Goal: Task Accomplishment & Management: Use online tool/utility

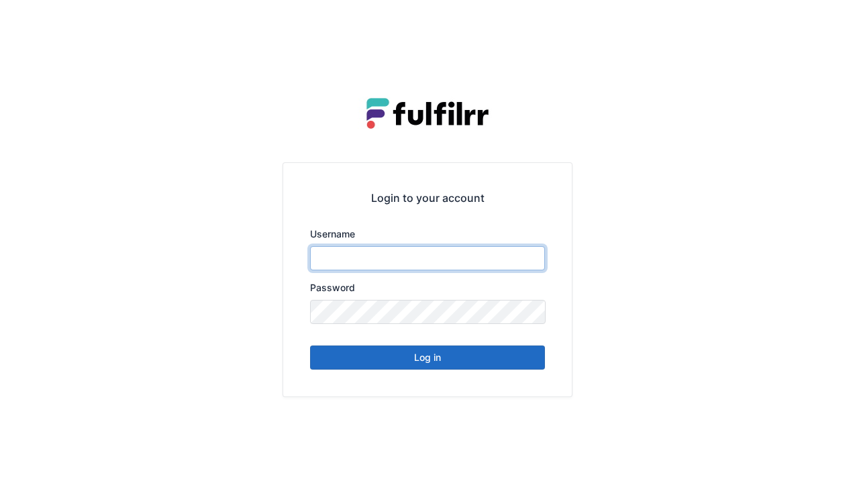
type input "******"
click at [436, 356] on button "Log in" at bounding box center [427, 357] width 235 height 24
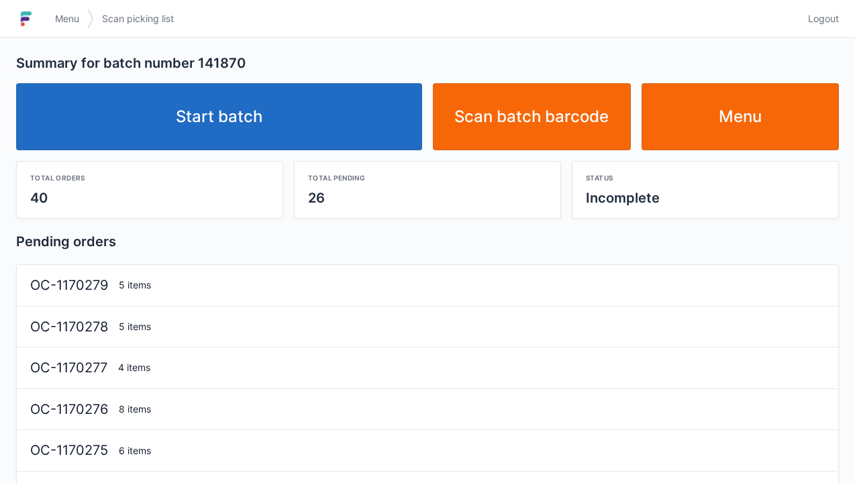
click at [339, 109] on link "Start batch" at bounding box center [219, 116] width 406 height 67
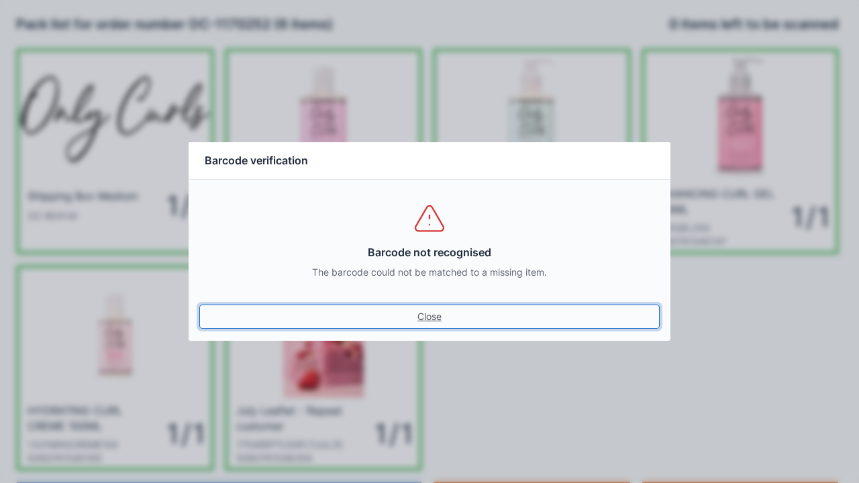
click at [199, 305] on link "Close" at bounding box center [429, 317] width 460 height 24
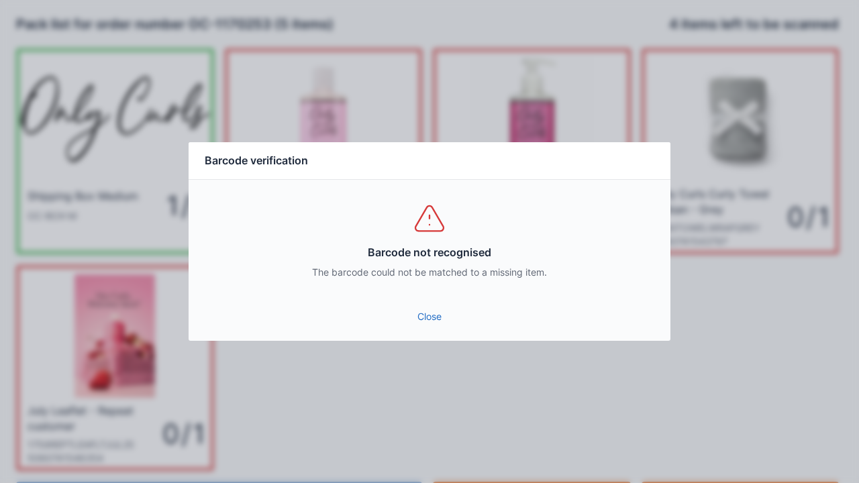
click at [433, 336] on div "Close" at bounding box center [430, 321] width 482 height 40
click at [436, 327] on link "Close" at bounding box center [429, 317] width 460 height 24
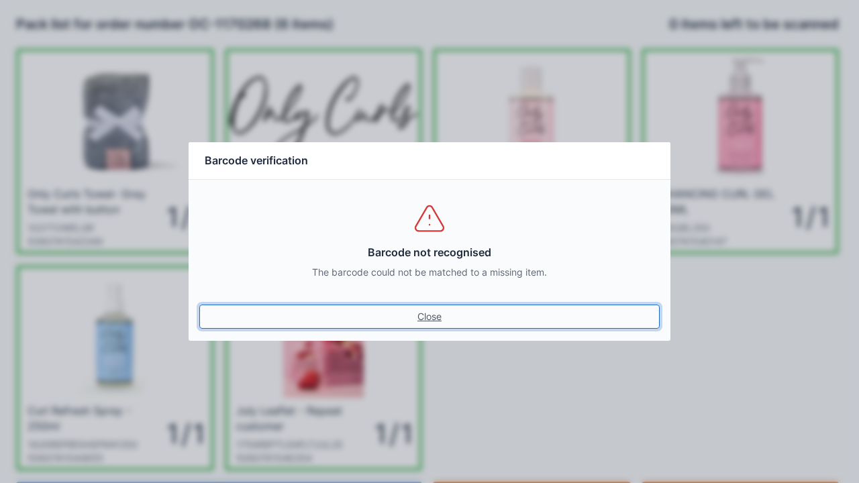
click at [199, 305] on link "Close" at bounding box center [429, 317] width 460 height 24
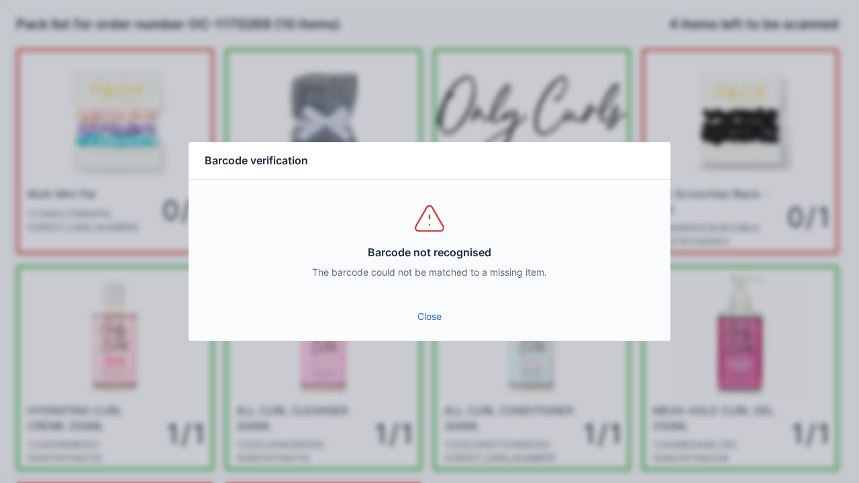
click at [428, 297] on div "Barcode not recognised The barcode could not be matched to a missing item." at bounding box center [430, 240] width 482 height 121
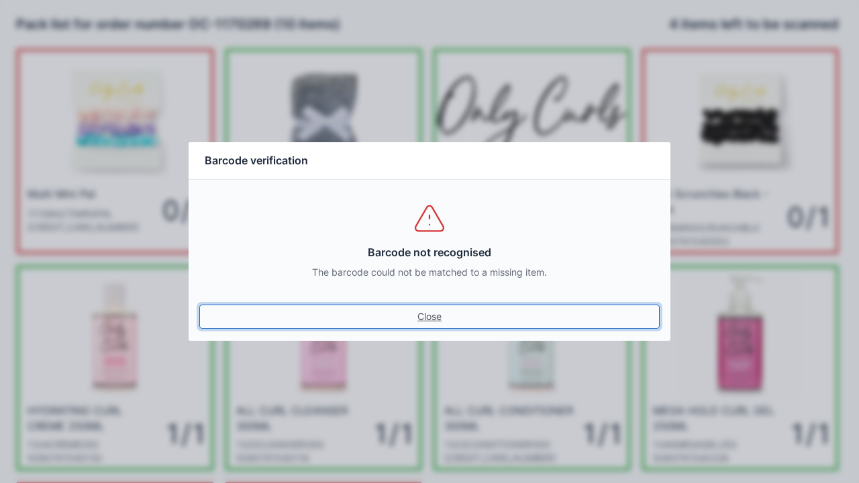
click at [460, 313] on link "Close" at bounding box center [429, 317] width 460 height 24
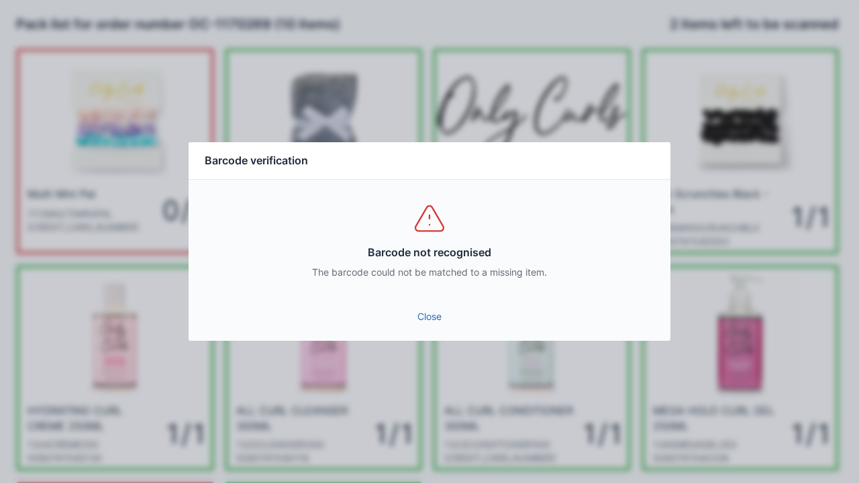
click at [426, 295] on div "Barcode not recognised The barcode could not be matched to a missing item." at bounding box center [430, 240] width 482 height 121
click at [433, 322] on link "Close" at bounding box center [429, 317] width 460 height 24
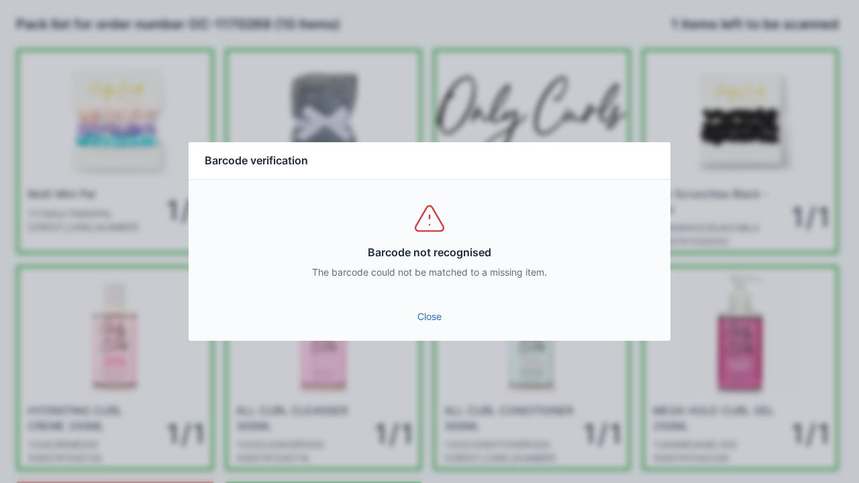
click at [426, 314] on link "Close" at bounding box center [429, 317] width 460 height 24
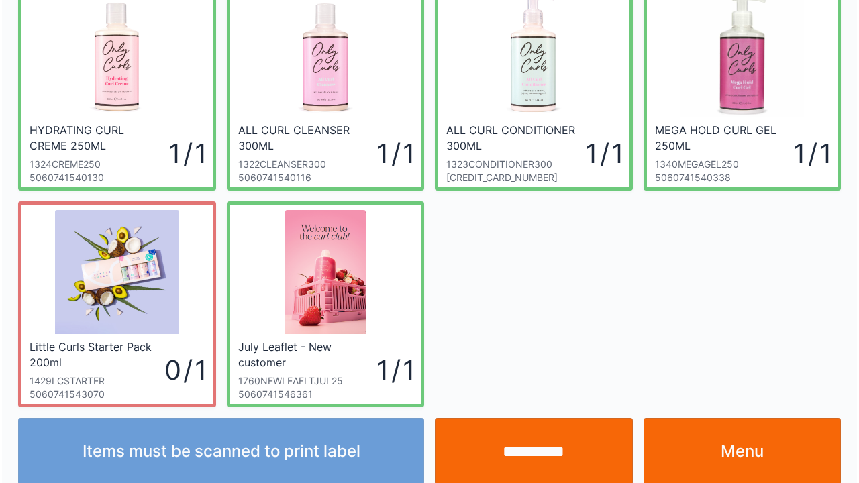
scroll to position [295, 0]
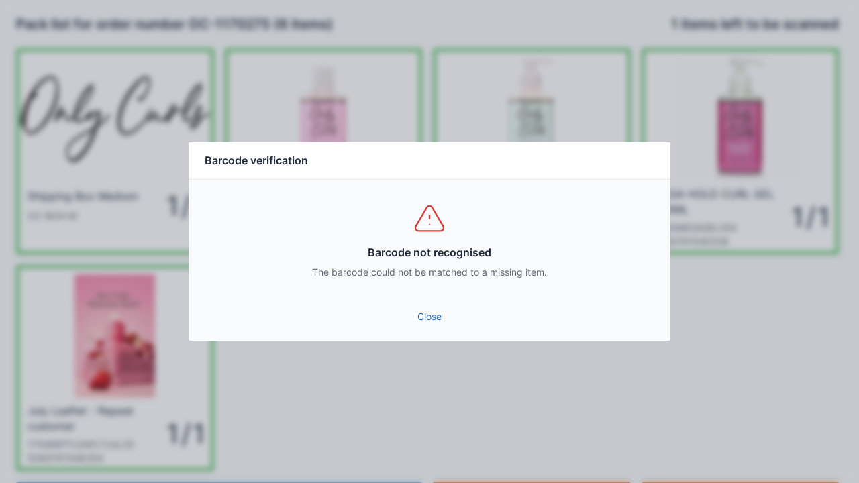
click at [451, 305] on link "Close" at bounding box center [429, 317] width 460 height 24
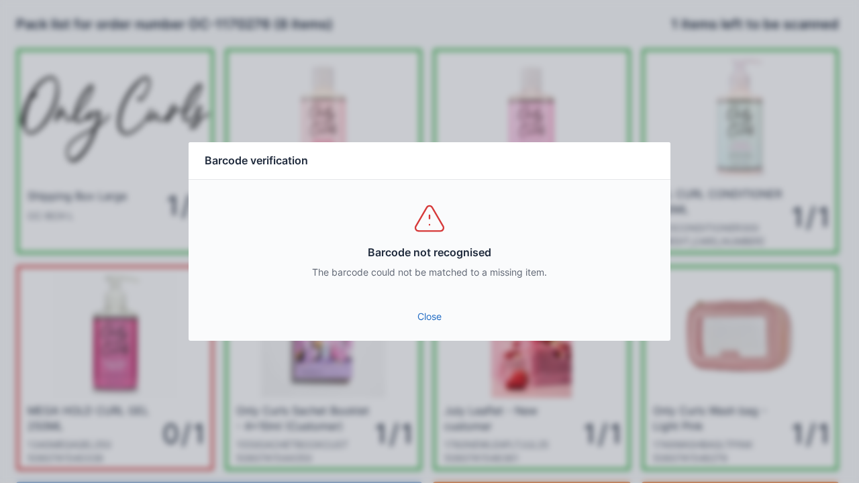
click at [433, 310] on link "Close" at bounding box center [429, 317] width 460 height 24
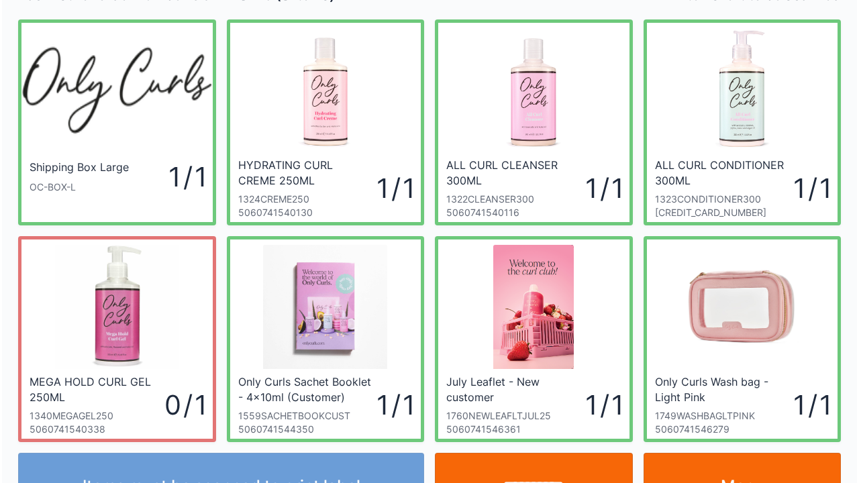
scroll to position [78, 0]
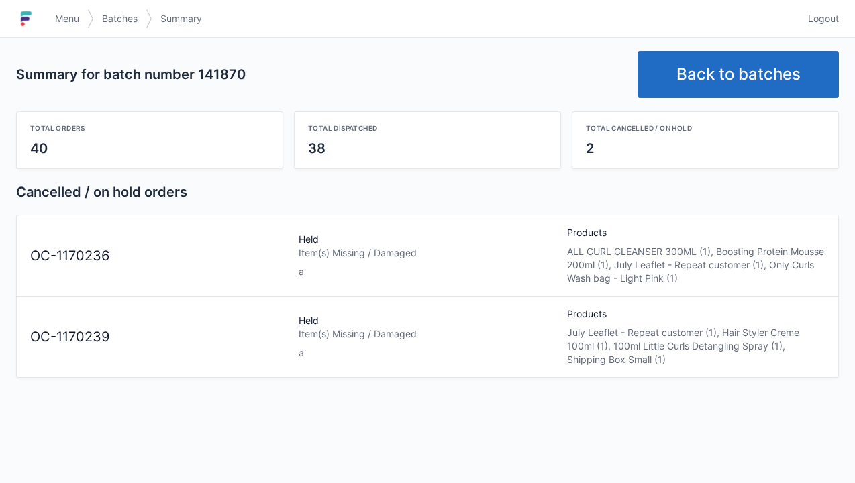
click at [731, 66] on link "Back to batches" at bounding box center [737, 74] width 201 height 47
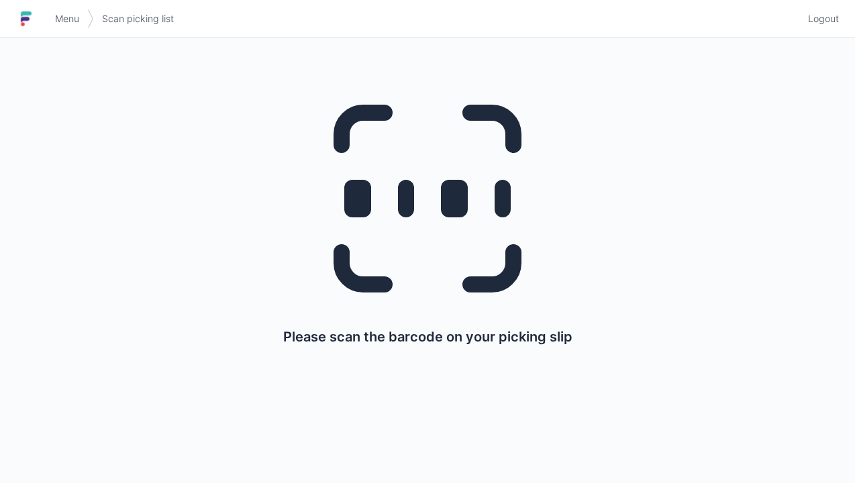
click at [823, 25] on span "Logout" at bounding box center [823, 18] width 31 height 13
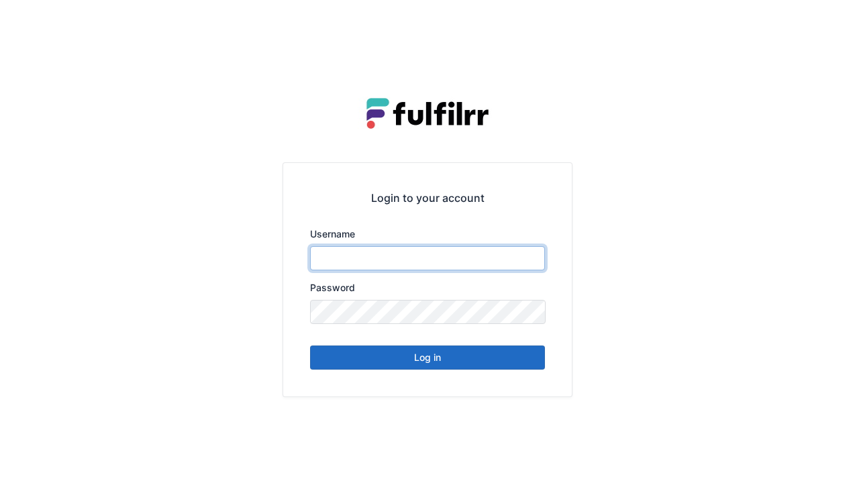
type input "******"
click at [516, 354] on button "Log in" at bounding box center [427, 357] width 235 height 24
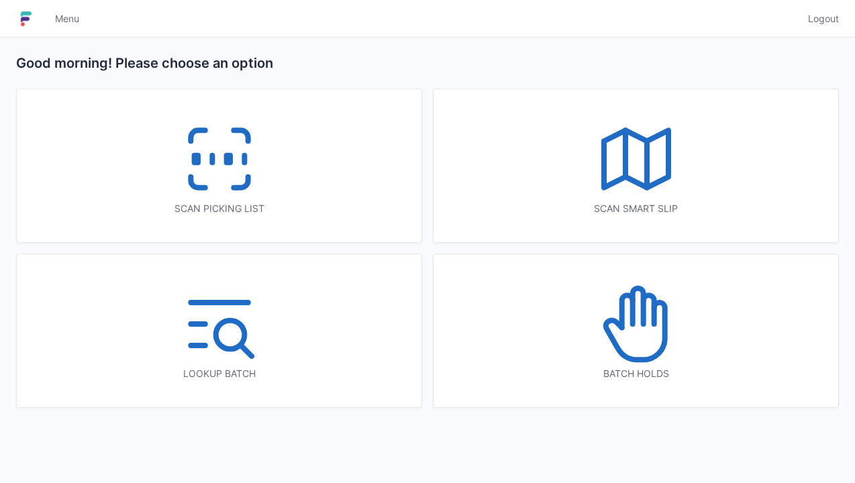
click at [643, 319] on icon at bounding box center [637, 306] width 11 height 36
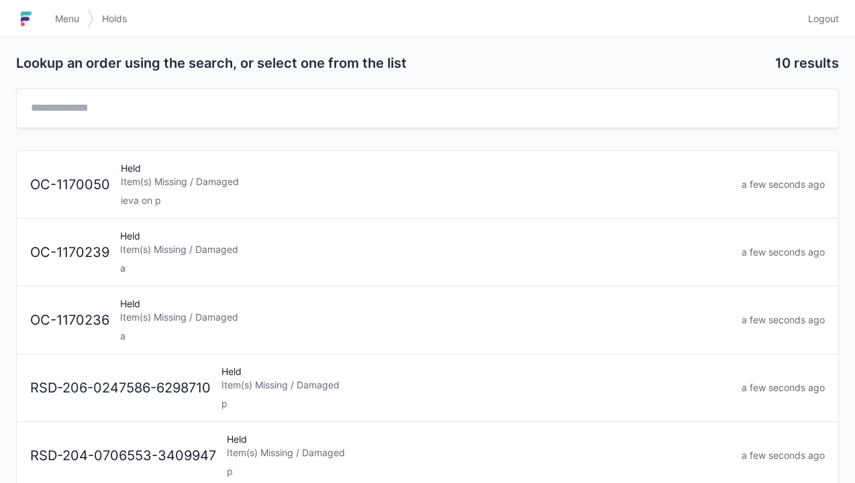
click at [286, 254] on div "Item(s) Missing / Damaged" at bounding box center [425, 249] width 610 height 13
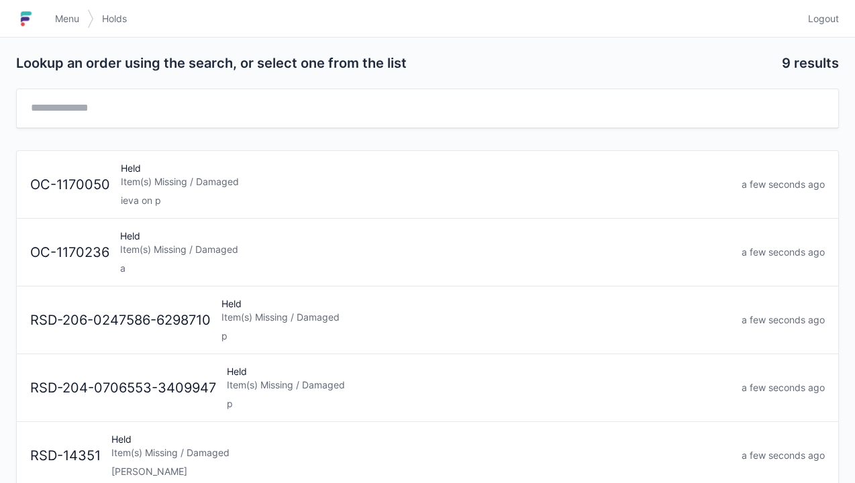
click at [337, 262] on div "a" at bounding box center [425, 268] width 610 height 13
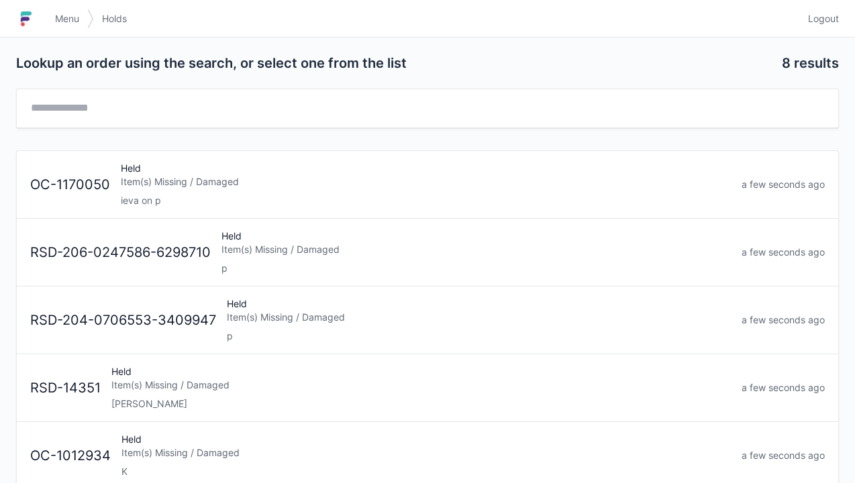
click at [814, 15] on span "Logout" at bounding box center [823, 18] width 31 height 13
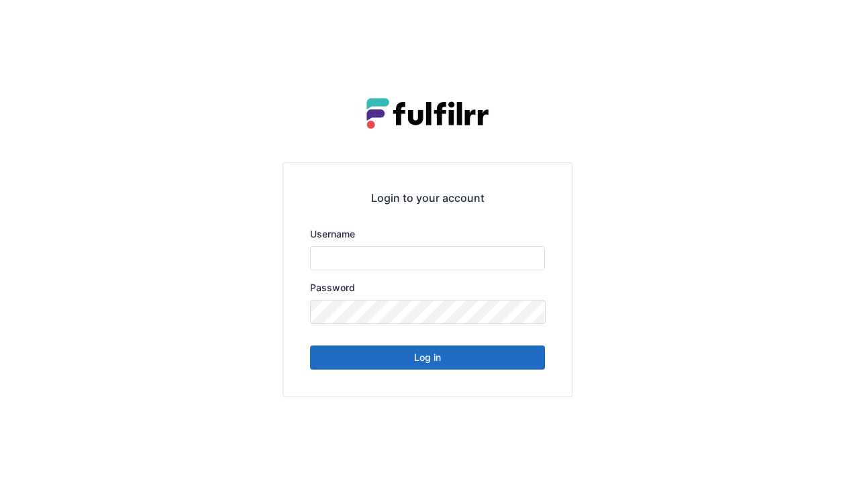
type input "******"
click at [420, 349] on button "Log in" at bounding box center [427, 357] width 235 height 24
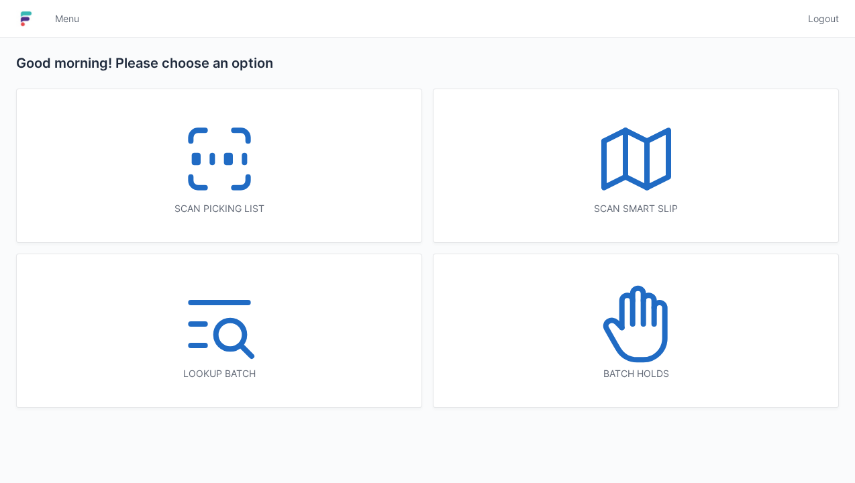
click at [247, 191] on icon at bounding box center [219, 159] width 86 height 86
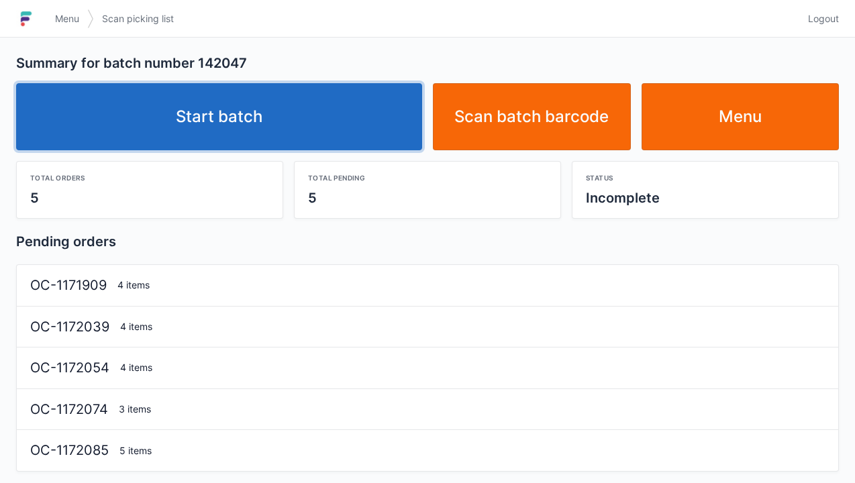
click at [324, 132] on link "Start batch" at bounding box center [219, 116] width 406 height 67
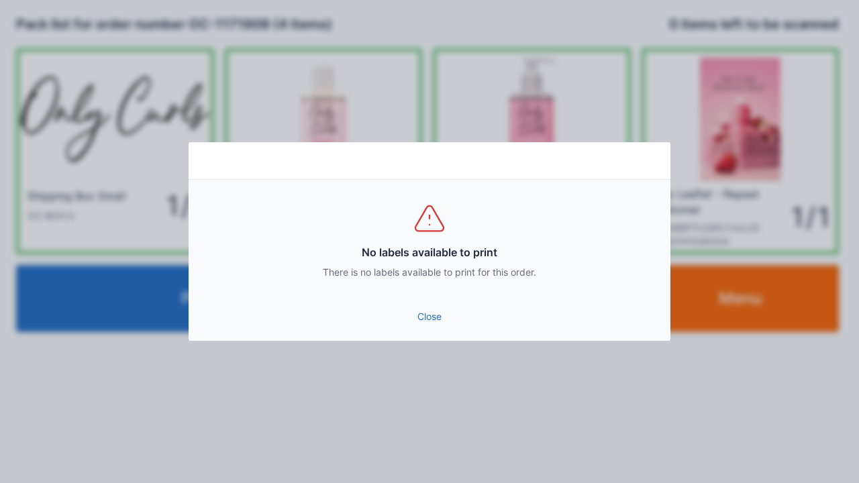
click at [435, 308] on link "Close" at bounding box center [429, 317] width 460 height 24
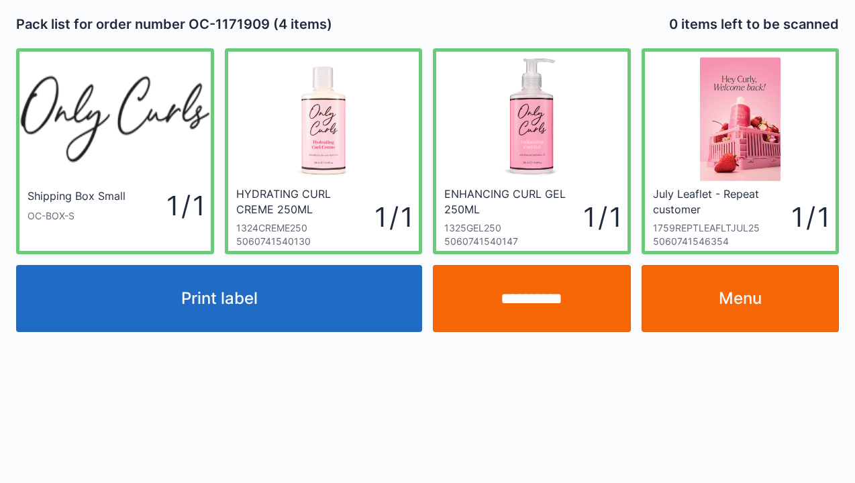
click at [550, 303] on input "**********" at bounding box center [532, 298] width 198 height 67
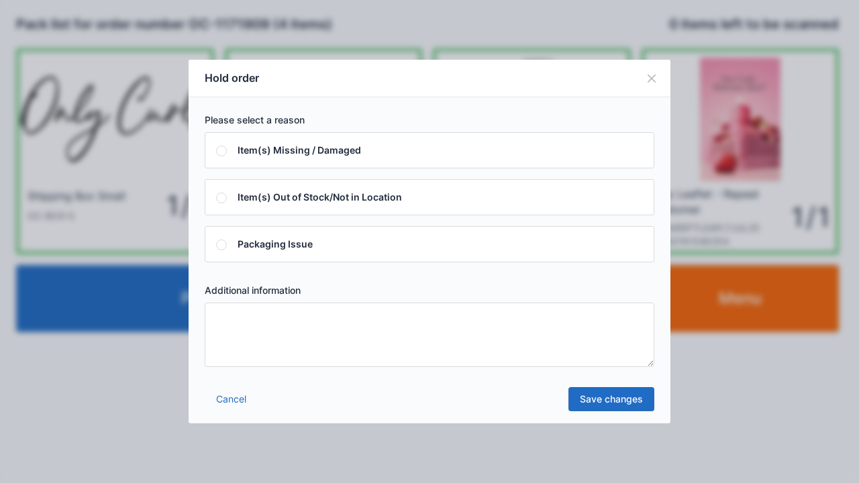
click at [354, 363] on textarea at bounding box center [429, 335] width 449 height 64
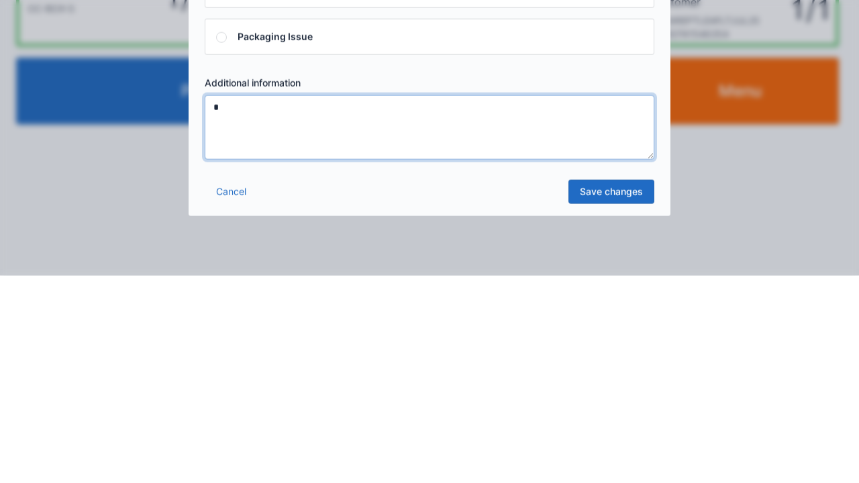
type textarea "*"
click at [629, 409] on link "Save changes" at bounding box center [611, 399] width 86 height 24
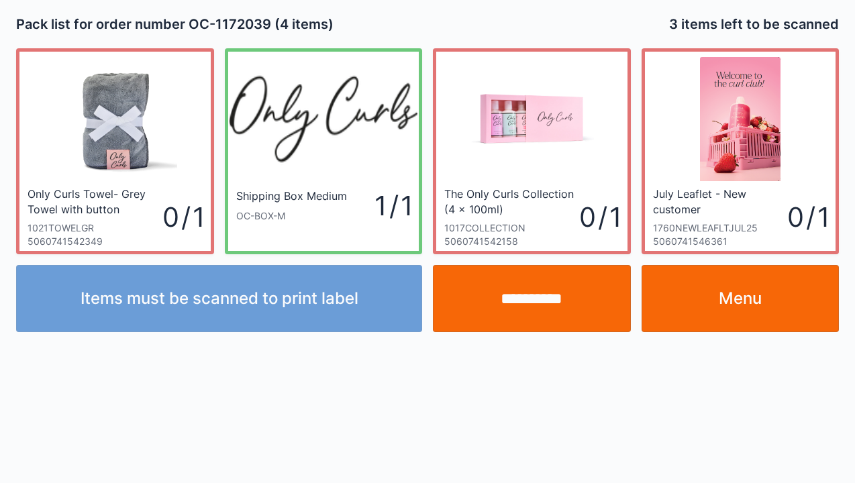
click at [531, 301] on input "**********" at bounding box center [532, 298] width 198 height 67
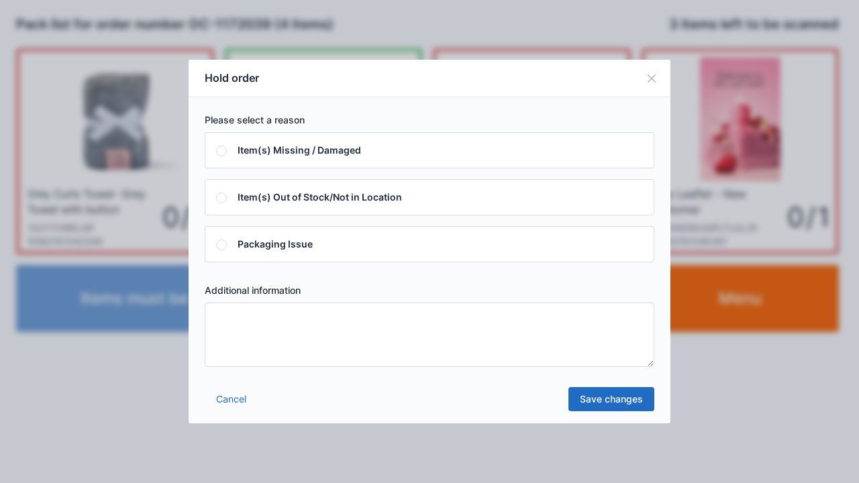
click at [779, 418] on div "Hold order Please select a reason Item(s) Missing / Damaged Item(s) Out of Stoc…" at bounding box center [429, 241] width 859 height 483
click at [645, 87] on button "Close" at bounding box center [652, 79] width 38 height 38
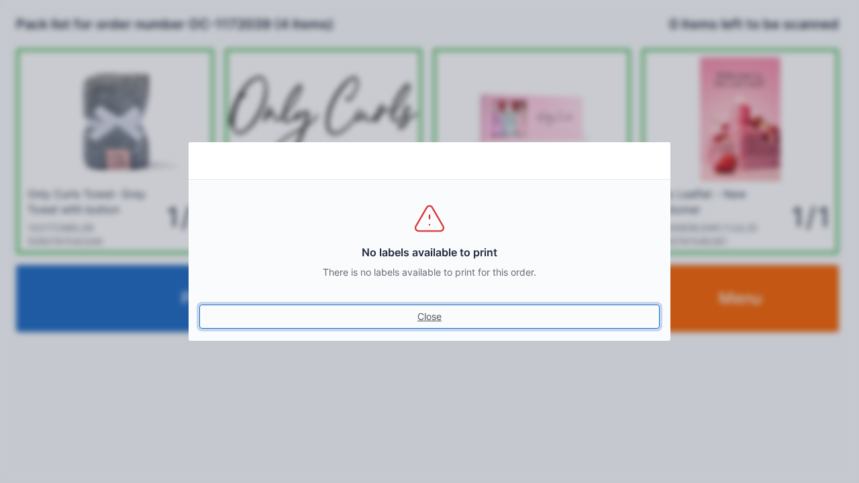
click at [424, 314] on link "Close" at bounding box center [429, 317] width 460 height 24
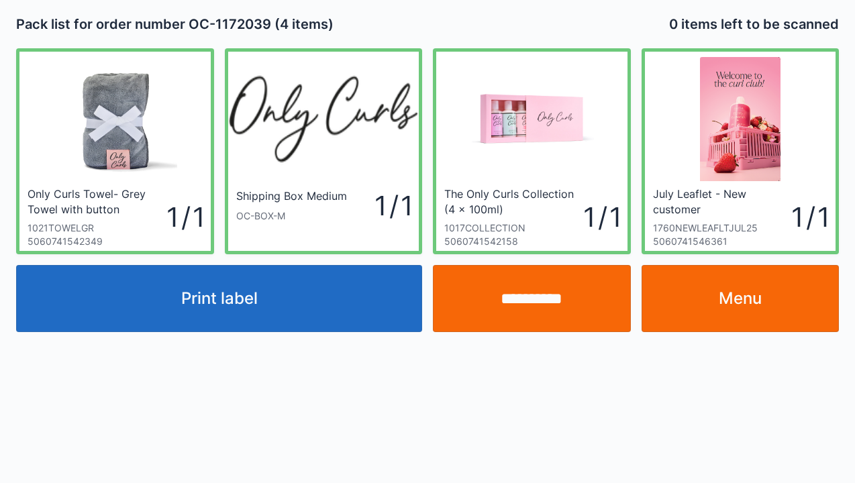
click at [730, 278] on link "Menu" at bounding box center [740, 298] width 198 height 67
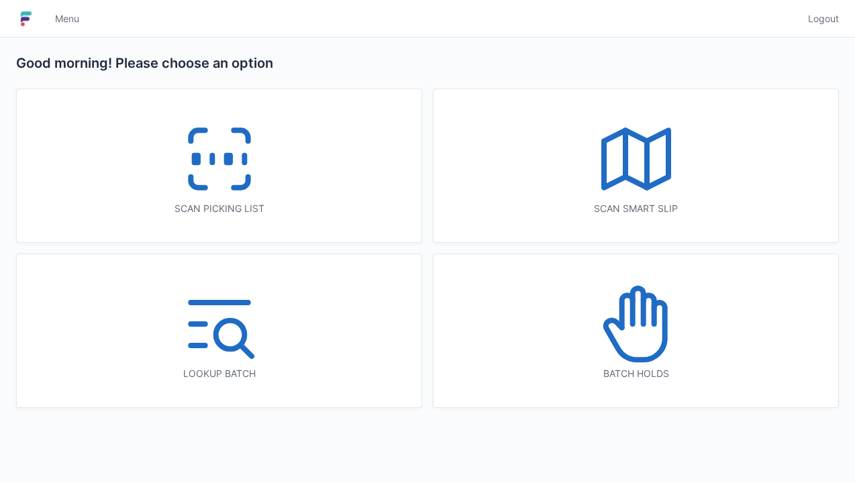
click at [239, 175] on icon at bounding box center [219, 159] width 86 height 86
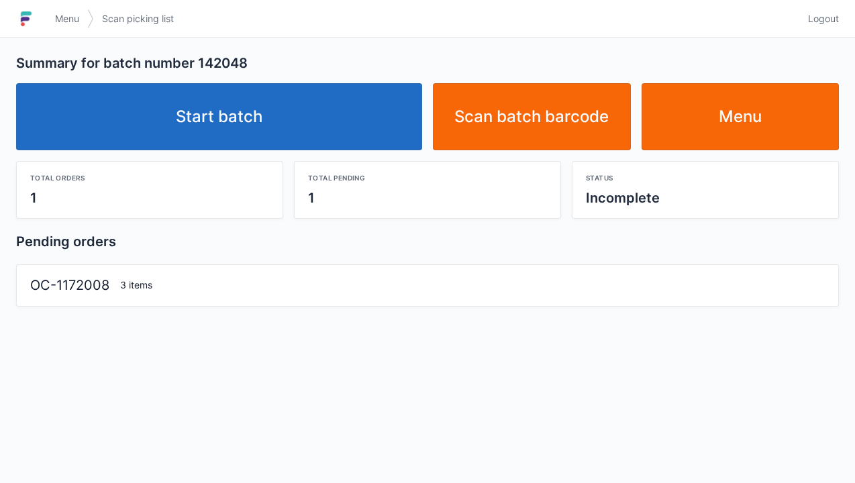
click at [306, 145] on link "Start batch" at bounding box center [219, 116] width 406 height 67
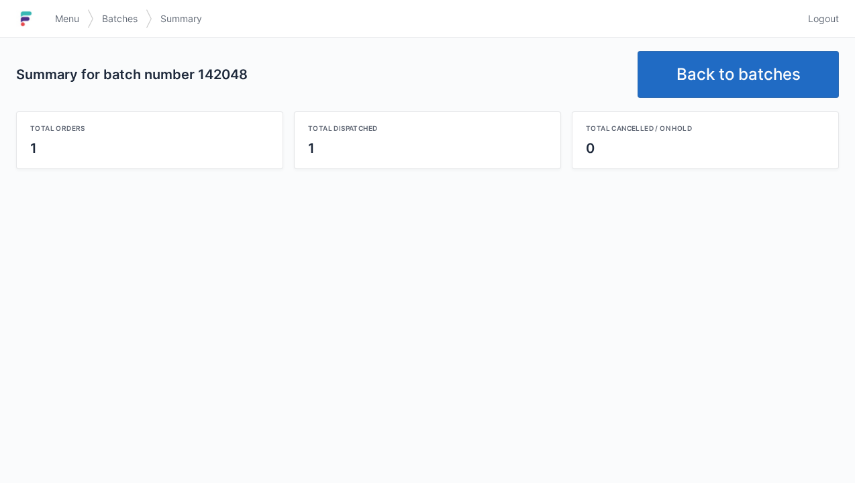
click at [738, 58] on link "Back to batches" at bounding box center [737, 74] width 201 height 47
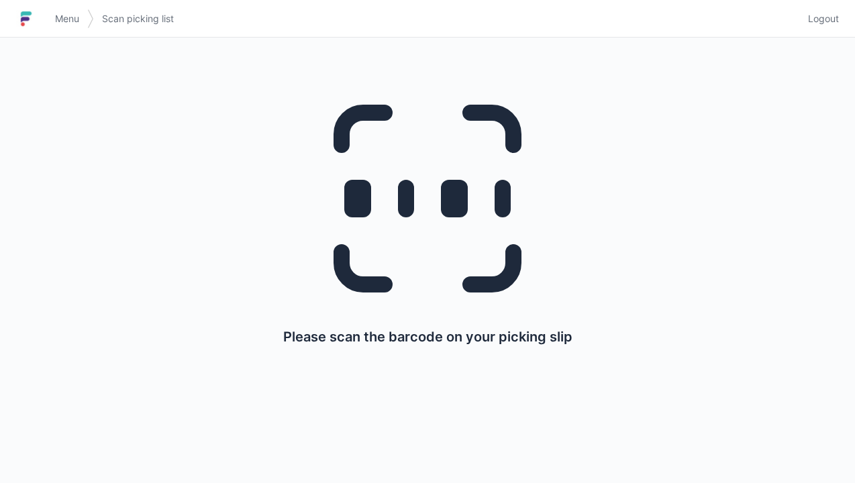
click at [825, 23] on span "Logout" at bounding box center [823, 18] width 31 height 13
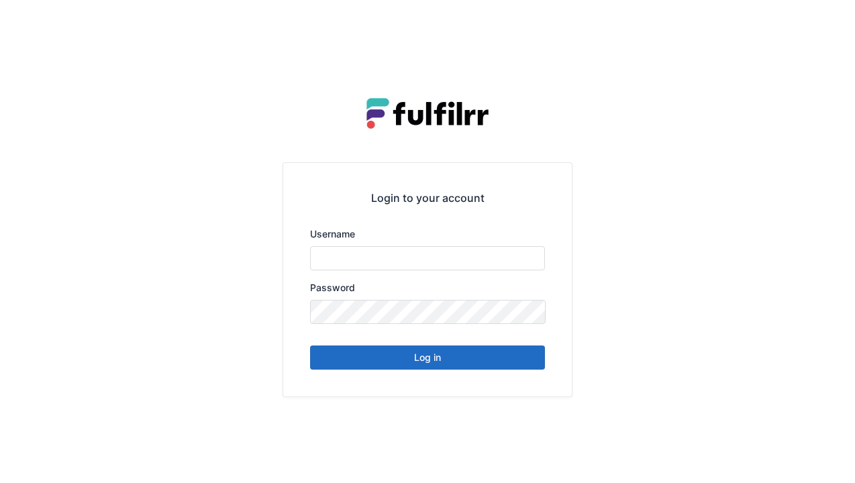
type input "******"
click at [500, 362] on button "Log in" at bounding box center [427, 357] width 235 height 24
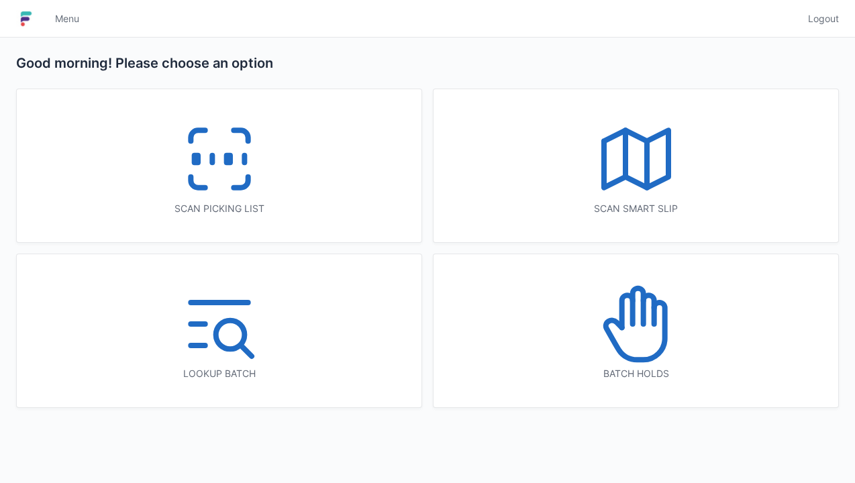
click at [258, 196] on icon at bounding box center [219, 159] width 86 height 86
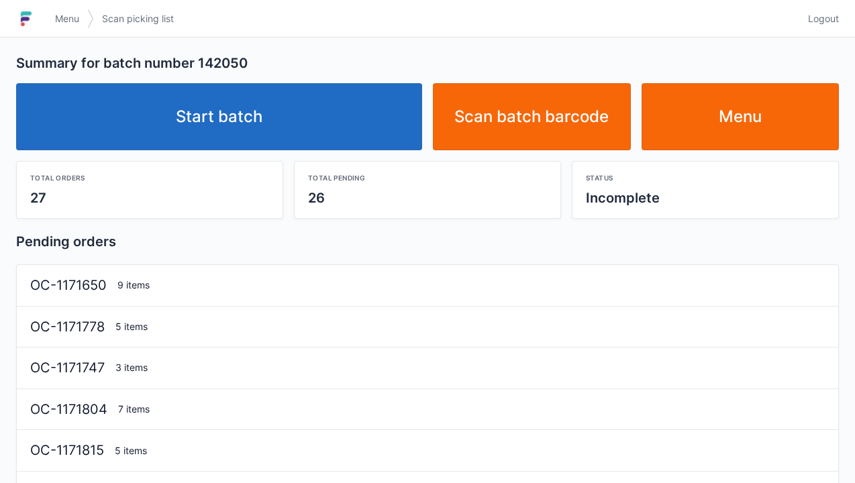
click at [357, 125] on link "Start batch" at bounding box center [219, 116] width 406 height 67
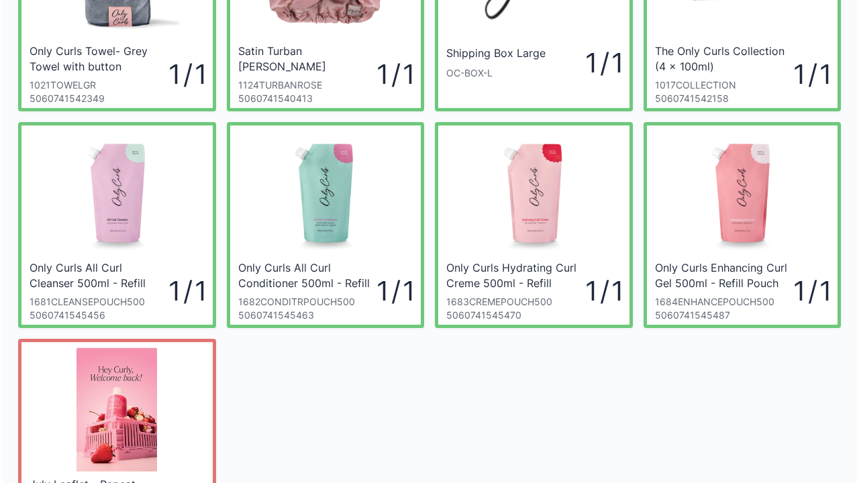
scroll to position [295, 0]
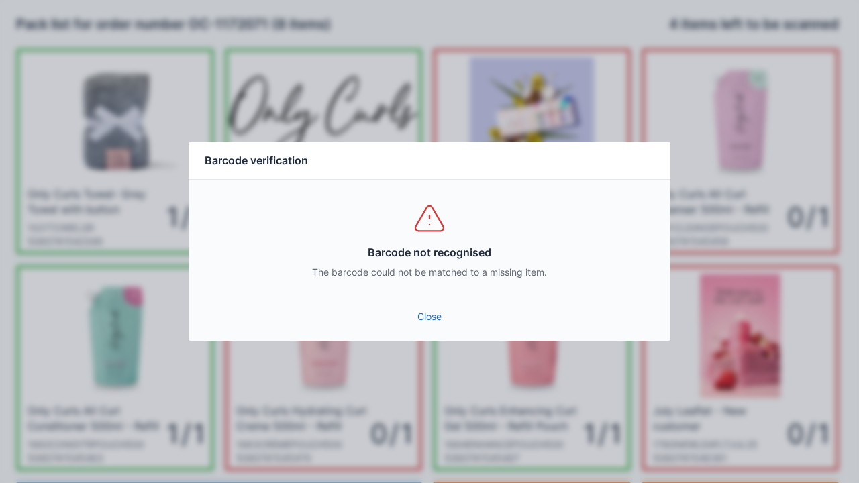
click at [436, 327] on link "Close" at bounding box center [429, 317] width 460 height 24
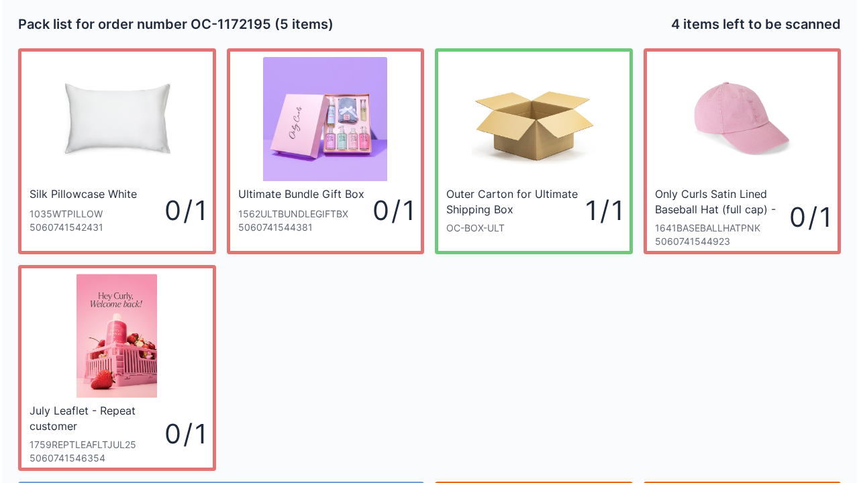
scroll to position [78, 0]
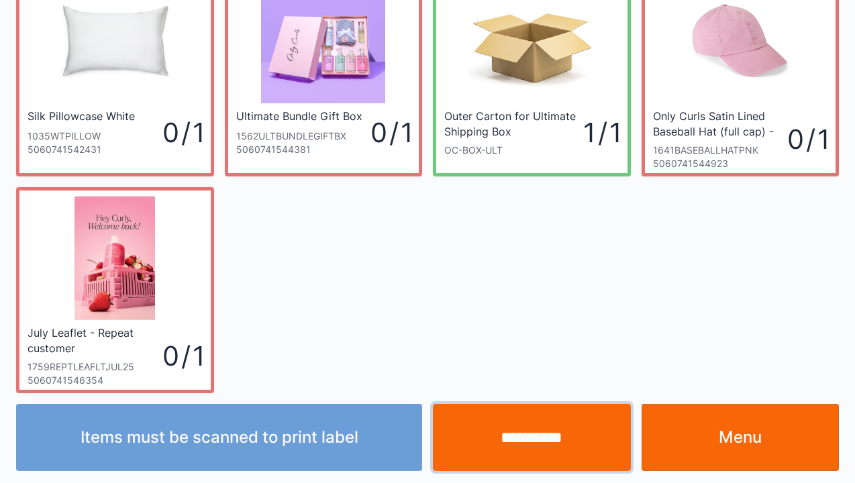
click at [547, 432] on input "**********" at bounding box center [532, 437] width 198 height 67
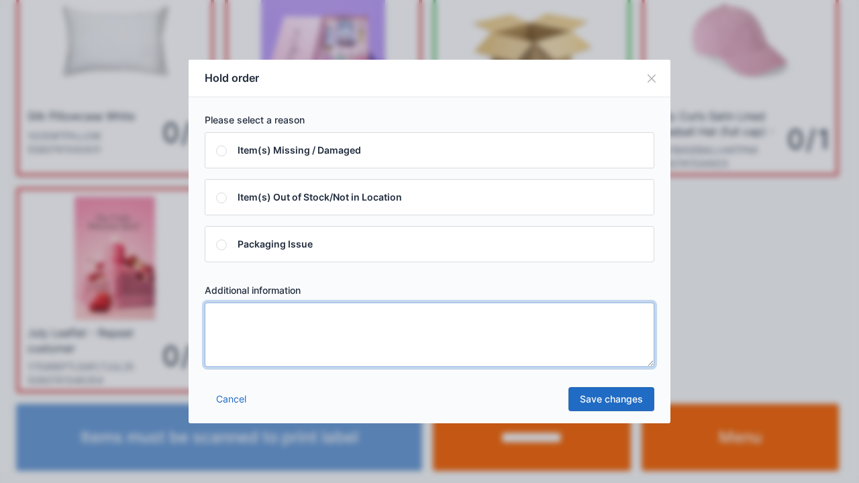
click at [270, 352] on textarea at bounding box center [429, 335] width 449 height 64
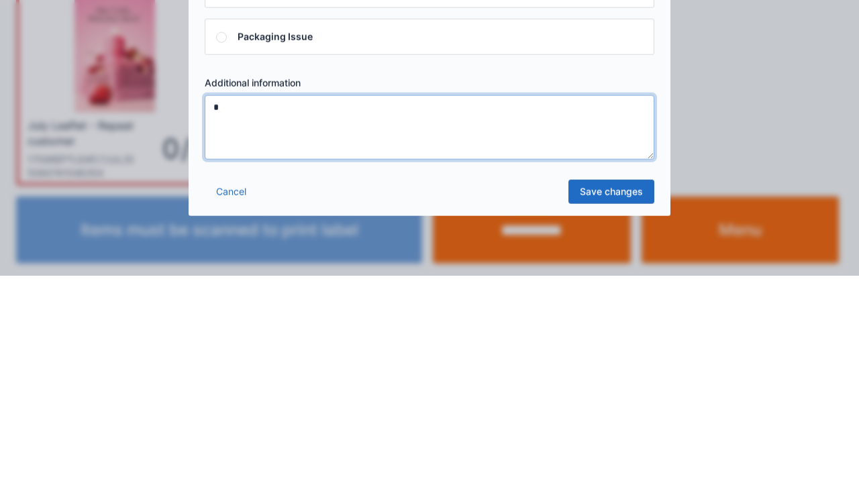
type textarea "*"
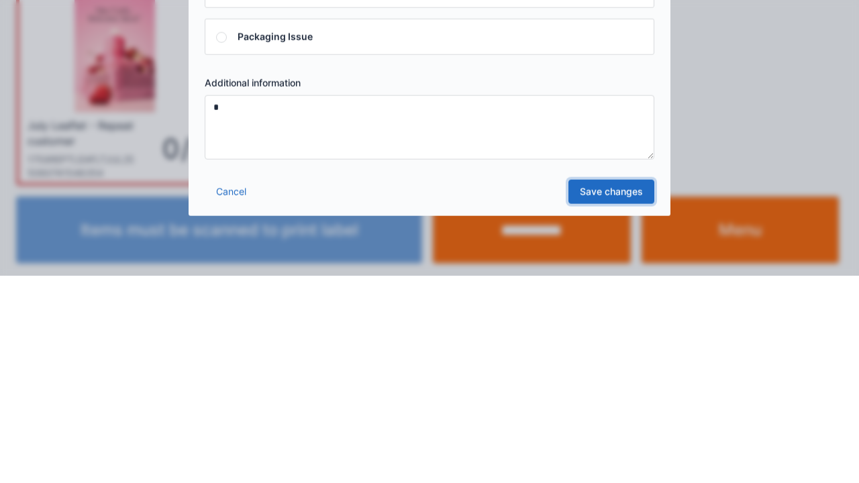
click at [605, 409] on link "Save changes" at bounding box center [611, 399] width 86 height 24
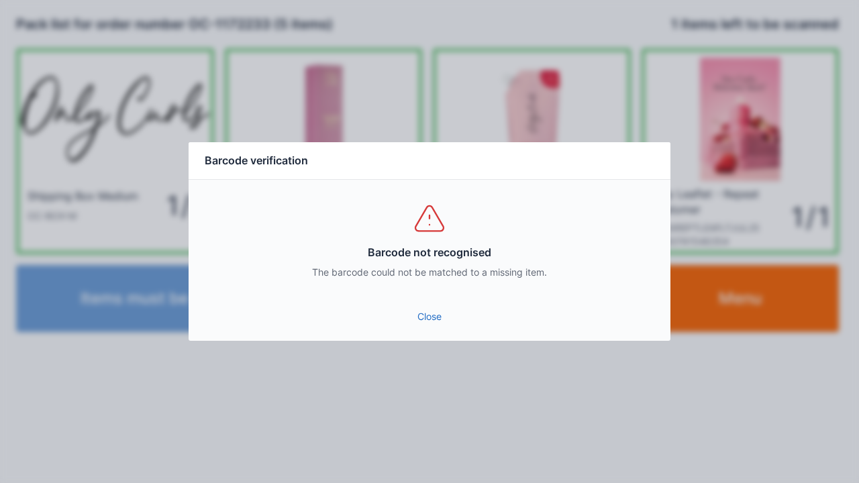
click at [434, 306] on link "Close" at bounding box center [429, 317] width 460 height 24
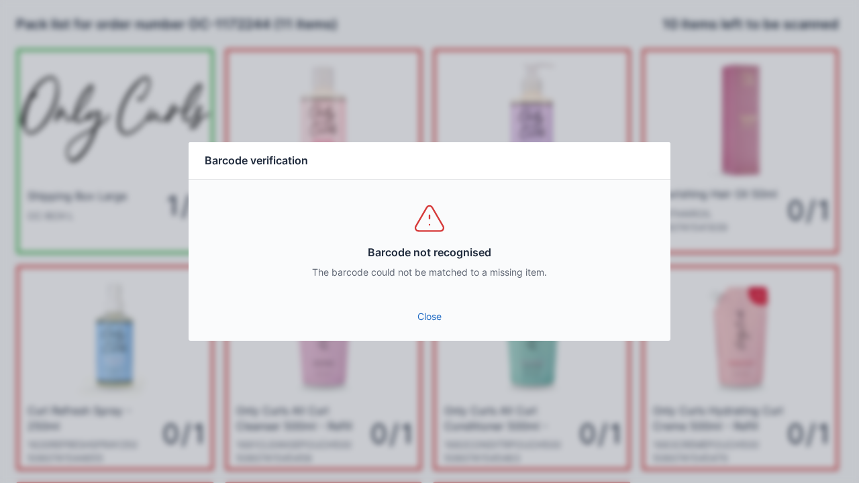
click at [429, 308] on link "Close" at bounding box center [429, 317] width 460 height 24
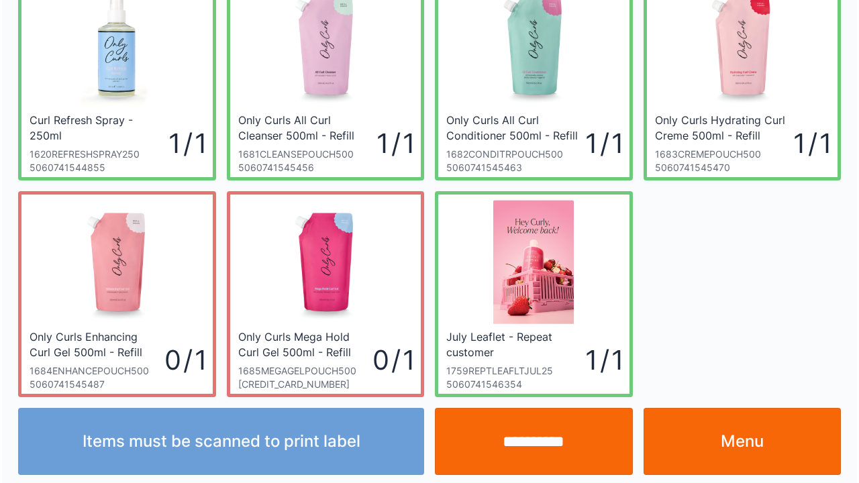
scroll to position [295, 0]
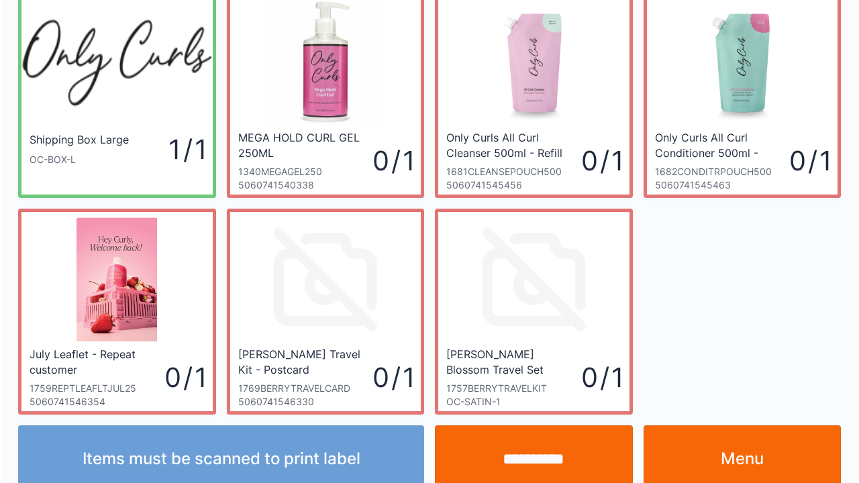
scroll to position [78, 0]
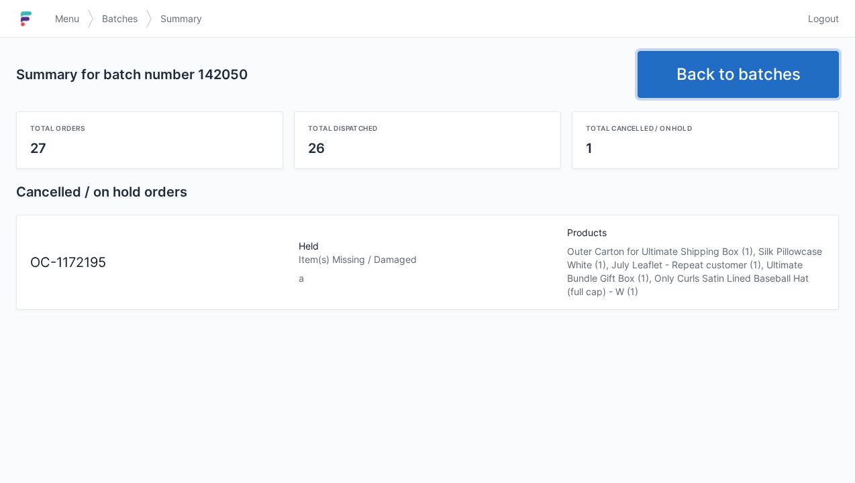
click at [759, 82] on link "Back to batches" at bounding box center [737, 74] width 201 height 47
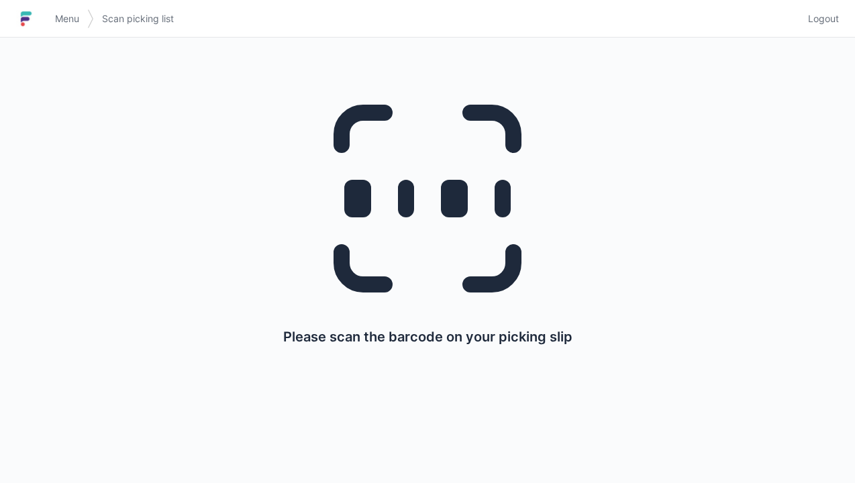
click at [812, 25] on link "Logout" at bounding box center [819, 19] width 39 height 24
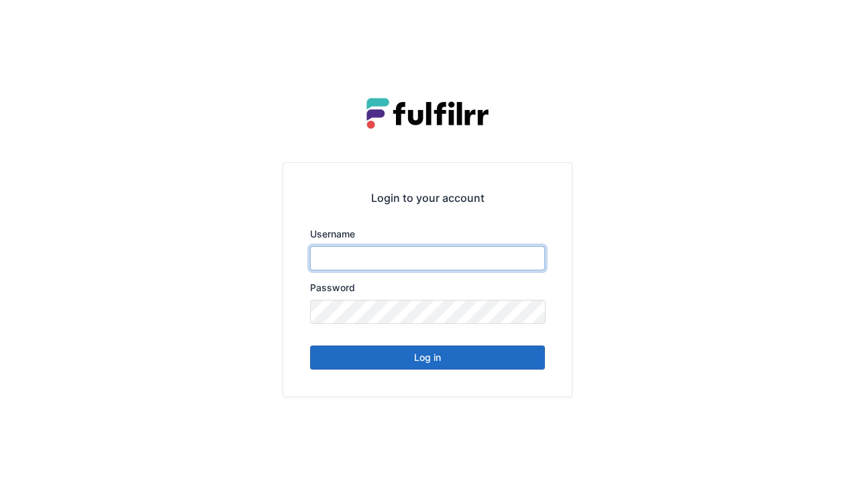
type input "******"
click at [490, 346] on button "Log in" at bounding box center [427, 357] width 235 height 24
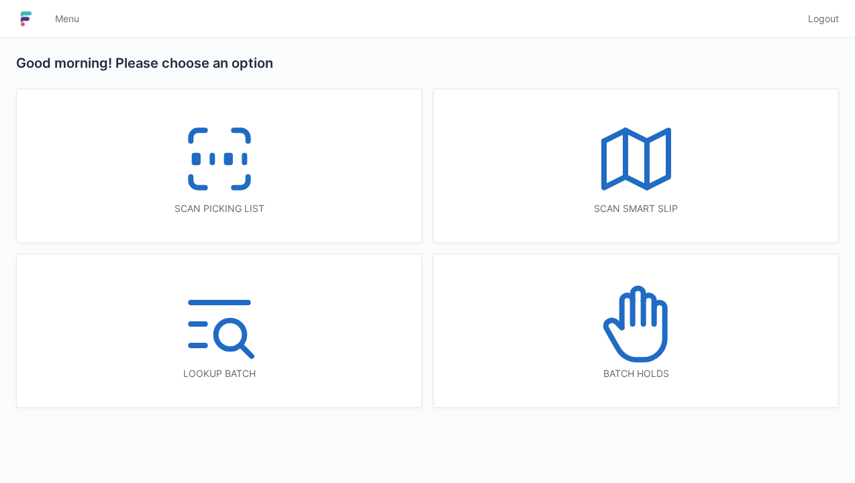
click at [652, 345] on icon at bounding box center [636, 324] width 86 height 86
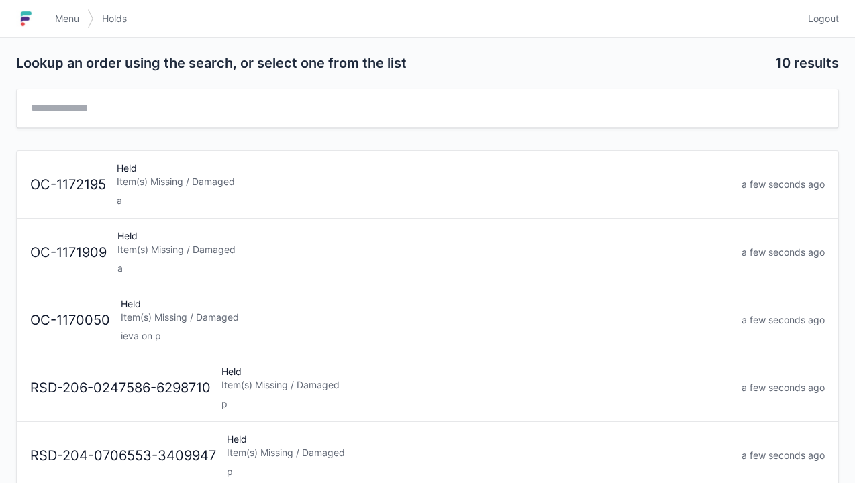
click at [336, 196] on div "a" at bounding box center [424, 200] width 614 height 13
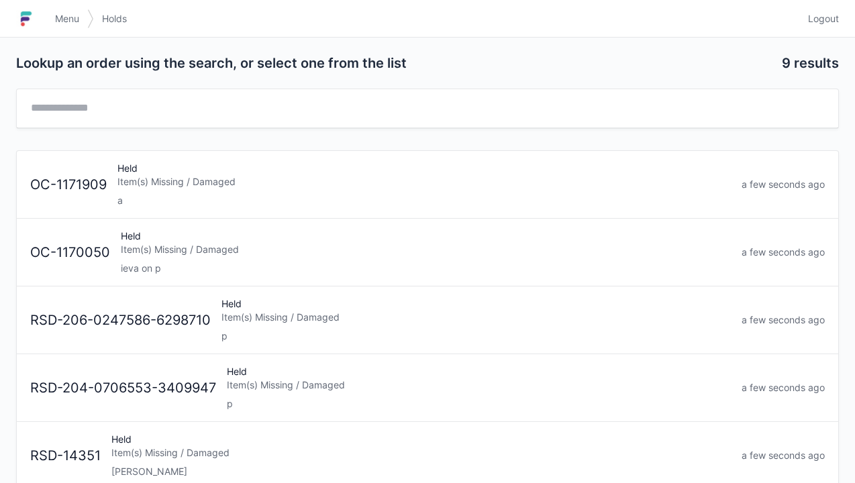
click at [822, 19] on span "Logout" at bounding box center [823, 18] width 31 height 13
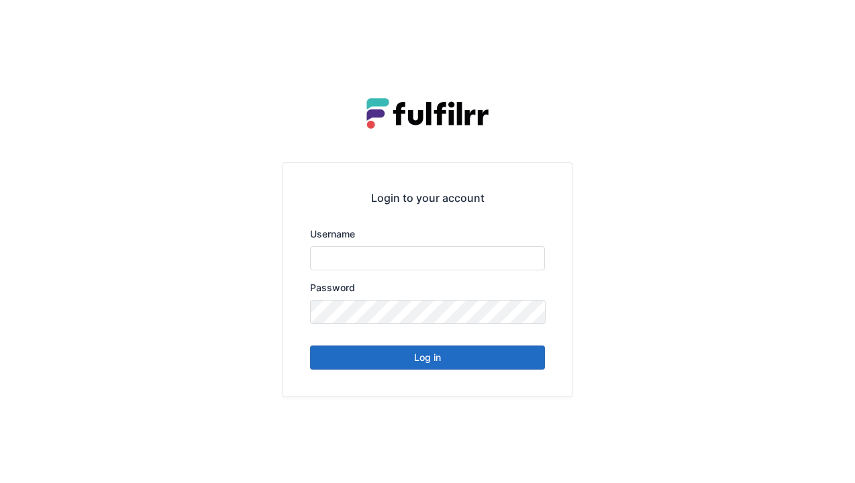
type input "******"
click at [433, 365] on button "Log in" at bounding box center [427, 357] width 235 height 24
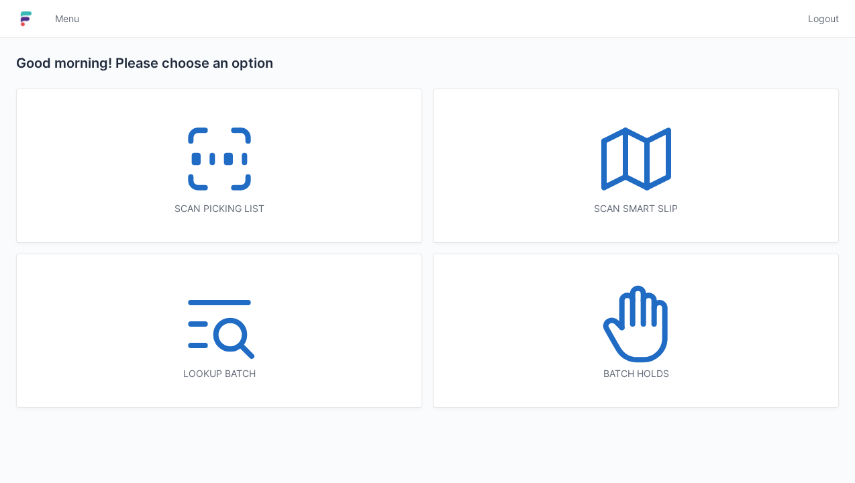
click at [661, 169] on icon at bounding box center [636, 159] width 86 height 86
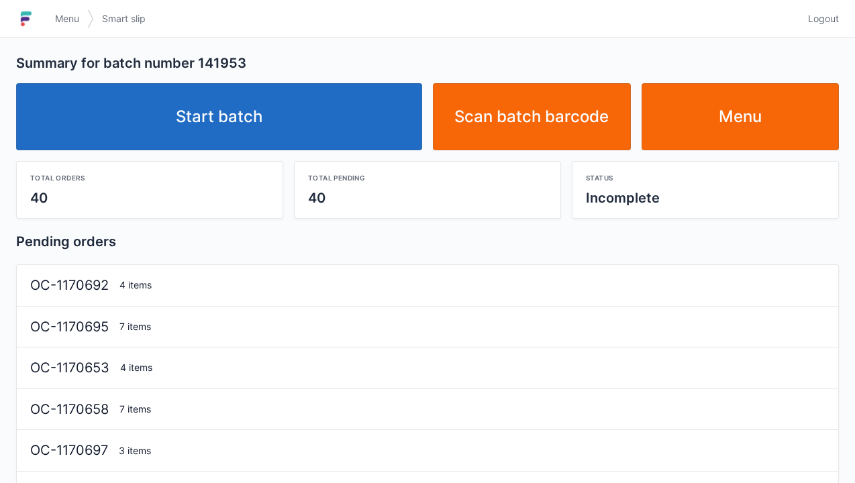
click at [349, 126] on link "Start batch" at bounding box center [219, 116] width 406 height 67
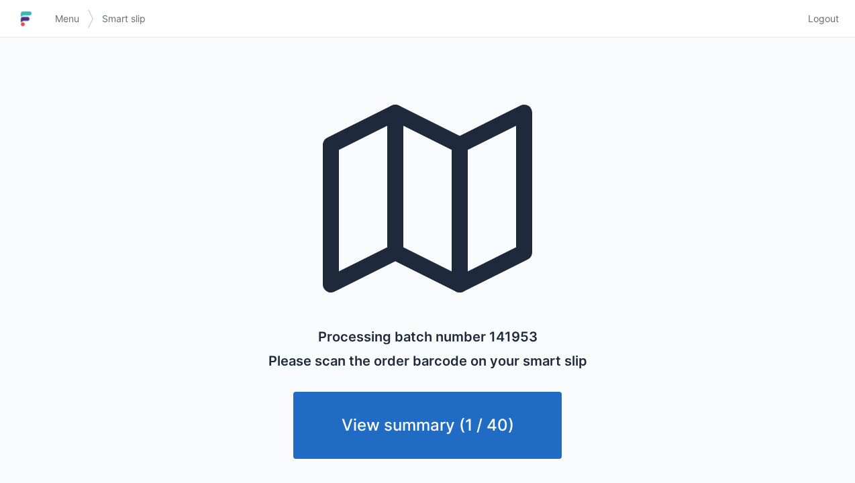
click at [502, 431] on link "View summary (1 / 40)" at bounding box center [427, 425] width 268 height 67
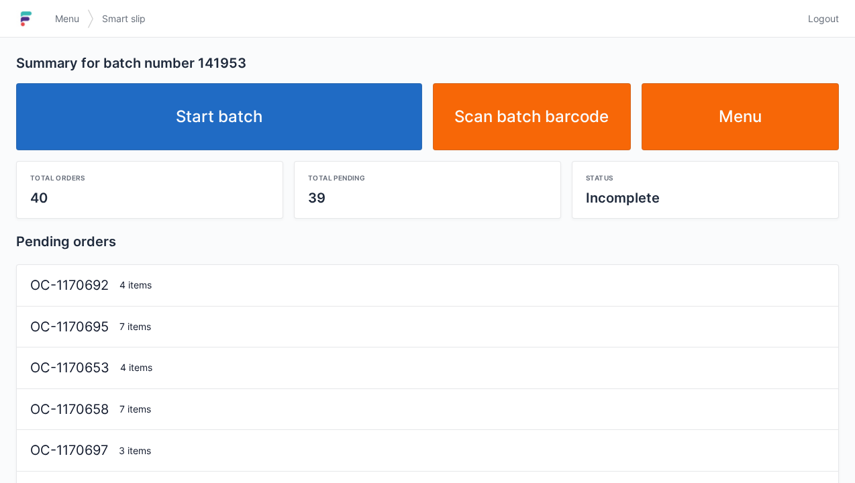
click at [743, 130] on link "Menu" at bounding box center [740, 116] width 198 height 67
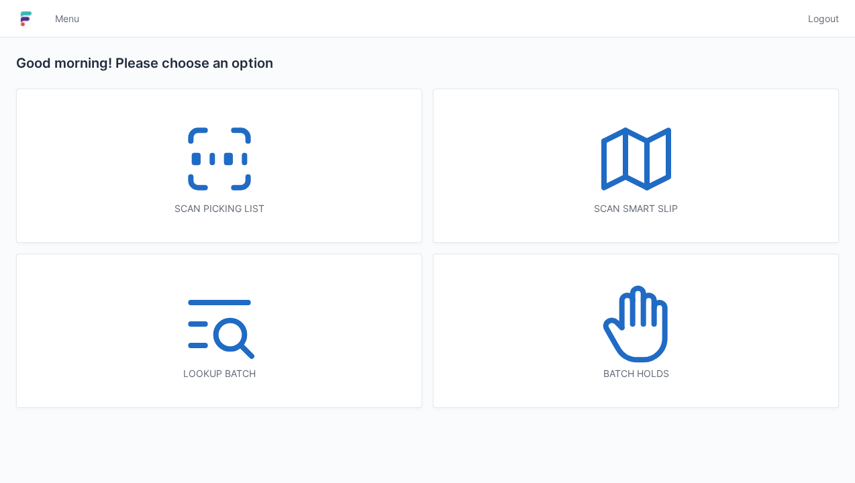
click at [642, 158] on icon at bounding box center [636, 159] width 86 height 86
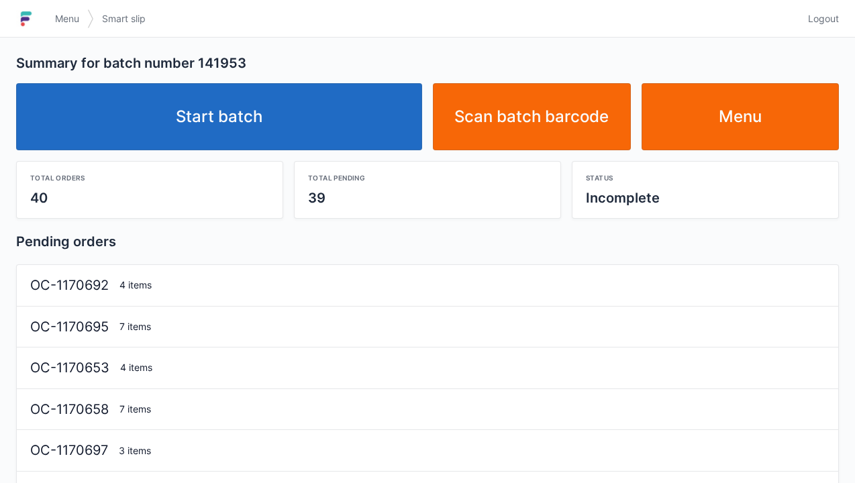
click at [282, 109] on link "Start batch" at bounding box center [219, 116] width 406 height 67
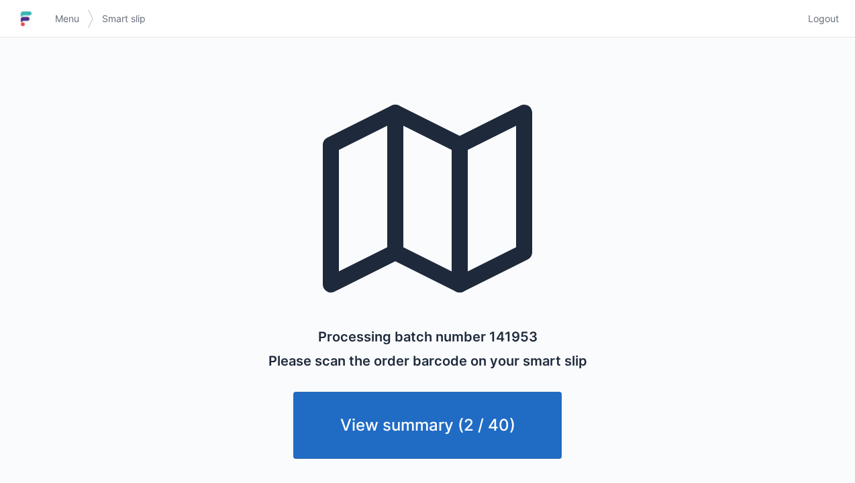
click at [479, 428] on link "View summary (2 / 40)" at bounding box center [427, 425] width 268 height 67
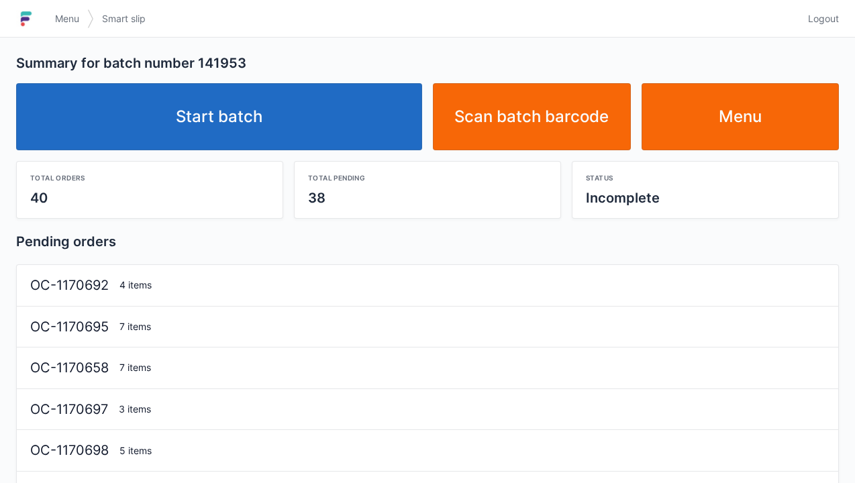
click at [743, 118] on link "Menu" at bounding box center [740, 116] width 198 height 67
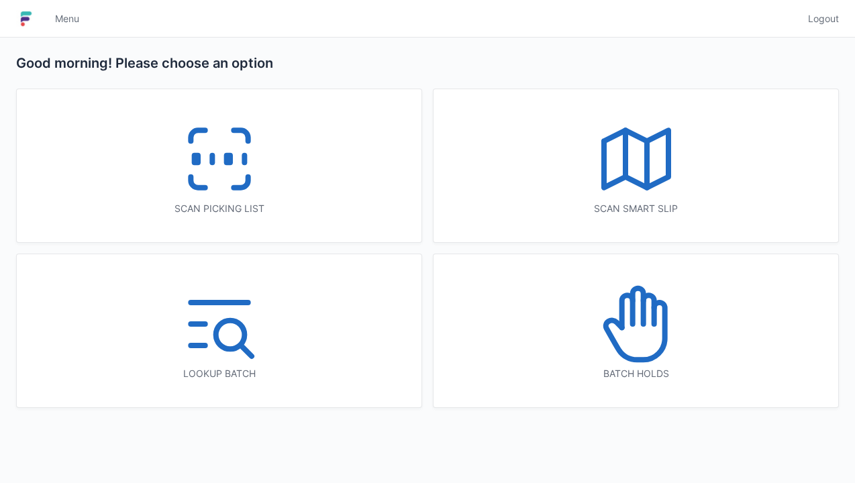
click at [243, 165] on icon at bounding box center [219, 159] width 86 height 86
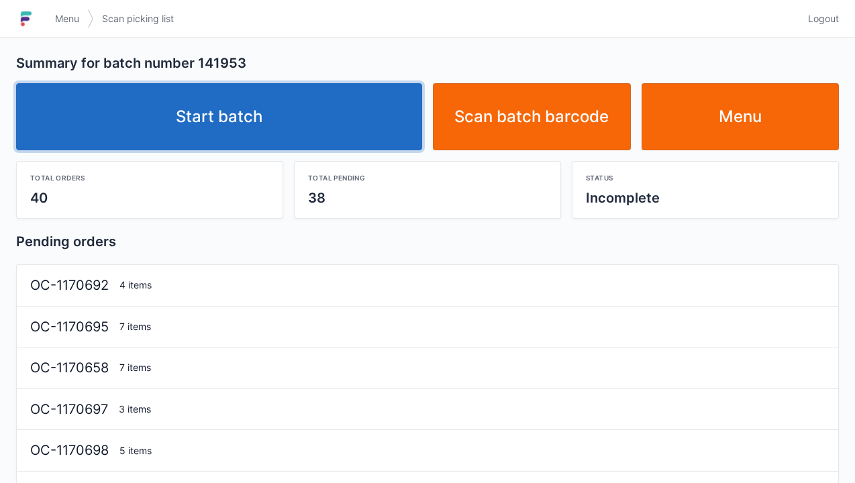
click at [344, 119] on link "Start batch" at bounding box center [219, 116] width 406 height 67
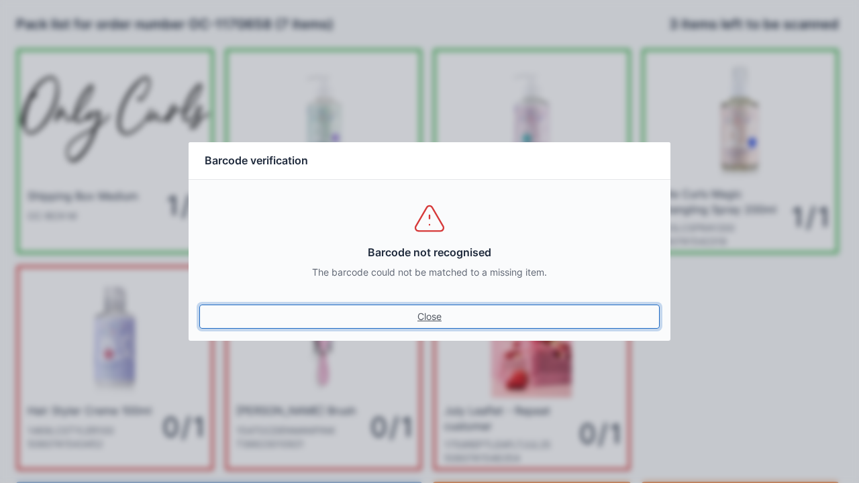
click at [437, 309] on link "Close" at bounding box center [429, 317] width 460 height 24
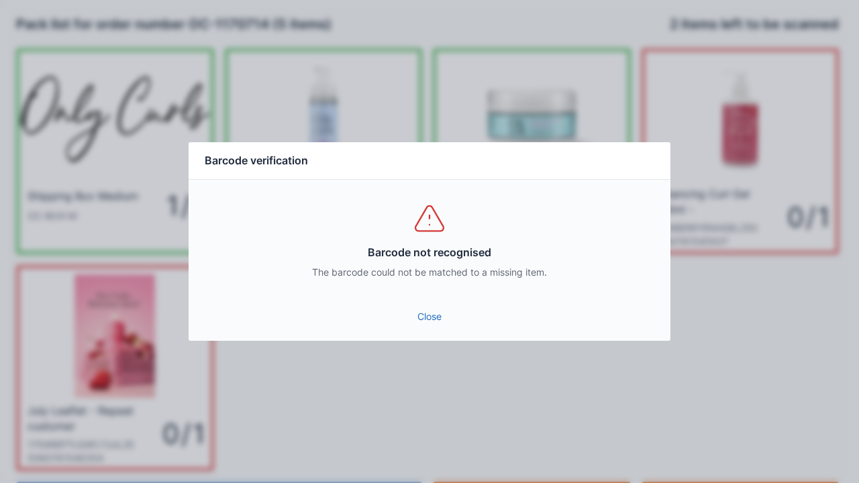
click at [433, 297] on div "Barcode not recognised The barcode could not be matched to a missing item." at bounding box center [430, 240] width 482 height 121
click at [435, 322] on link "Close" at bounding box center [429, 317] width 460 height 24
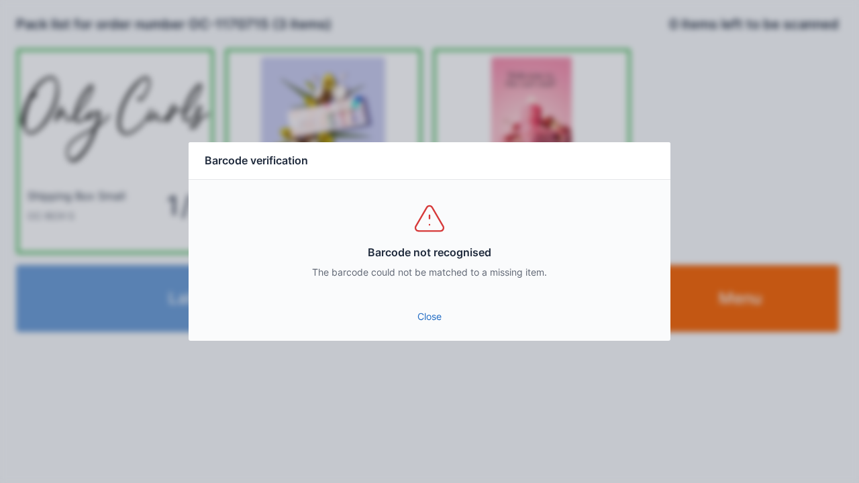
click at [425, 310] on link "Close" at bounding box center [429, 317] width 460 height 24
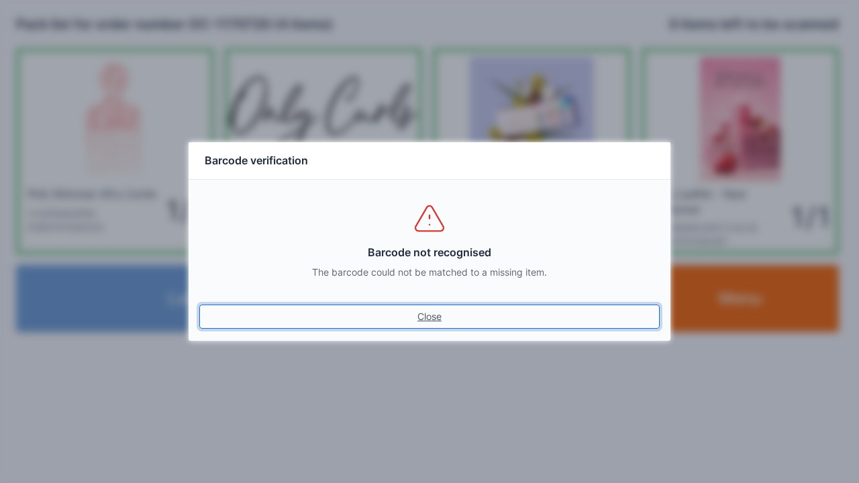
click at [199, 305] on link "Close" at bounding box center [429, 317] width 460 height 24
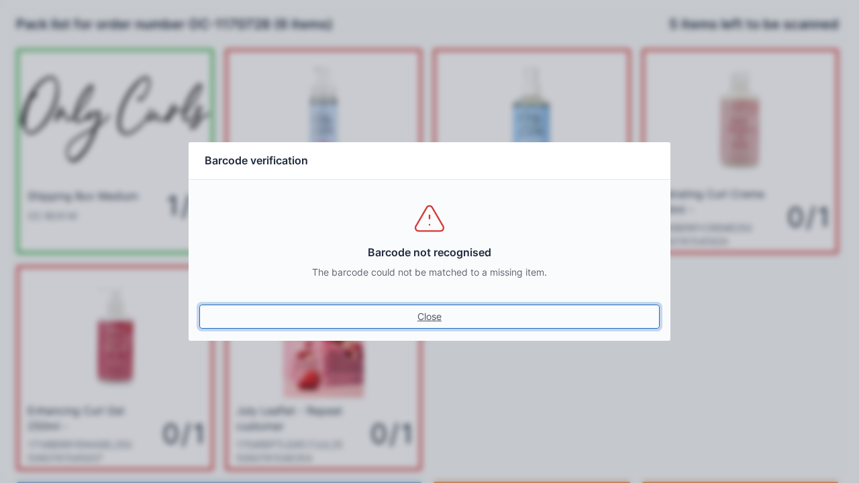
click at [444, 311] on link "Close" at bounding box center [429, 317] width 460 height 24
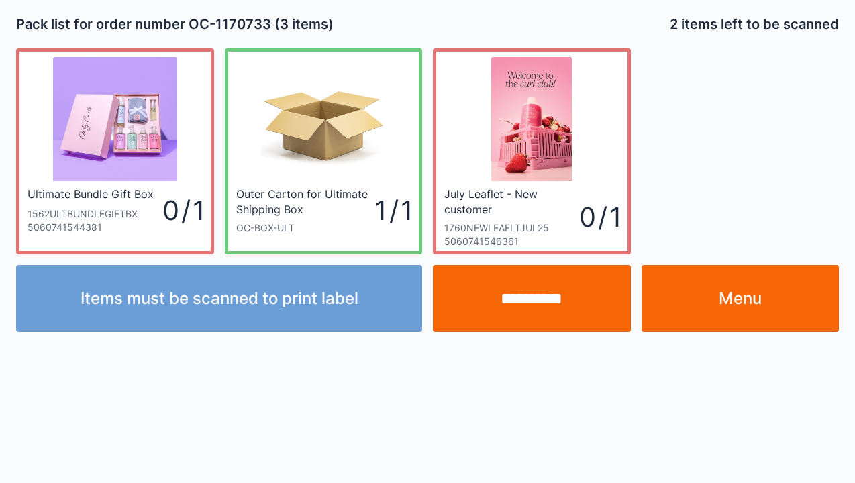
click at [526, 305] on input "**********" at bounding box center [532, 298] width 198 height 67
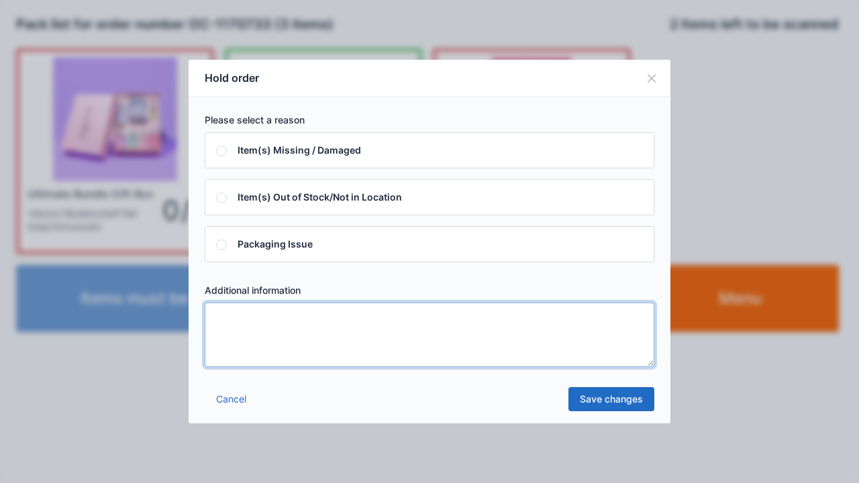
click at [322, 348] on textarea at bounding box center [429, 335] width 449 height 64
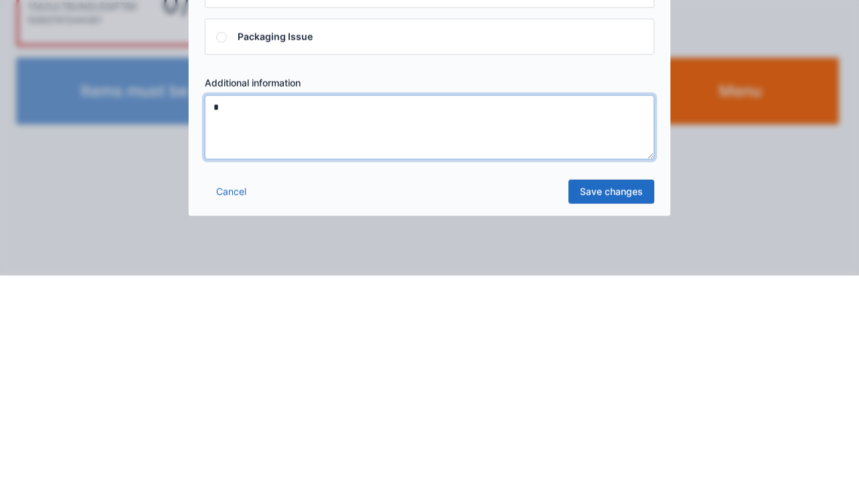
type textarea "*"
click at [624, 403] on link "Save changes" at bounding box center [611, 399] width 86 height 24
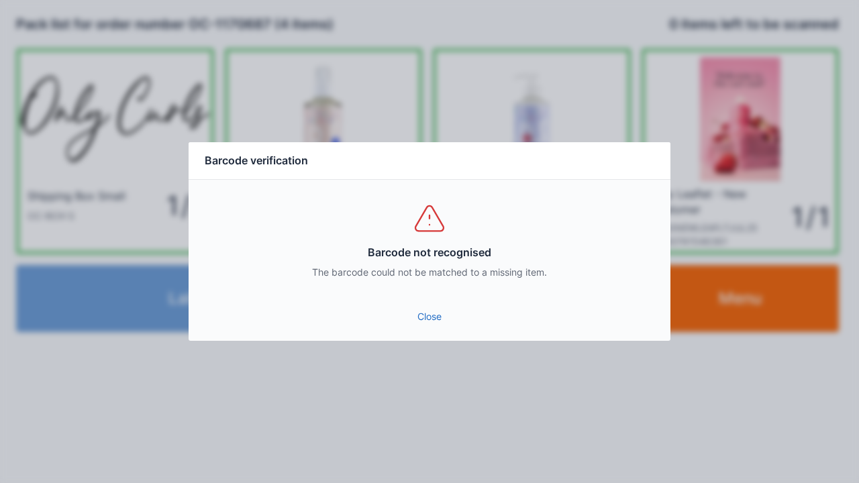
click at [425, 307] on link "Close" at bounding box center [429, 317] width 460 height 24
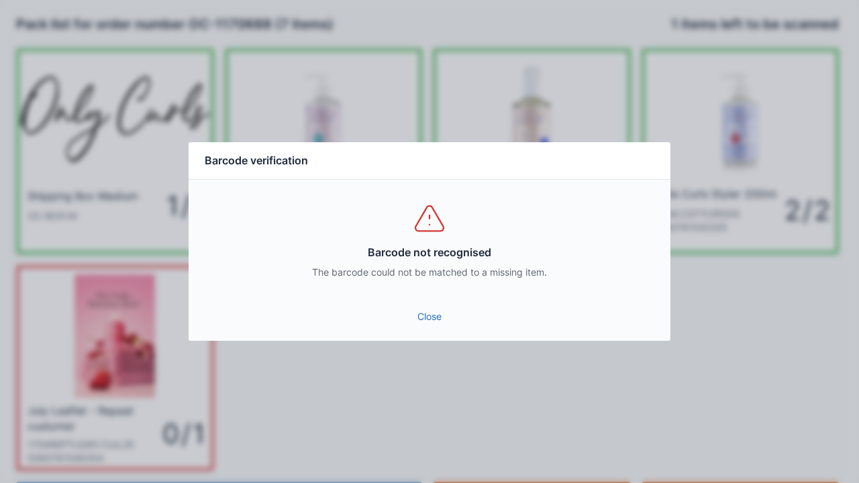
click at [419, 309] on link "Close" at bounding box center [429, 317] width 460 height 24
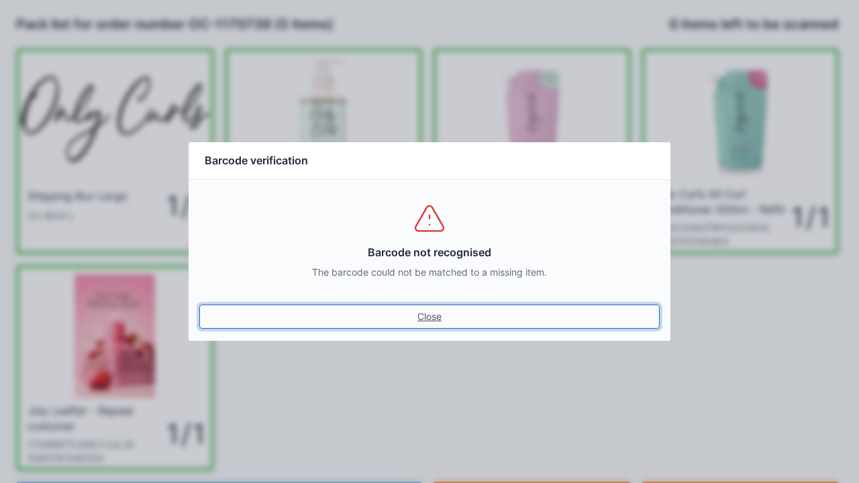
click at [199, 305] on link "Close" at bounding box center [429, 317] width 460 height 24
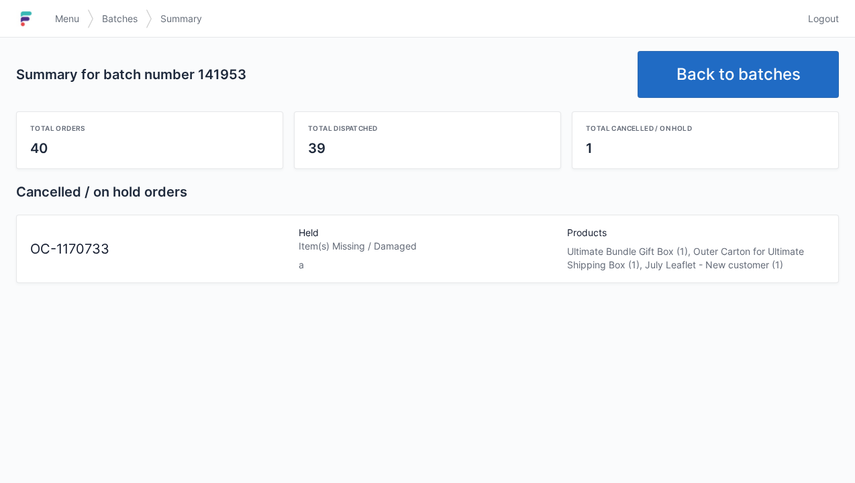
click at [716, 79] on link "Back to batches" at bounding box center [737, 74] width 201 height 47
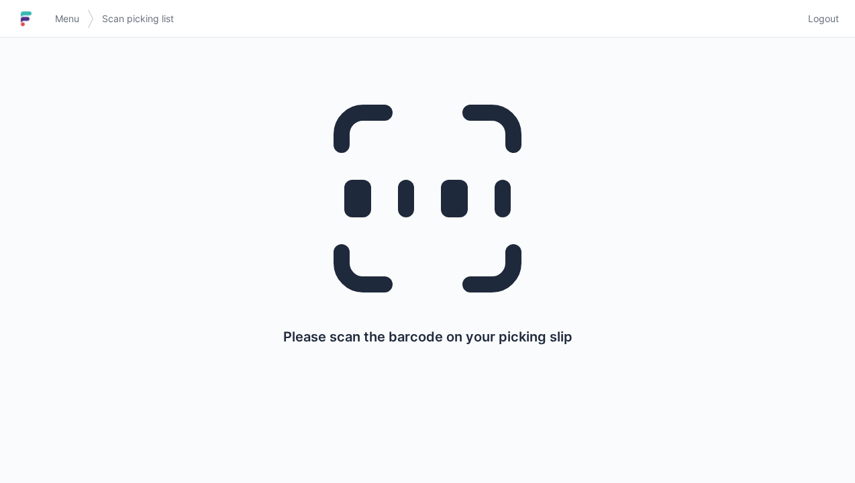
click at [822, 29] on link "Logout" at bounding box center [819, 19] width 39 height 24
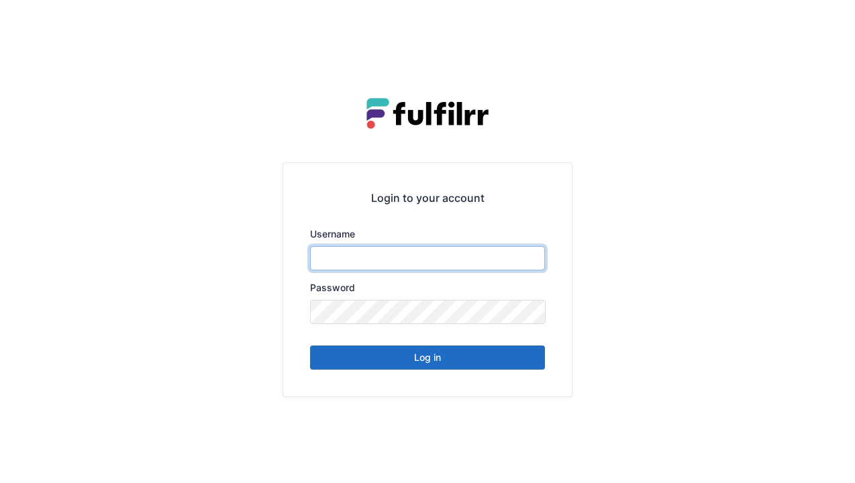
type input "******"
click at [486, 362] on button "Log in" at bounding box center [427, 357] width 235 height 24
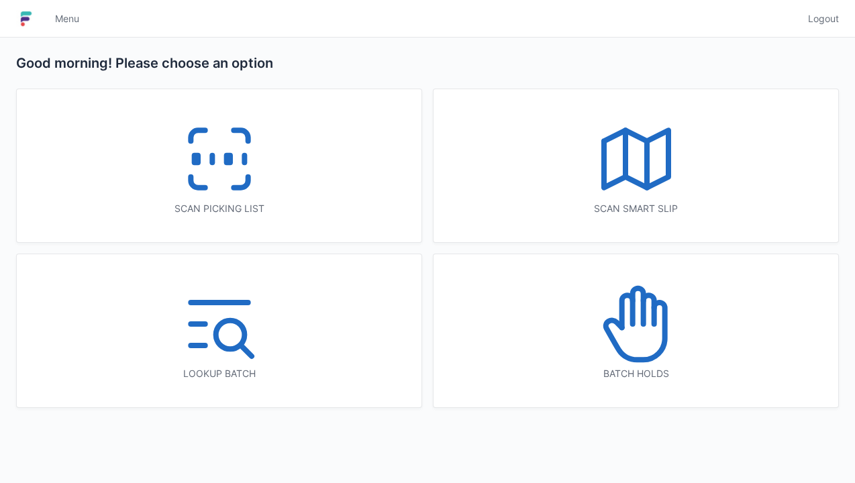
click at [663, 352] on icon at bounding box center [636, 324] width 86 height 86
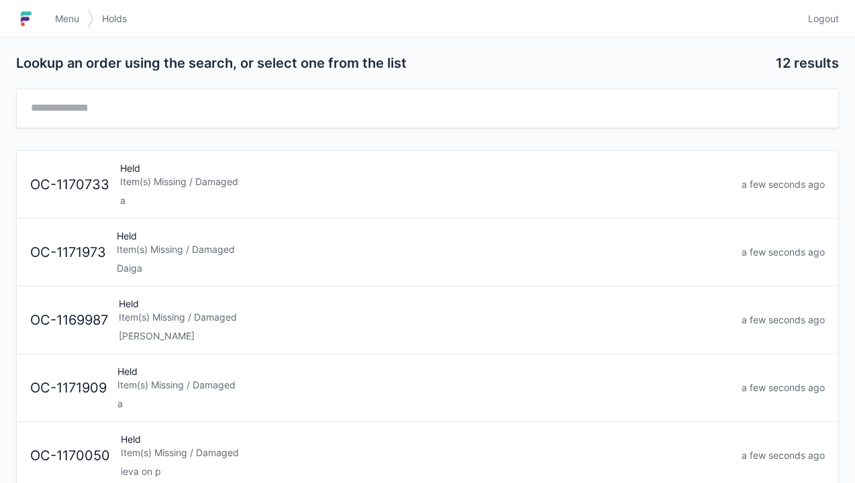
click at [353, 205] on div "a" at bounding box center [425, 200] width 610 height 13
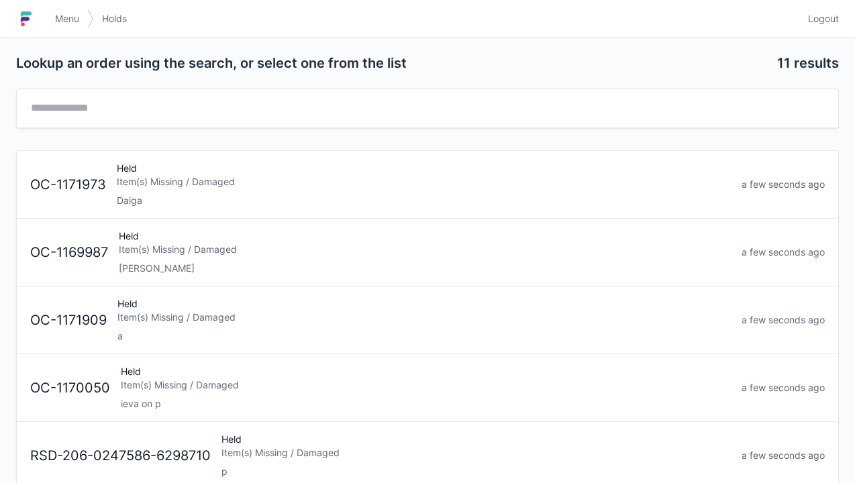
click at [817, 23] on span "Logout" at bounding box center [823, 18] width 31 height 13
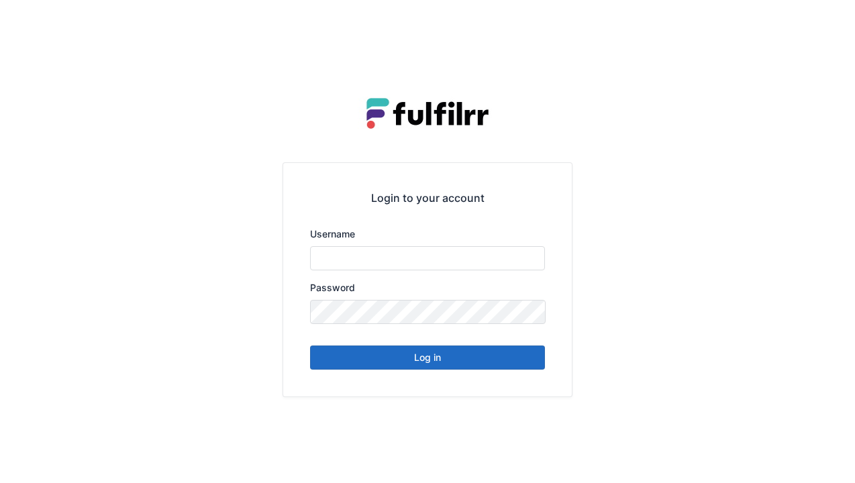
type input "******"
click at [464, 366] on button "Log in" at bounding box center [427, 357] width 235 height 24
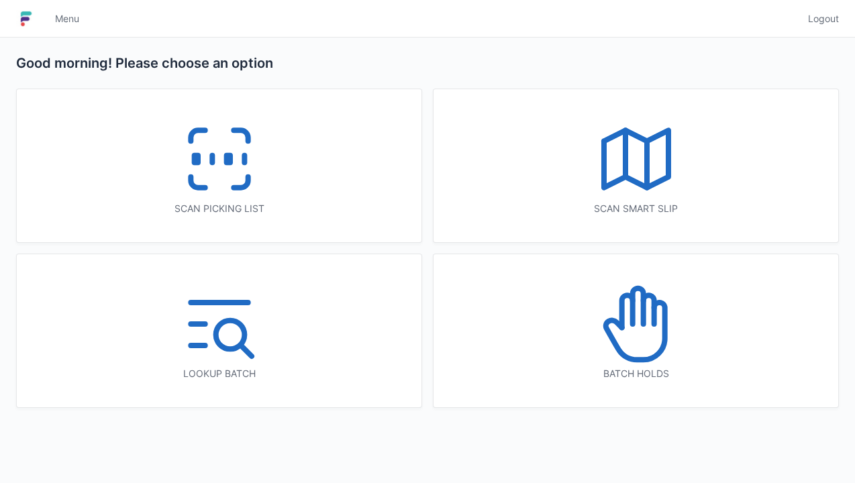
click at [244, 161] on line at bounding box center [244, 159] width 0 height 7
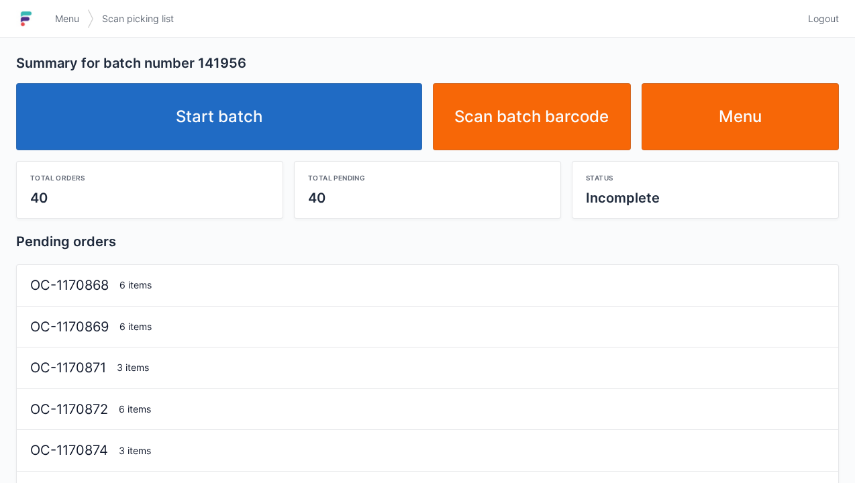
click at [331, 123] on link "Start batch" at bounding box center [219, 116] width 406 height 67
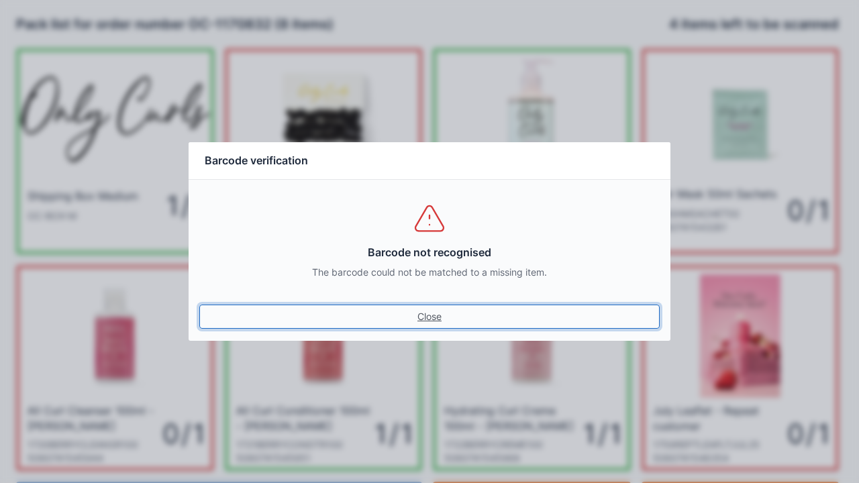
click at [439, 326] on link "Close" at bounding box center [429, 317] width 460 height 24
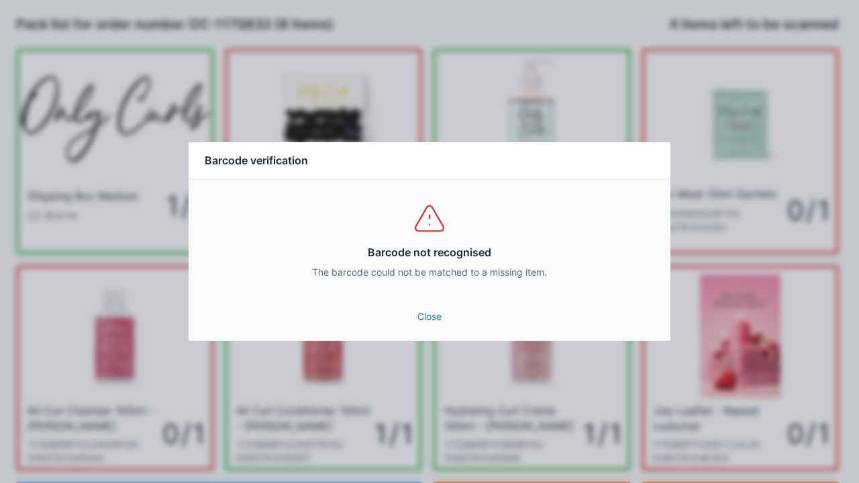
click at [448, 328] on link "Close" at bounding box center [429, 317] width 460 height 24
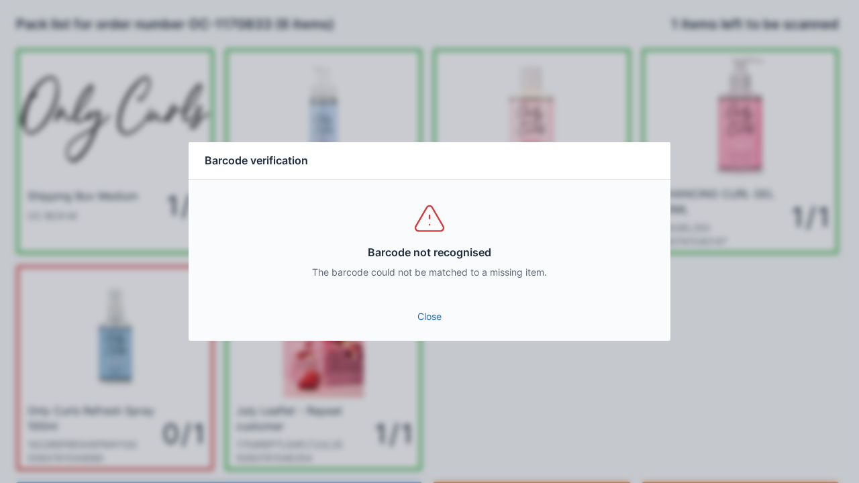
click at [439, 310] on link "Close" at bounding box center [429, 317] width 460 height 24
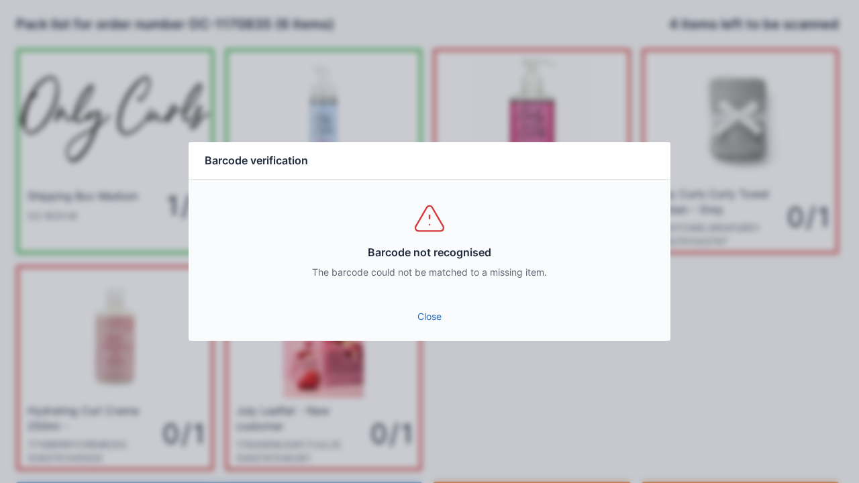
click at [423, 315] on link "Close" at bounding box center [429, 317] width 460 height 24
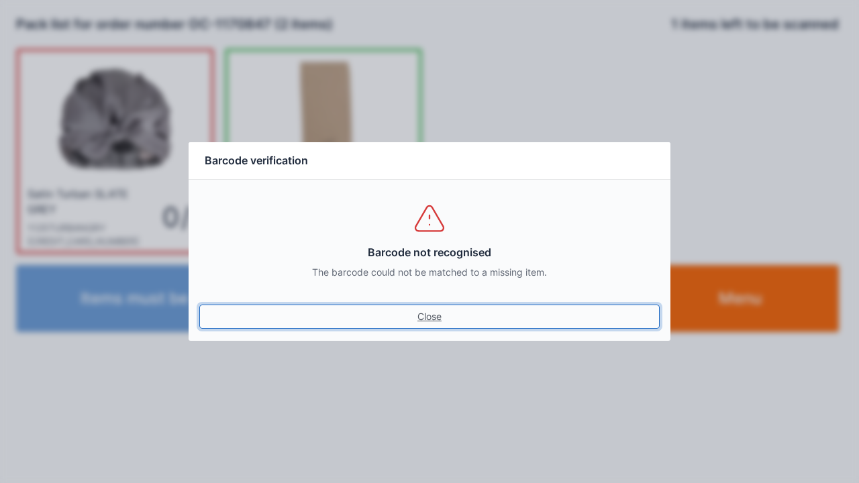
click at [429, 310] on link "Close" at bounding box center [429, 317] width 460 height 24
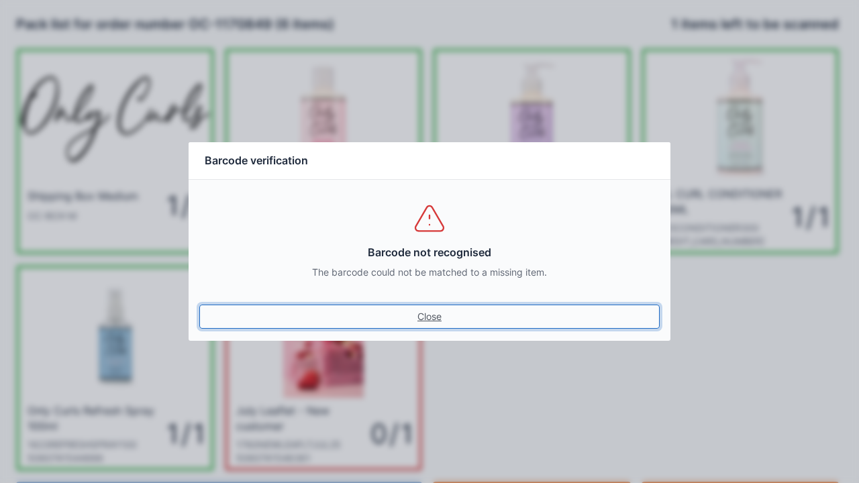
click at [424, 319] on link "Close" at bounding box center [429, 317] width 460 height 24
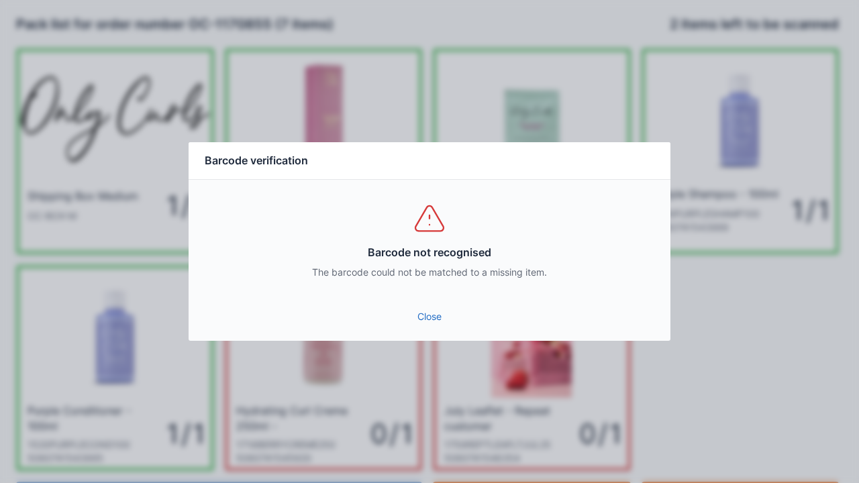
click at [431, 311] on link "Close" at bounding box center [429, 317] width 460 height 24
click at [433, 319] on link "Close" at bounding box center [429, 317] width 460 height 24
click at [429, 327] on link "Close" at bounding box center [429, 317] width 460 height 24
click at [436, 323] on link "Close" at bounding box center [429, 317] width 460 height 24
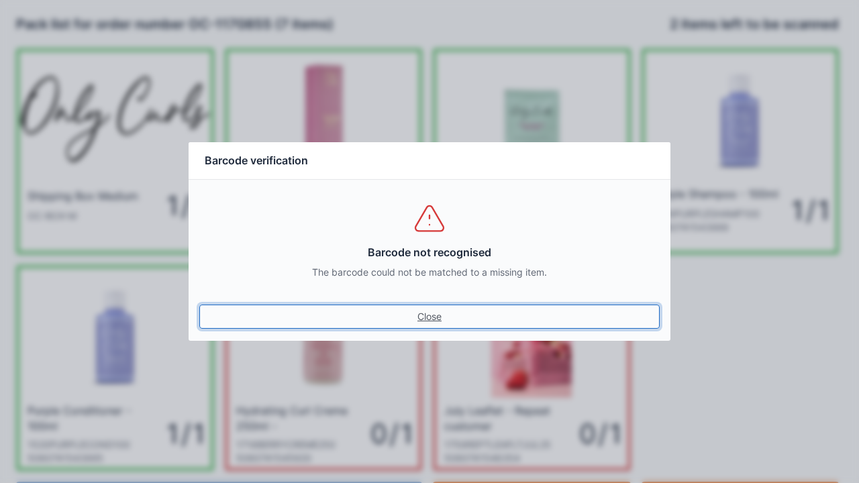
click at [441, 320] on link "Close" at bounding box center [429, 317] width 460 height 24
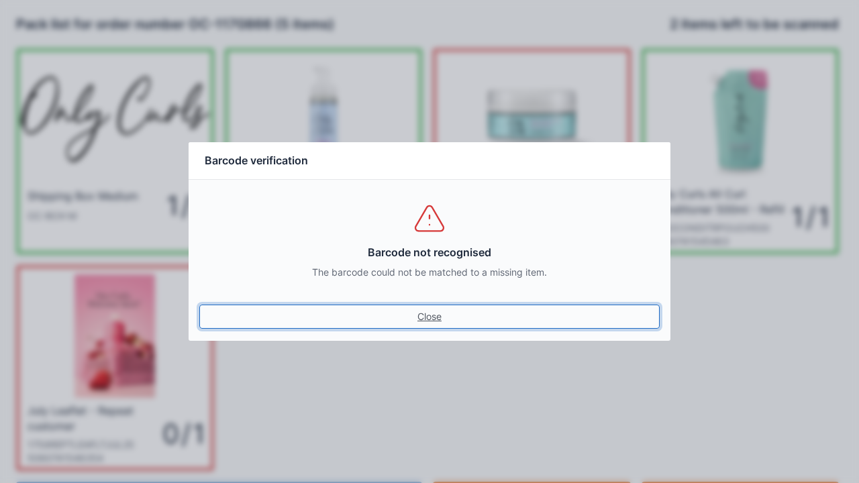
click at [429, 325] on link "Close" at bounding box center [429, 317] width 460 height 24
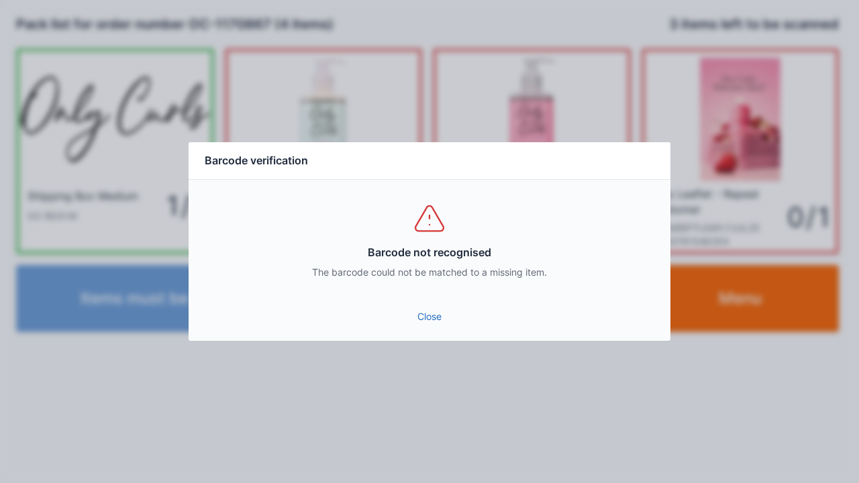
click at [436, 317] on link "Close" at bounding box center [429, 317] width 460 height 24
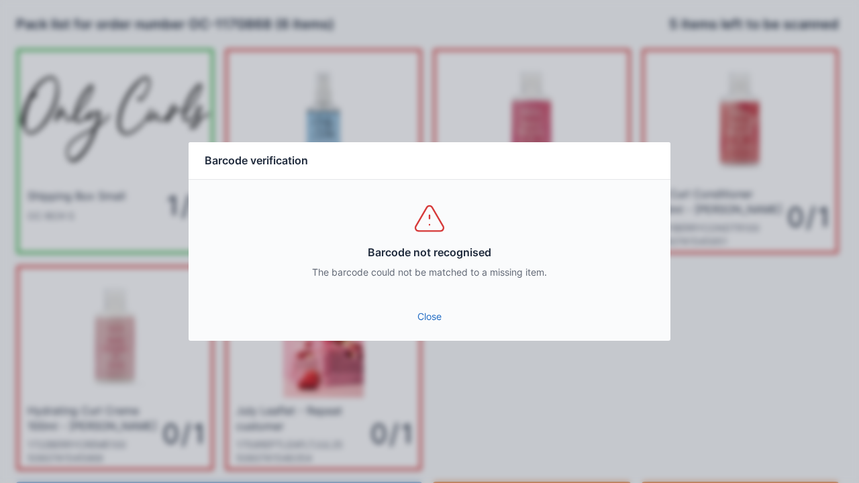
click at [442, 297] on div "Barcode not recognised The barcode could not be matched to a missing item." at bounding box center [430, 240] width 482 height 121
click at [433, 311] on link "Close" at bounding box center [429, 317] width 460 height 24
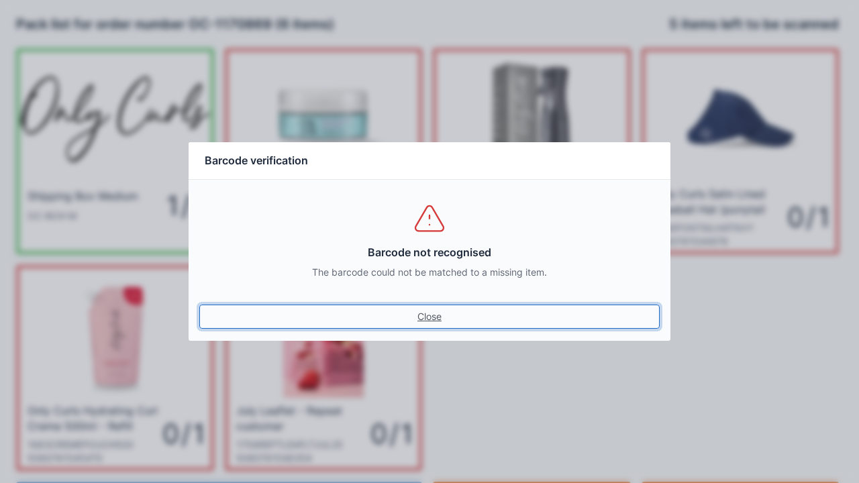
click at [450, 310] on link "Close" at bounding box center [429, 317] width 460 height 24
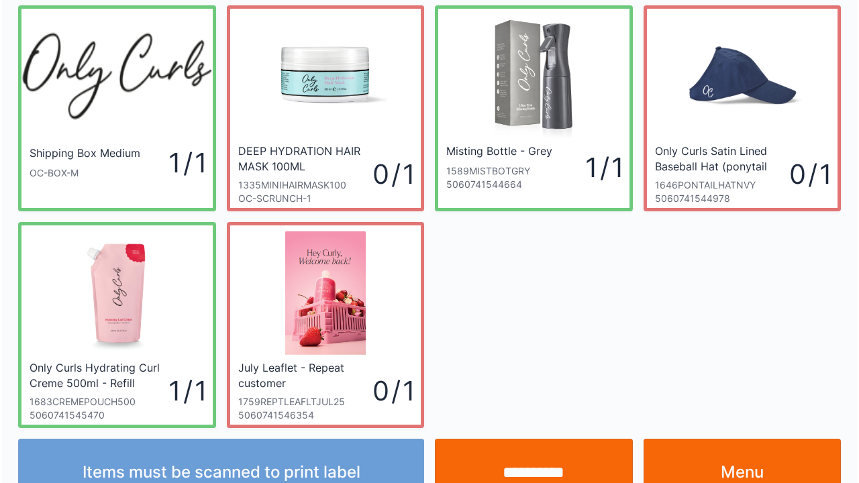
scroll to position [78, 0]
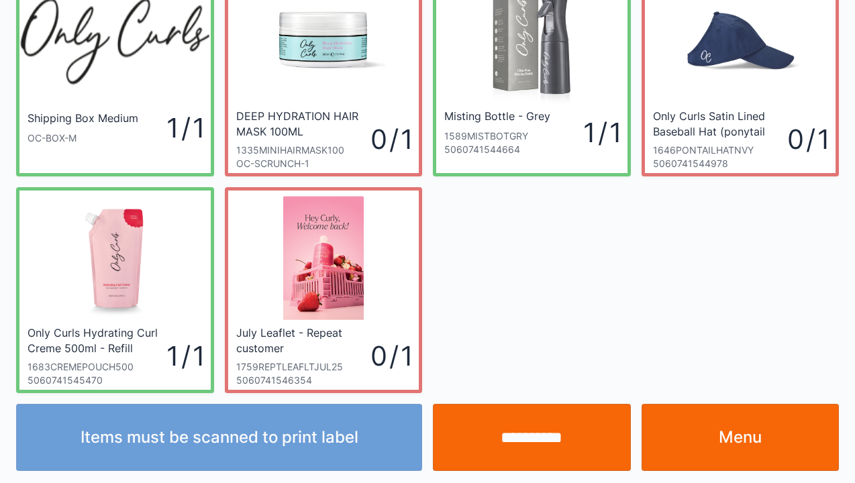
click at [557, 449] on input "**********" at bounding box center [532, 437] width 198 height 67
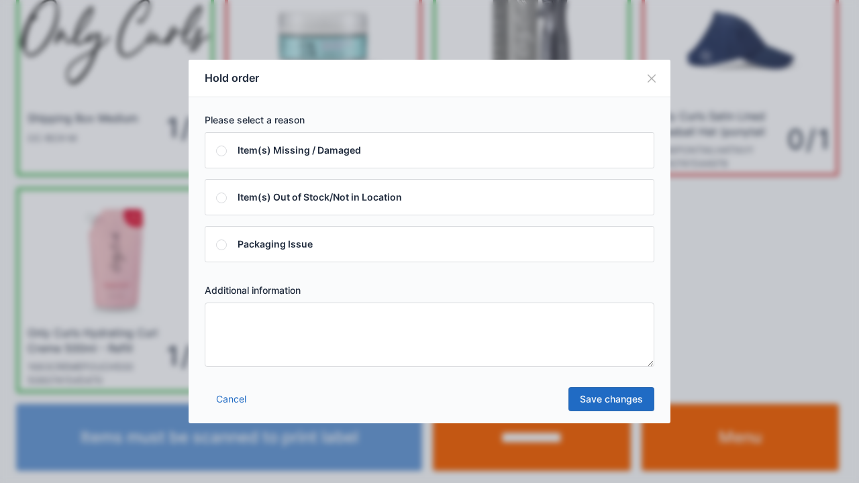
click at [319, 362] on textarea at bounding box center [429, 335] width 449 height 64
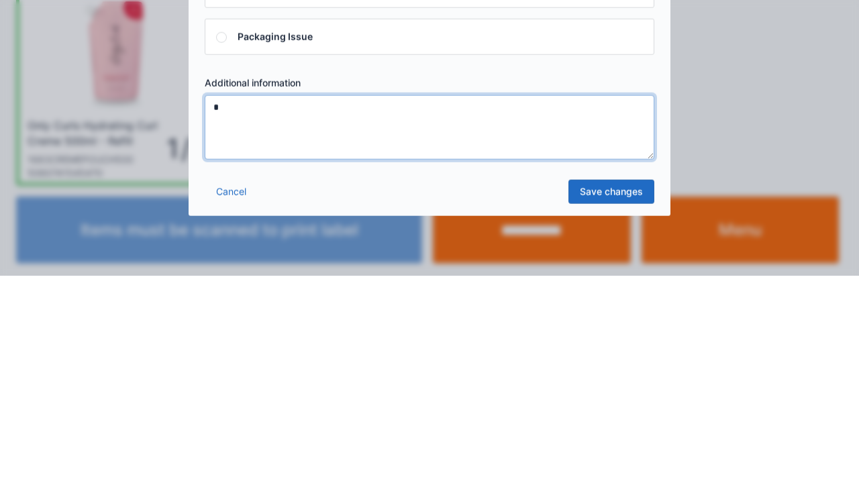
type textarea "*"
click at [630, 402] on link "Save changes" at bounding box center [611, 399] width 86 height 24
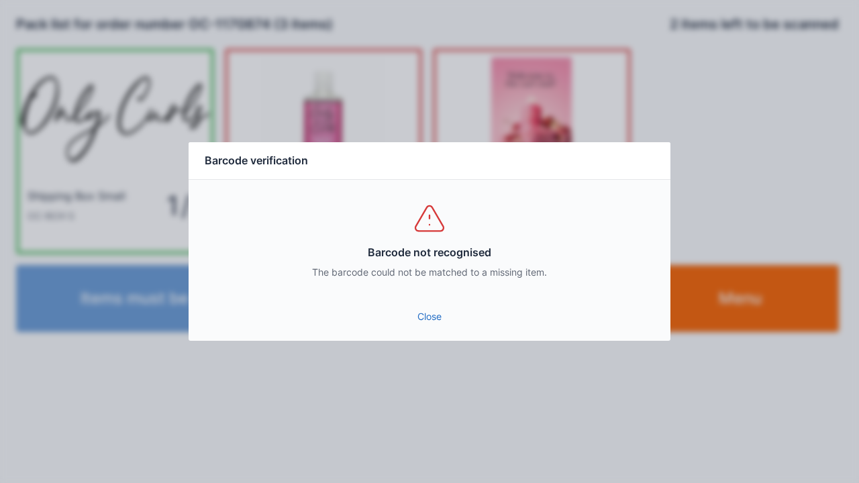
click at [431, 325] on link "Close" at bounding box center [429, 317] width 460 height 24
click at [427, 307] on link "Close" at bounding box center [429, 317] width 460 height 24
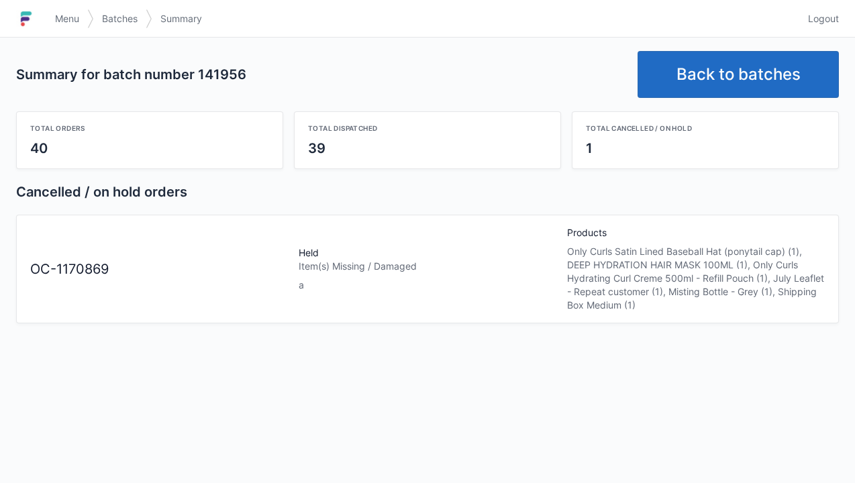
click at [782, 72] on link "Back to batches" at bounding box center [737, 74] width 201 height 47
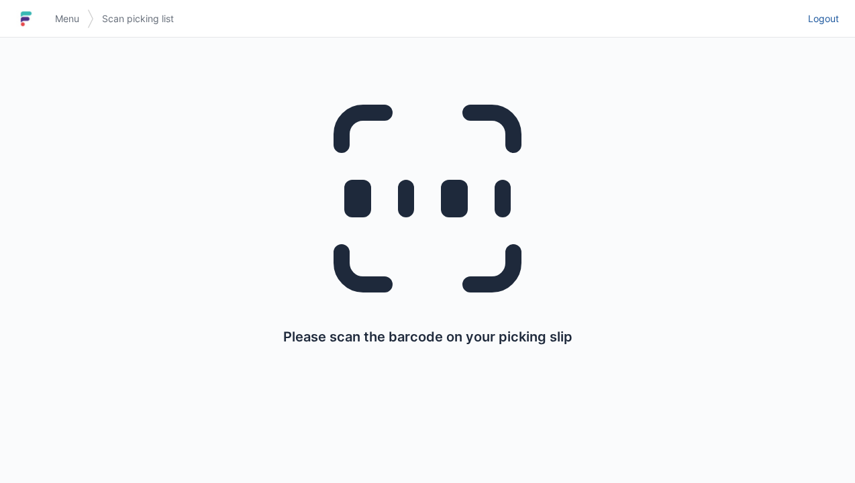
click at [820, 28] on link "Logout" at bounding box center [819, 19] width 39 height 24
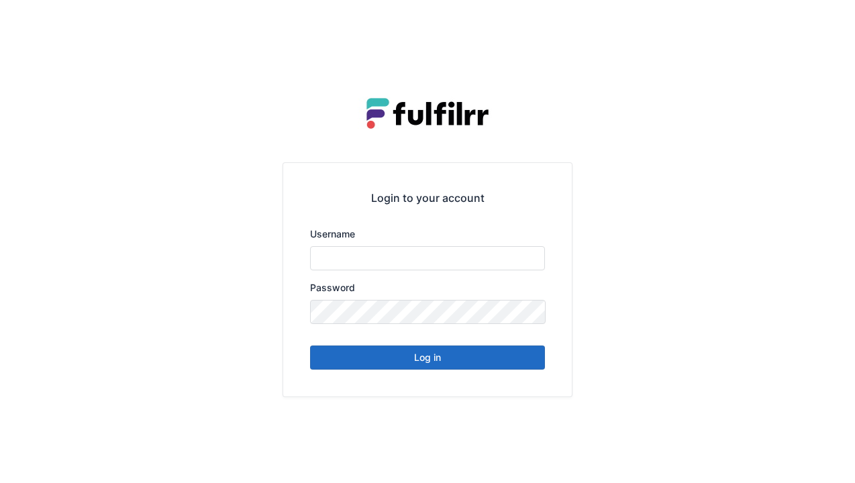
type input "******"
click at [490, 378] on div "Login to your account Username ****** Password Log in" at bounding box center [427, 279] width 288 height 233
click at [489, 368] on button "Log in" at bounding box center [427, 357] width 235 height 24
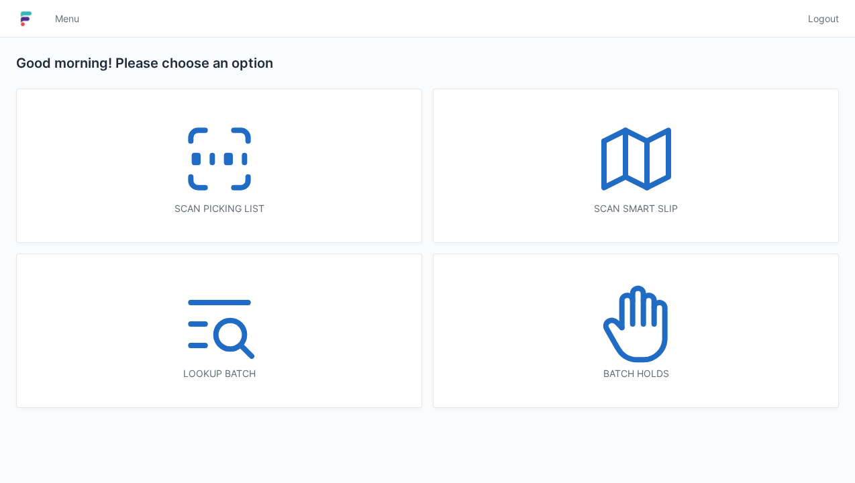
click at [663, 343] on icon at bounding box center [634, 331] width 59 height 57
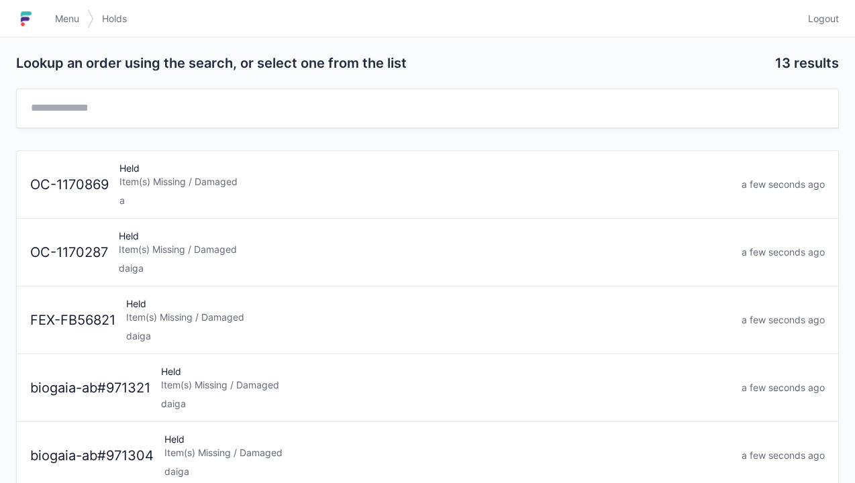
click at [338, 176] on div "Item(s) Missing / Damaged" at bounding box center [424, 181] width 611 height 13
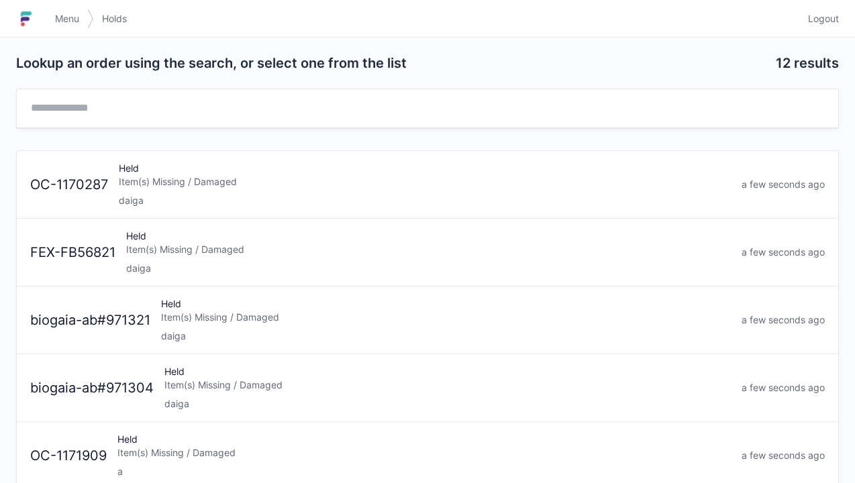
click at [832, 13] on span "Logout" at bounding box center [823, 18] width 31 height 13
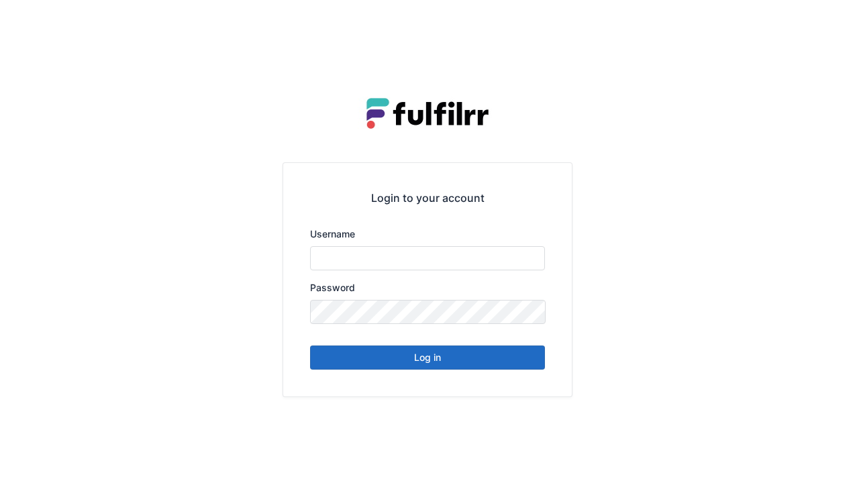
type input "******"
click at [437, 367] on button "Log in" at bounding box center [427, 357] width 235 height 24
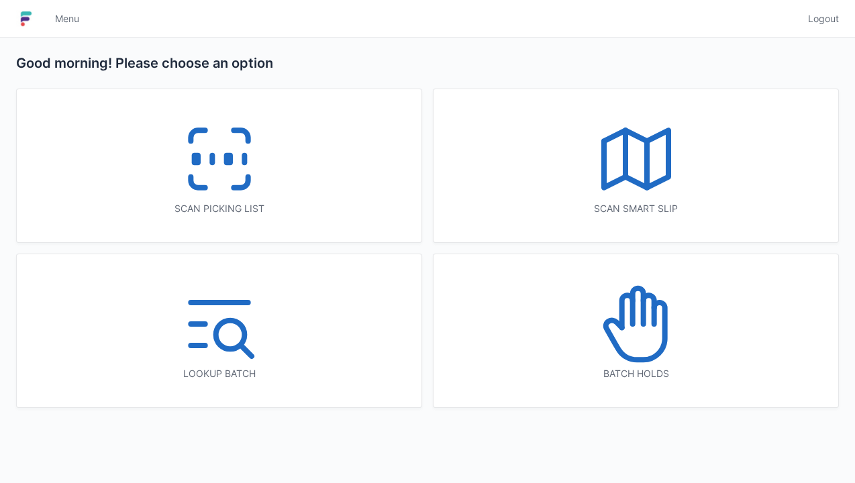
click at [246, 181] on icon at bounding box center [240, 182] width 14 height 11
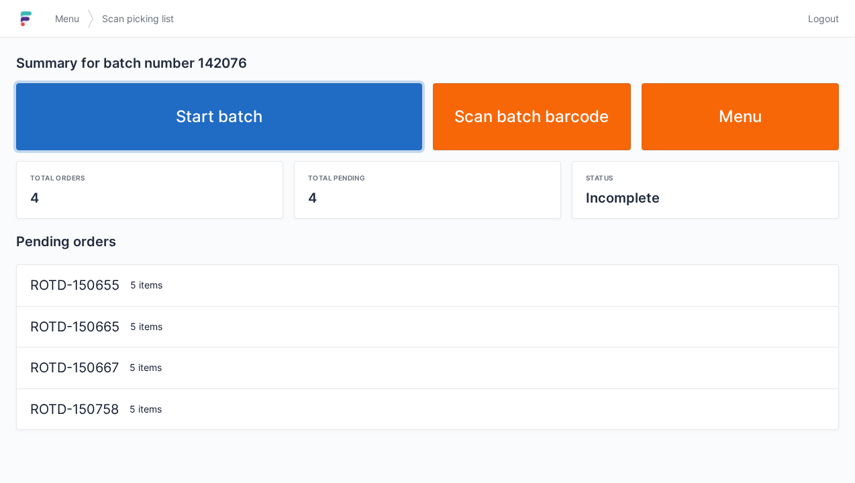
click at [329, 121] on link "Start batch" at bounding box center [219, 116] width 406 height 67
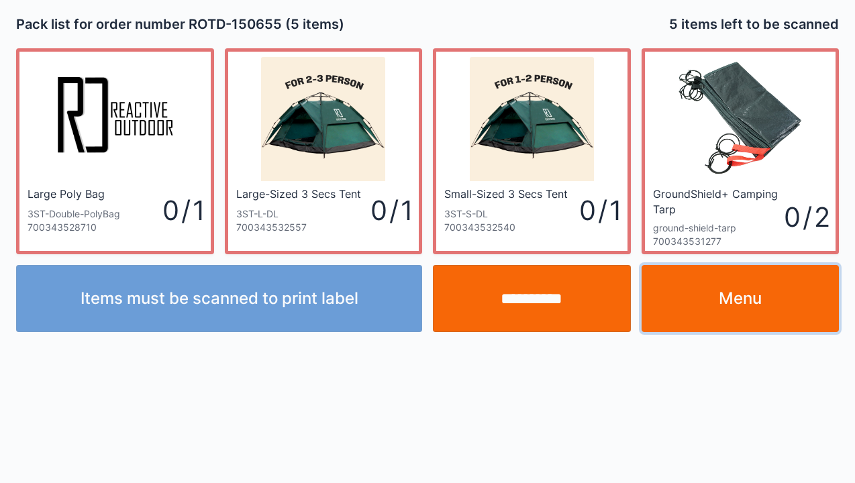
click at [702, 288] on link "Menu" at bounding box center [740, 298] width 198 height 67
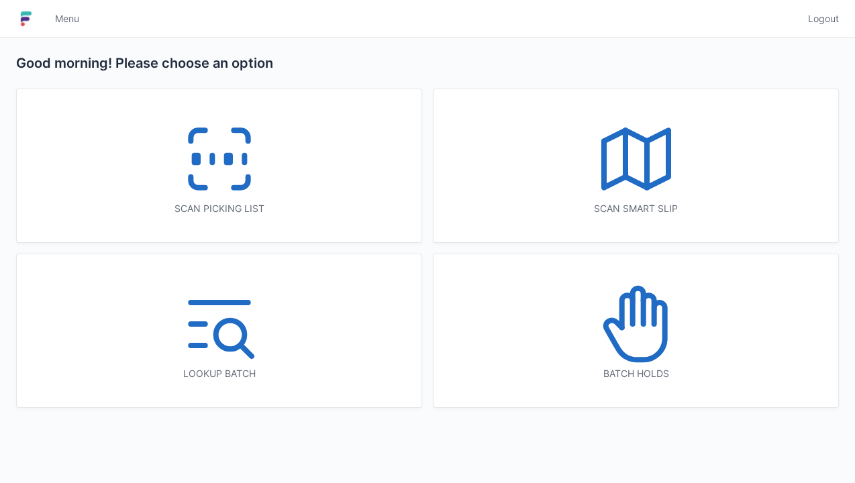
click at [227, 179] on icon at bounding box center [219, 159] width 86 height 86
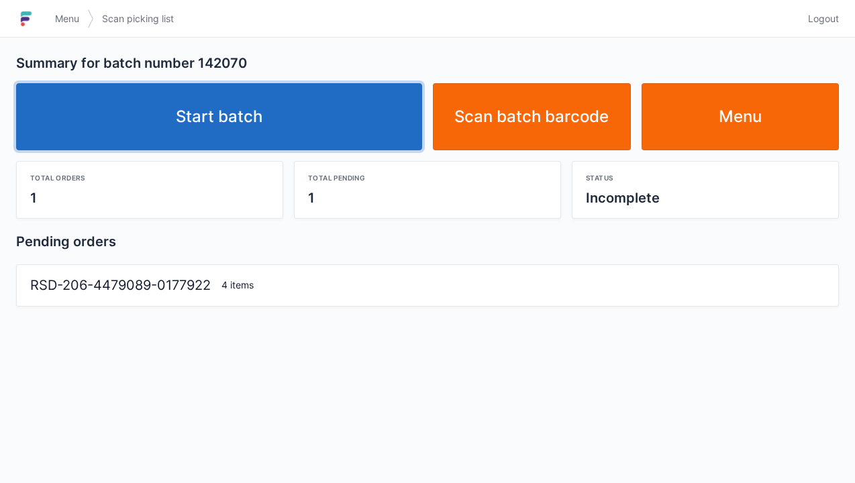
click at [352, 102] on link "Start batch" at bounding box center [219, 116] width 406 height 67
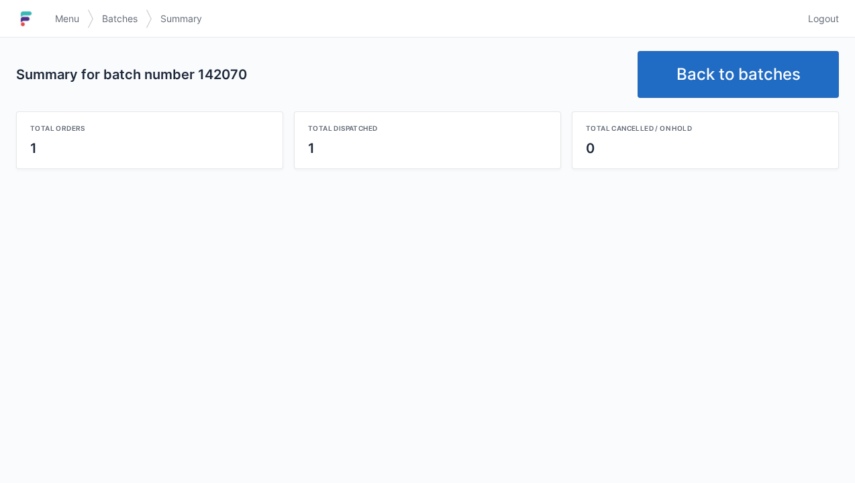
click at [755, 64] on link "Back to batches" at bounding box center [737, 74] width 201 height 47
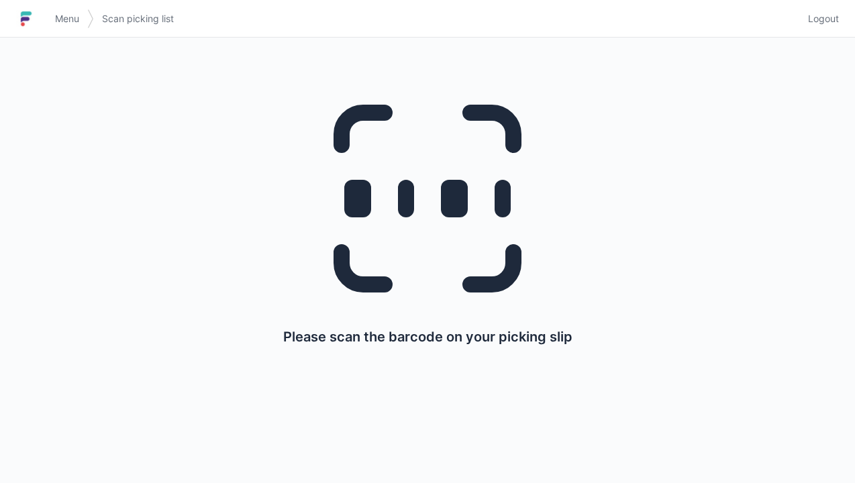
click at [820, 30] on link "Logout" at bounding box center [819, 19] width 39 height 24
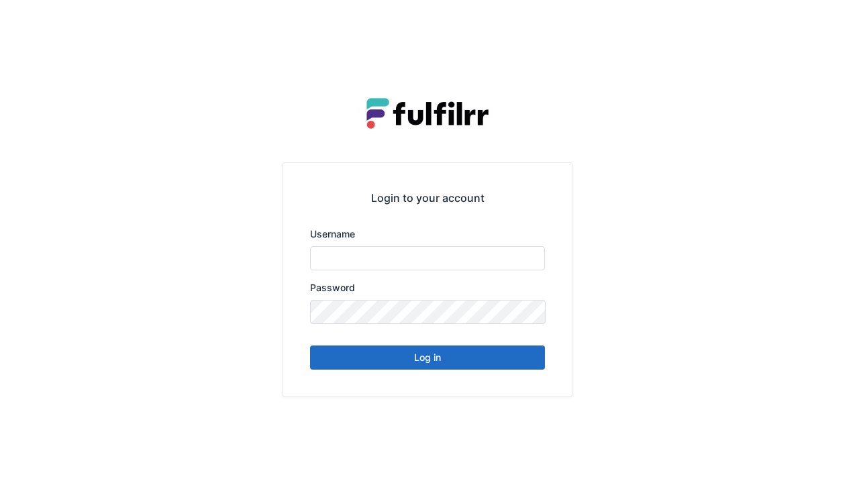
type input "******"
click at [487, 365] on button "Log in" at bounding box center [427, 357] width 235 height 24
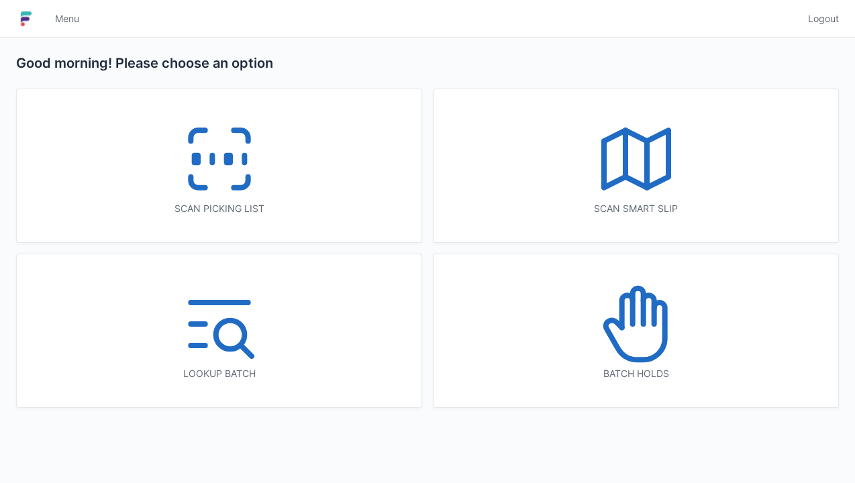
click at [239, 188] on icon at bounding box center [240, 182] width 14 height 11
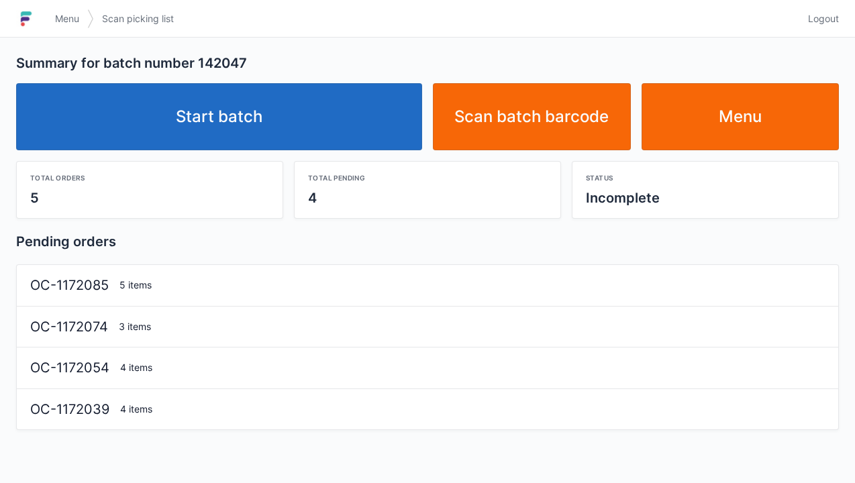
click at [332, 125] on link "Start batch" at bounding box center [219, 116] width 406 height 67
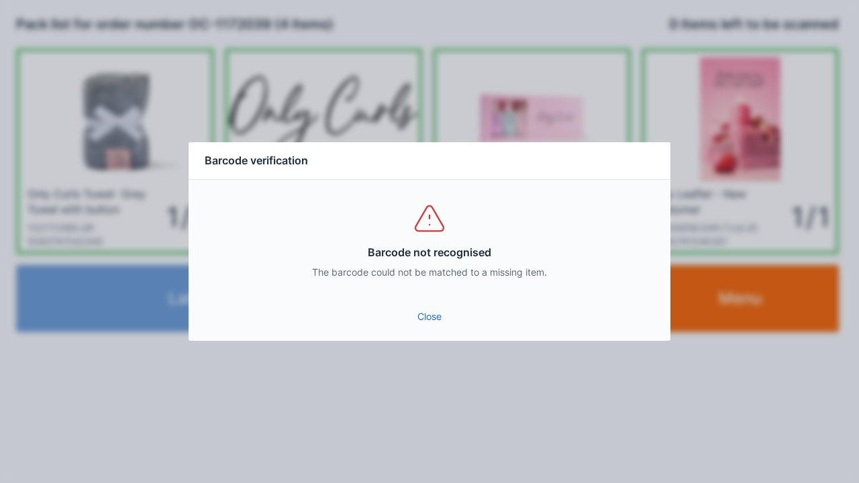
click at [429, 319] on link "Close" at bounding box center [429, 317] width 460 height 24
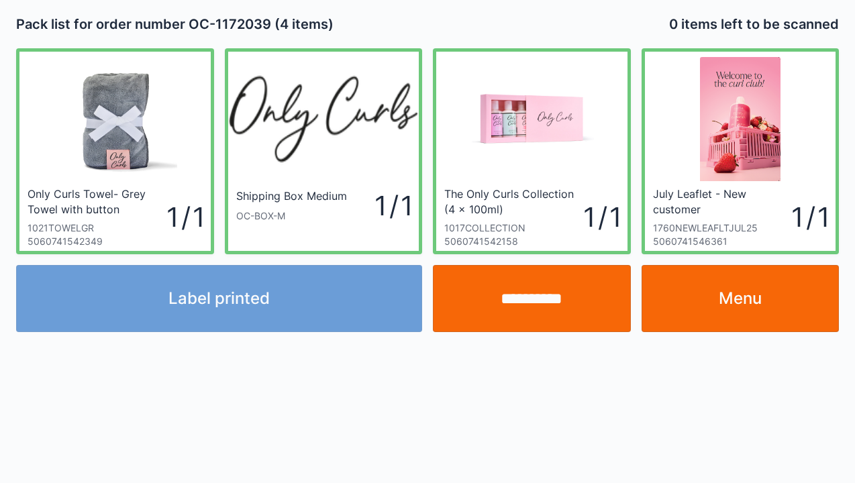
click at [541, 303] on input "**********" at bounding box center [532, 298] width 198 height 67
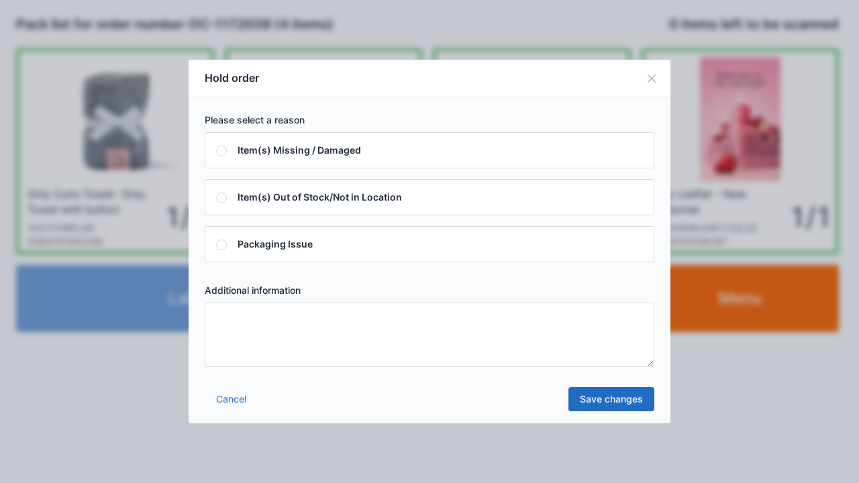
click at [311, 353] on textarea at bounding box center [429, 335] width 449 height 64
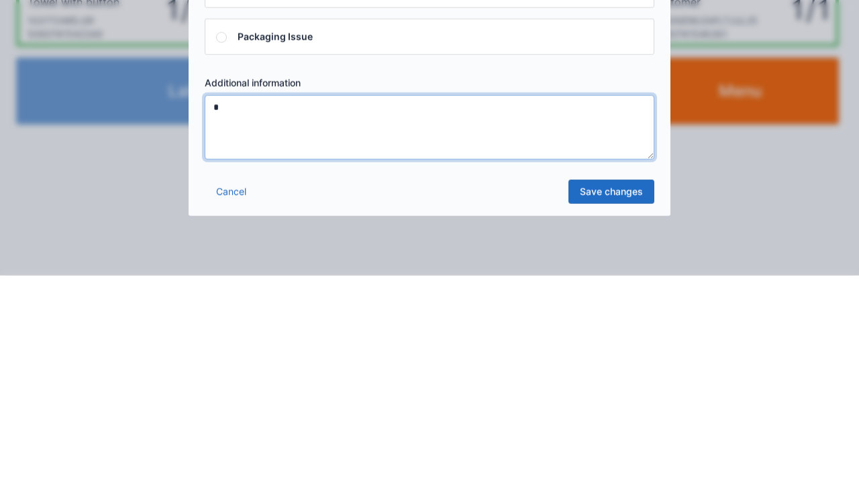
type textarea "*"
click at [605, 404] on link "Save changes" at bounding box center [611, 399] width 86 height 24
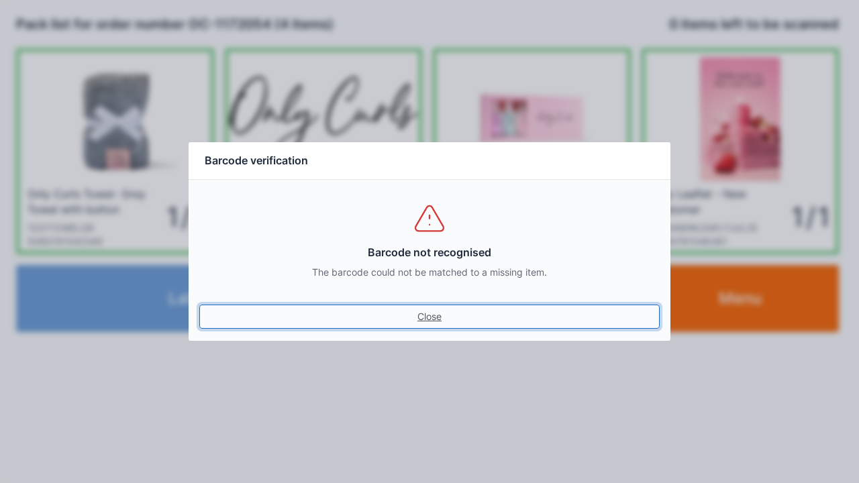
click at [437, 328] on link "Close" at bounding box center [429, 317] width 460 height 24
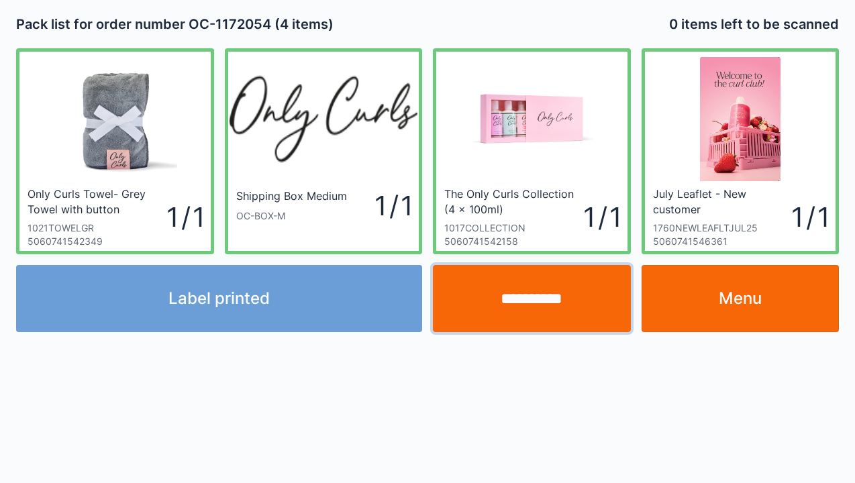
click at [559, 310] on input "**********" at bounding box center [532, 298] width 198 height 67
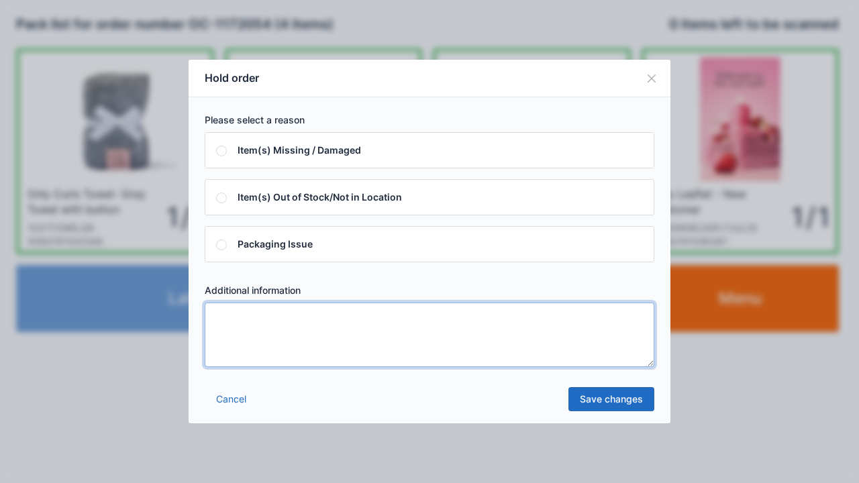
click at [346, 348] on textarea at bounding box center [429, 335] width 449 height 64
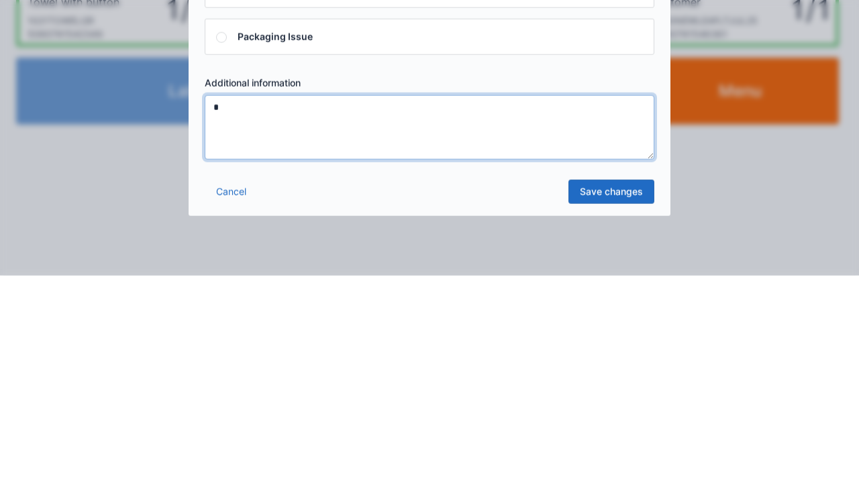
type textarea "*"
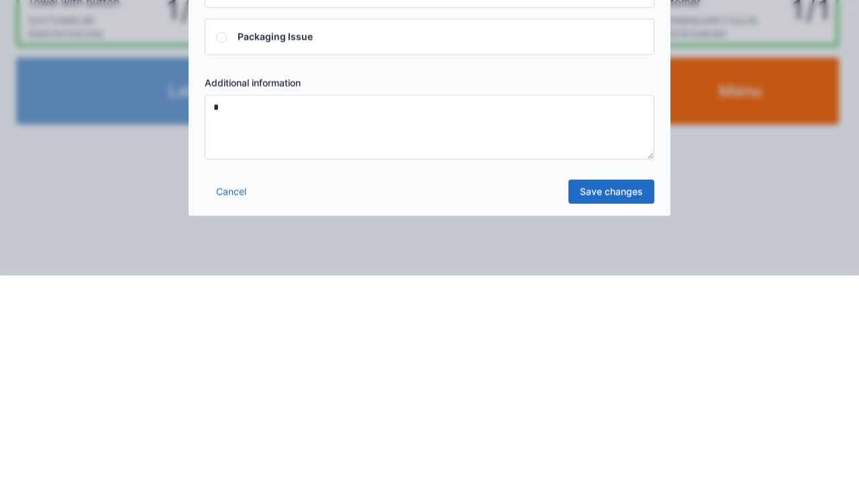
click at [639, 399] on link "Save changes" at bounding box center [611, 399] width 86 height 24
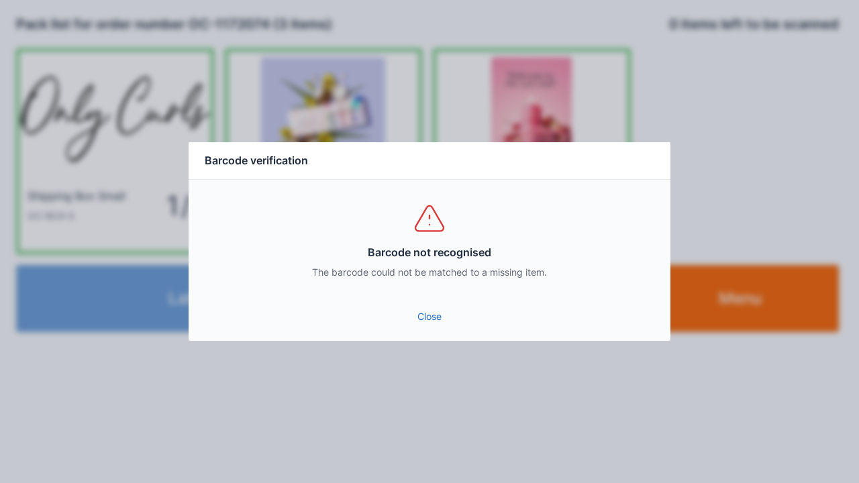
click at [443, 321] on link "Close" at bounding box center [429, 317] width 460 height 24
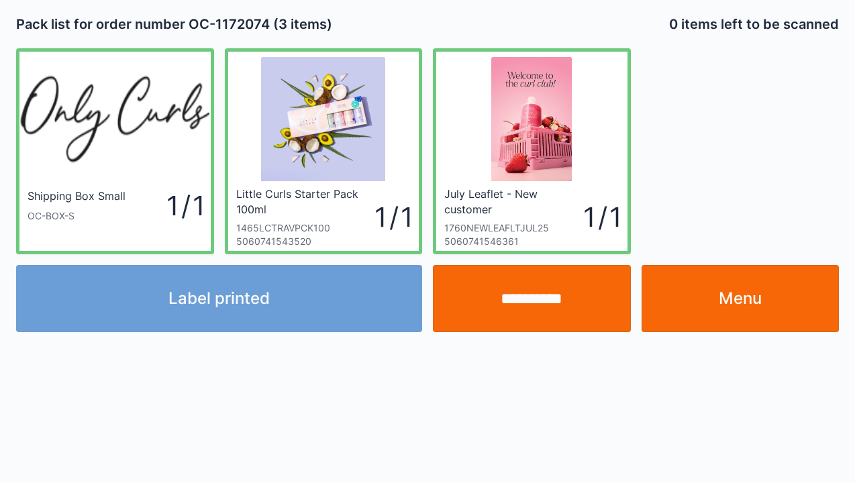
click at [548, 307] on input "**********" at bounding box center [532, 298] width 198 height 67
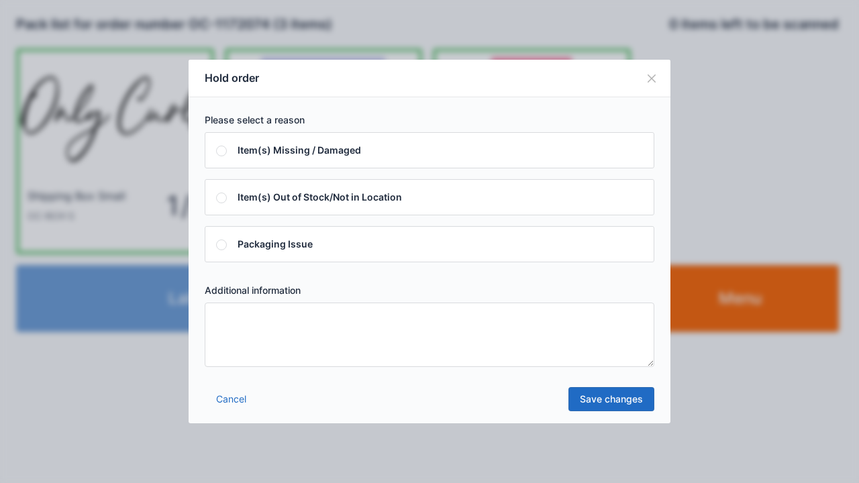
click at [346, 339] on textarea at bounding box center [429, 335] width 449 height 64
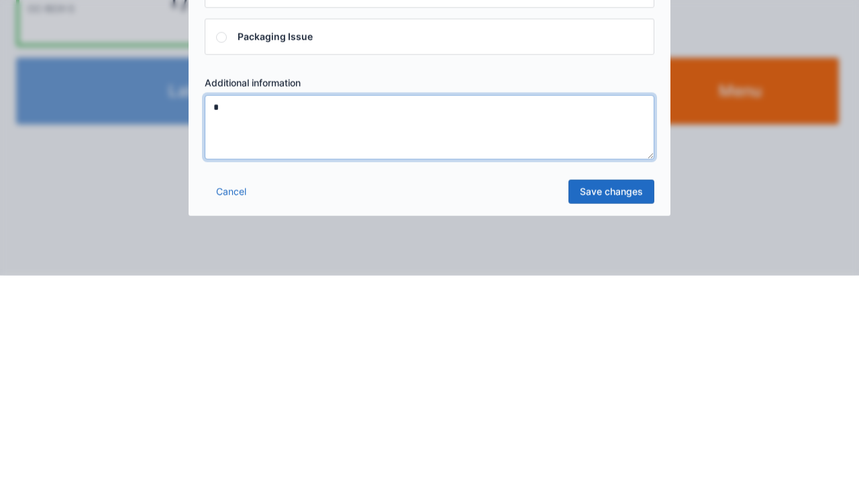
type textarea "*"
click at [616, 407] on link "Save changes" at bounding box center [611, 399] width 86 height 24
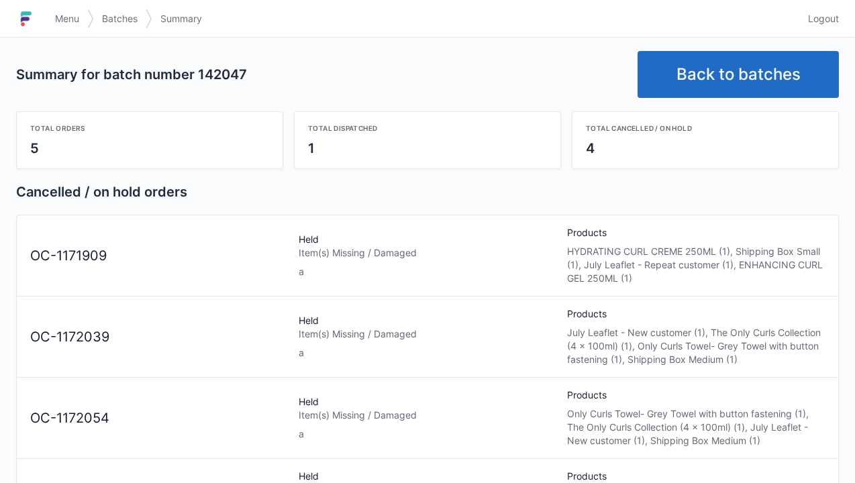
click at [827, 19] on span "Logout" at bounding box center [823, 18] width 31 height 13
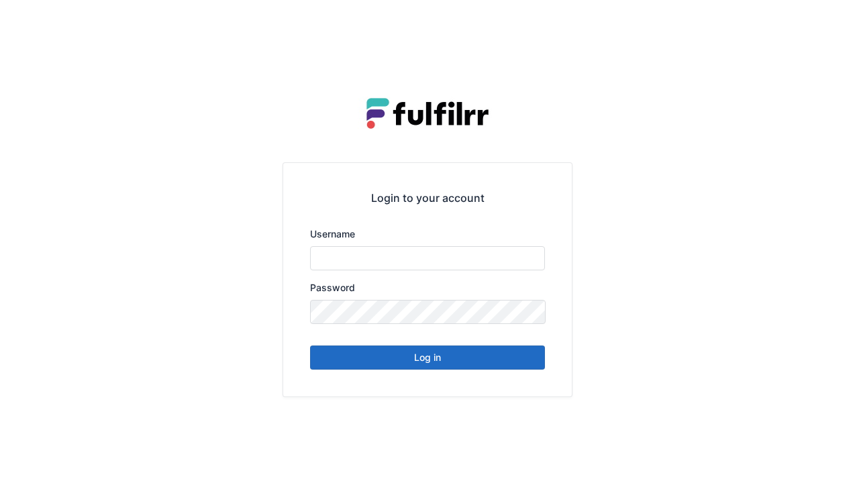
type input "******"
click at [449, 348] on button "Log in" at bounding box center [427, 357] width 235 height 24
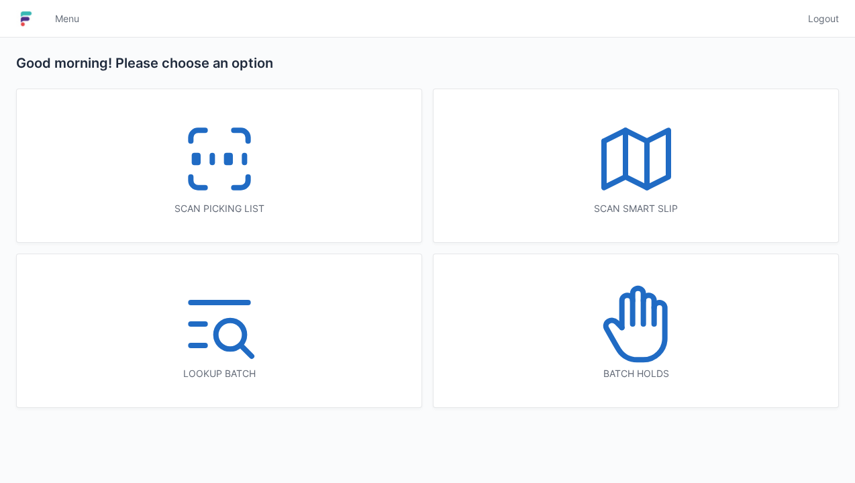
click at [673, 337] on icon at bounding box center [636, 324] width 86 height 86
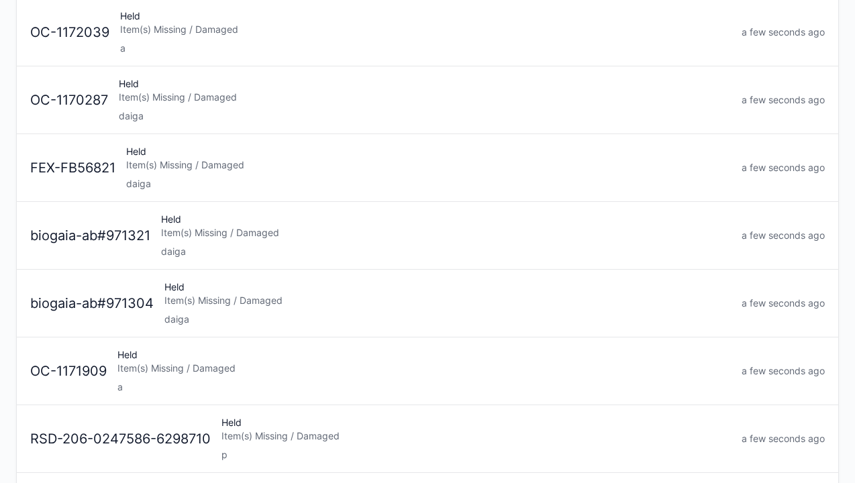
scroll to position [293, 0]
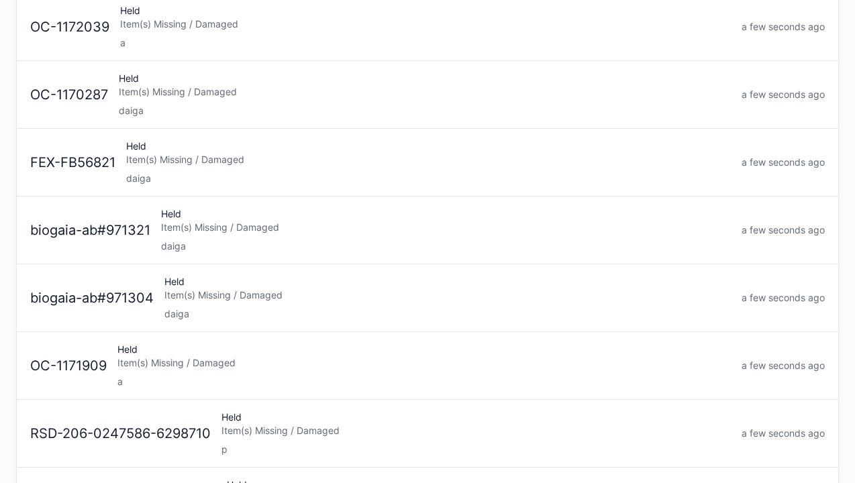
click at [286, 380] on div "a" at bounding box center [423, 381] width 613 height 13
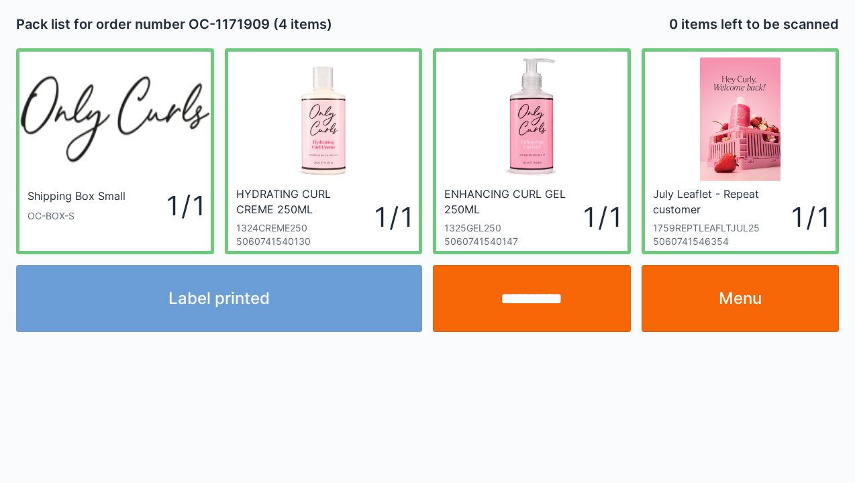
click at [549, 308] on input "**********" at bounding box center [532, 298] width 198 height 67
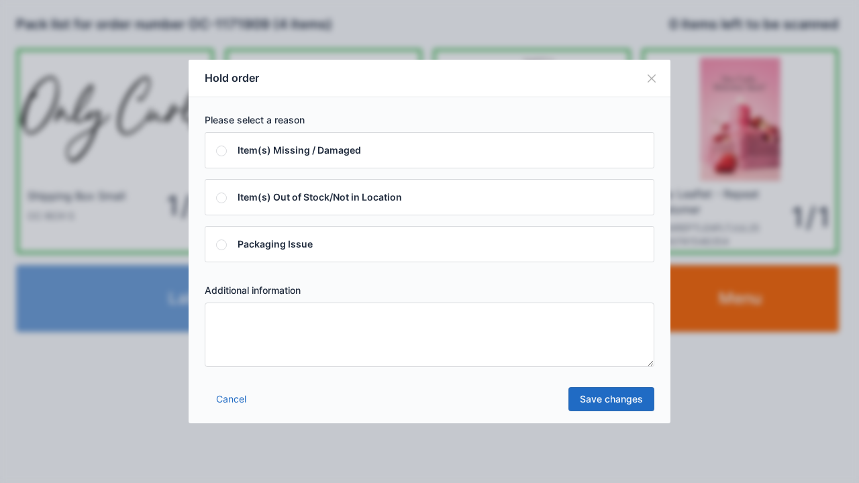
click at [322, 358] on textarea at bounding box center [429, 335] width 449 height 64
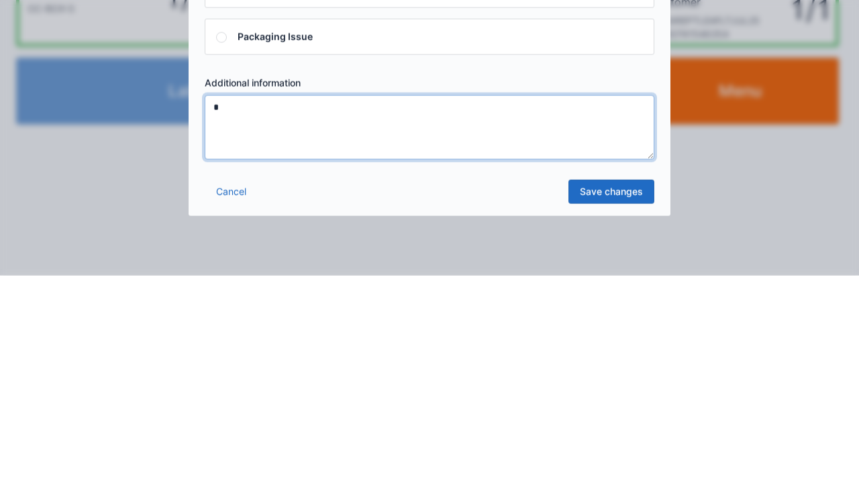
type textarea "*"
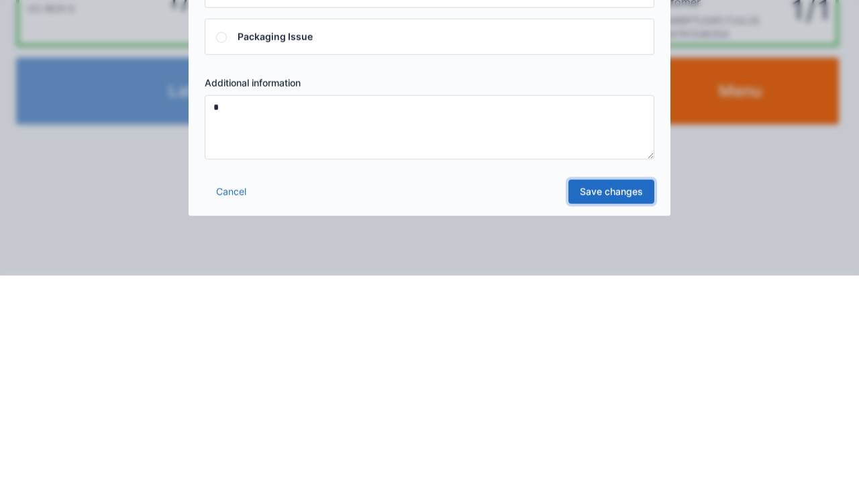
click at [630, 401] on link "Save changes" at bounding box center [611, 399] width 86 height 24
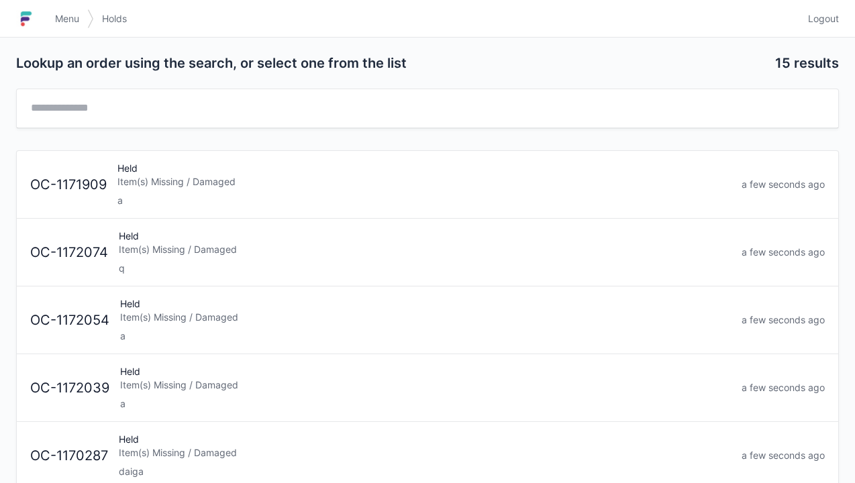
click at [822, 27] on link "Logout" at bounding box center [819, 19] width 39 height 24
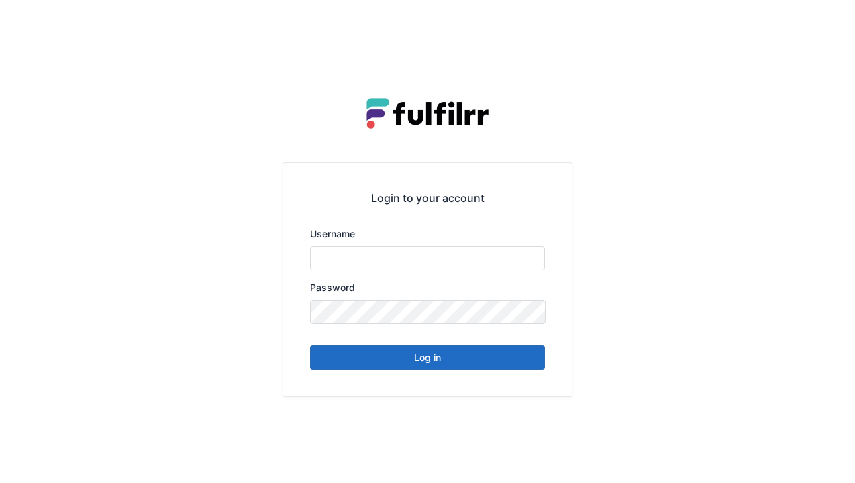
type input "******"
click at [459, 365] on button "Log in" at bounding box center [427, 357] width 235 height 24
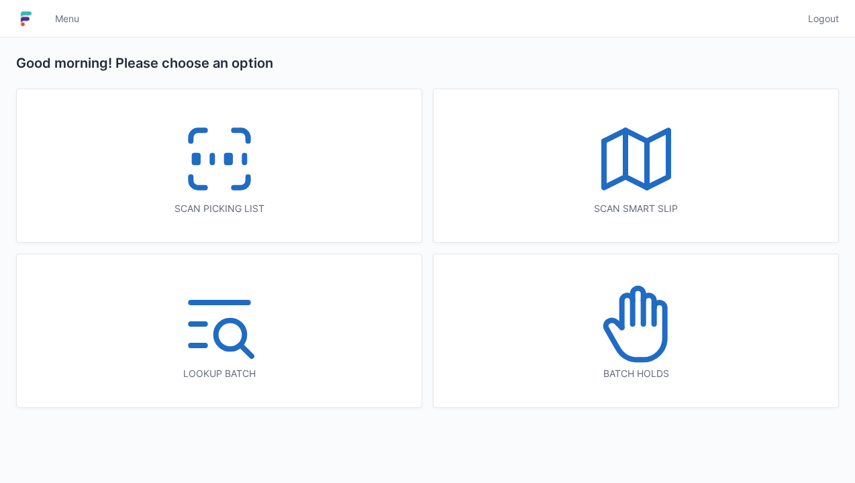
click at [260, 177] on icon at bounding box center [219, 159] width 86 height 86
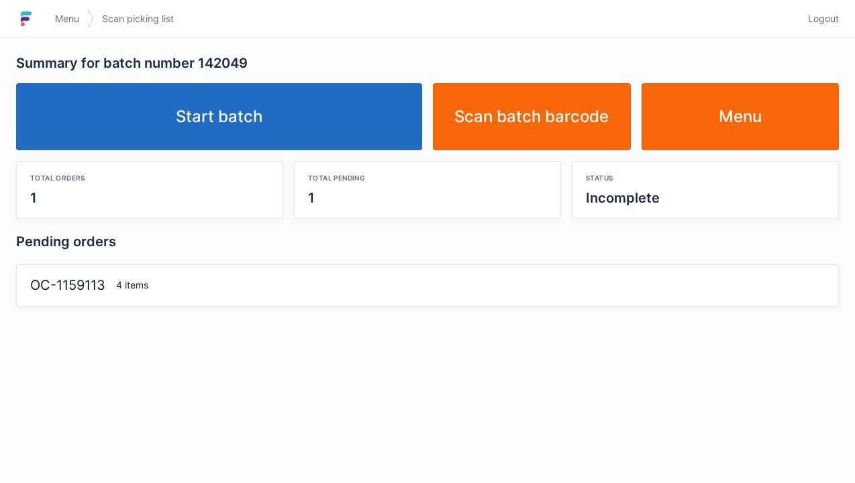
click at [343, 113] on link "Start batch" at bounding box center [219, 116] width 406 height 67
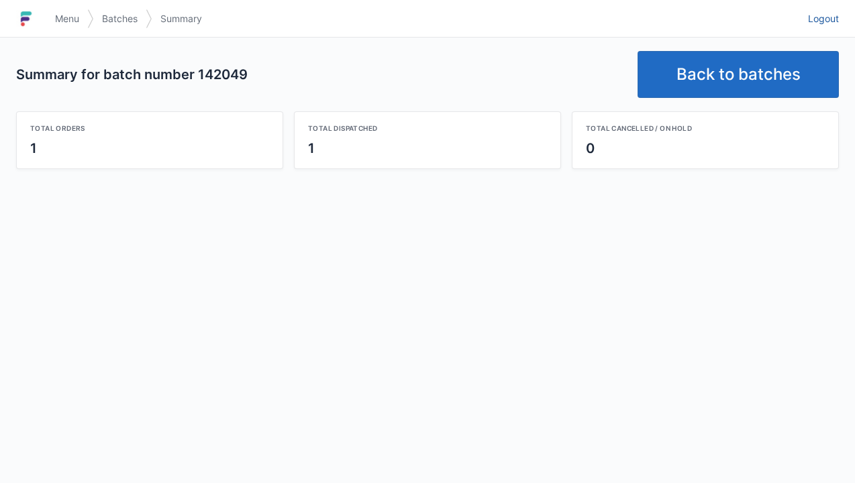
click at [823, 24] on span "Logout" at bounding box center [823, 18] width 31 height 13
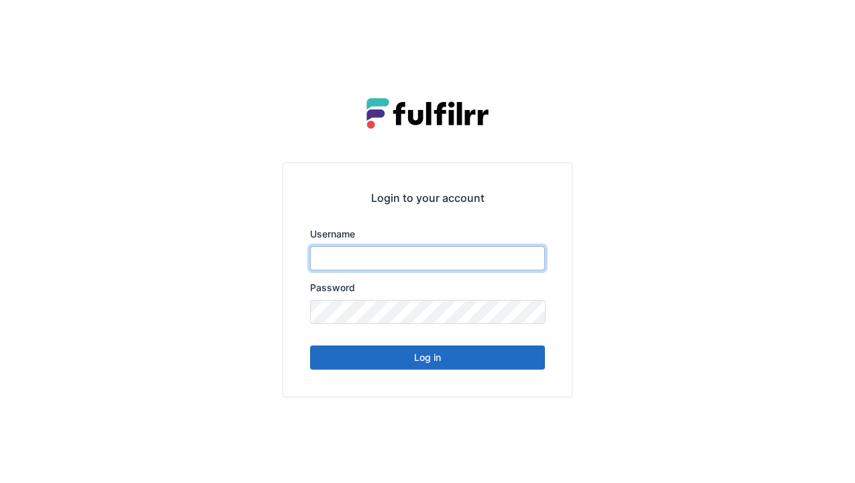
type input "******"
click at [486, 346] on button "Log in" at bounding box center [427, 357] width 235 height 24
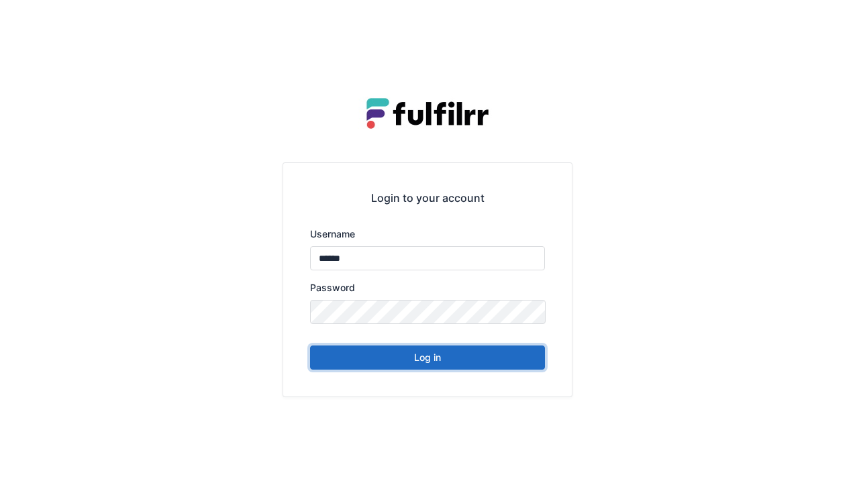
click at [491, 363] on button "Log in" at bounding box center [427, 357] width 235 height 24
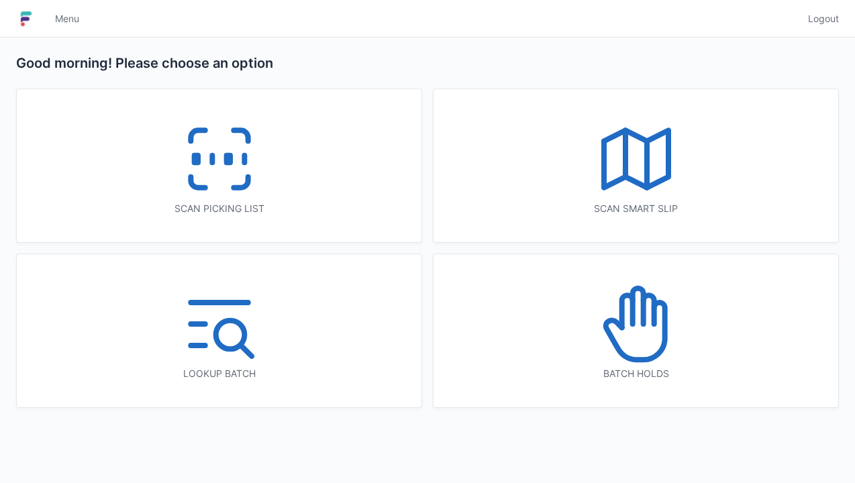
click at [635, 346] on icon at bounding box center [636, 324] width 86 height 86
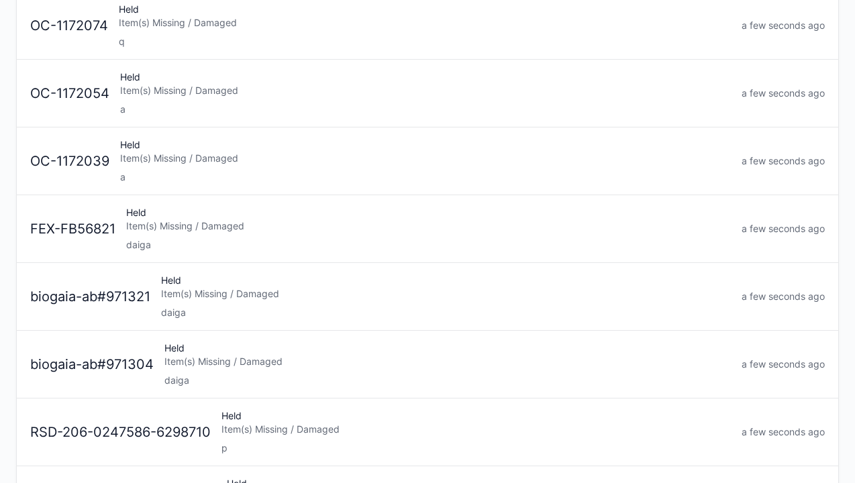
scroll to position [225, 0]
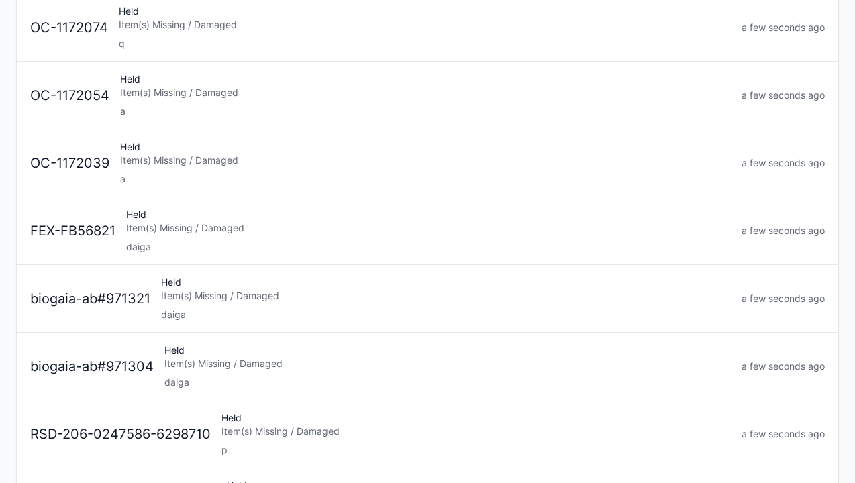
click at [337, 187] on link "OC-1172039 Held Item(s) Missing / Damaged a a few seconds ago" at bounding box center [427, 163] width 821 height 68
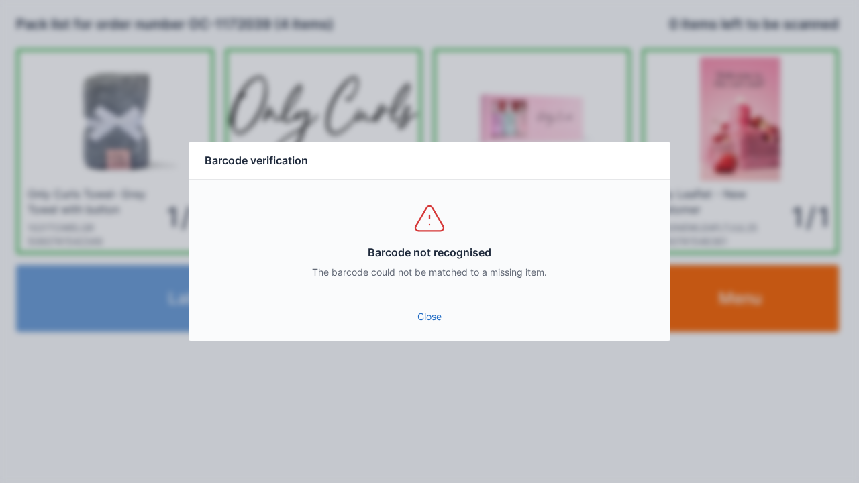
click at [431, 321] on link "Close" at bounding box center [429, 317] width 460 height 24
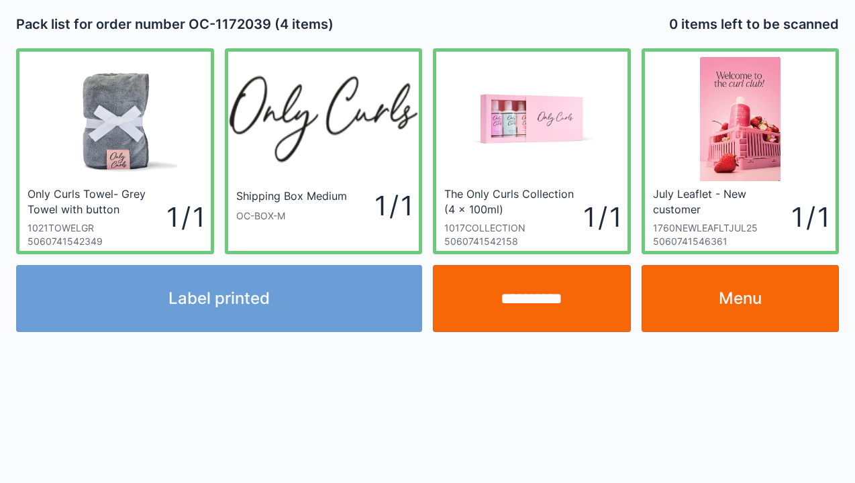
click at [776, 290] on link "Menu" at bounding box center [740, 298] width 198 height 67
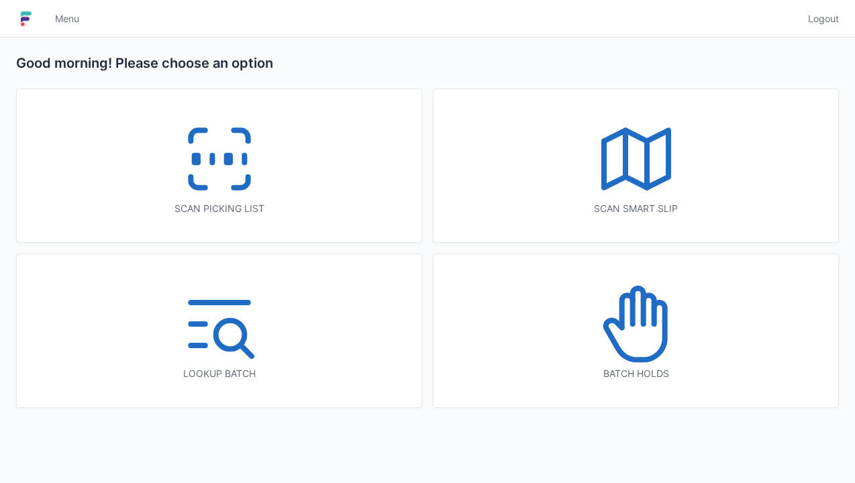
click at [240, 188] on icon at bounding box center [240, 182] width 14 height 11
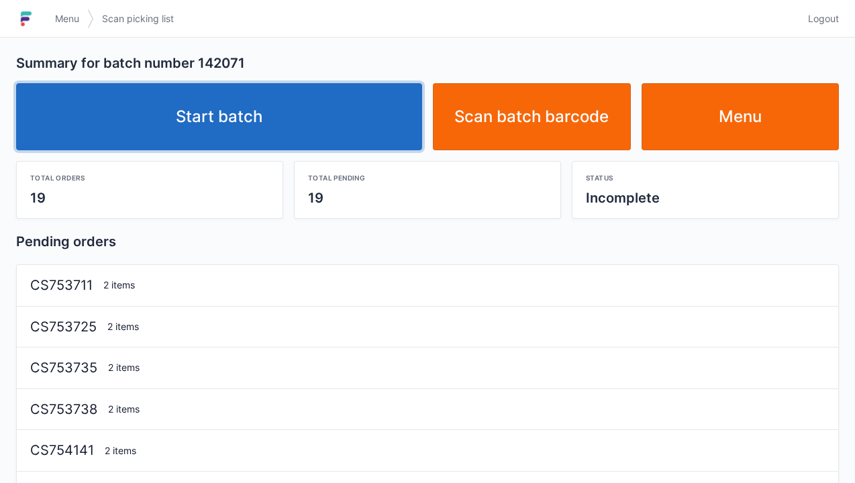
click at [335, 126] on link "Start batch" at bounding box center [219, 116] width 406 height 67
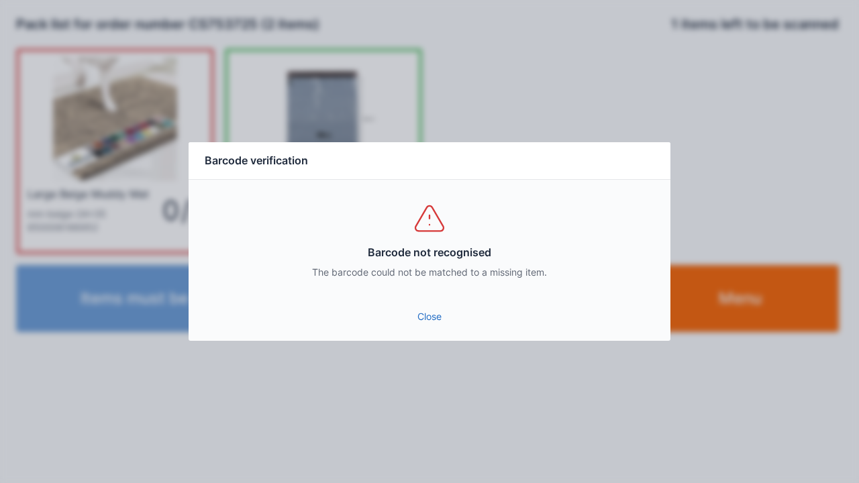
click at [444, 292] on div "Barcode not recognised The barcode could not be matched to a missing item." at bounding box center [430, 240] width 482 height 121
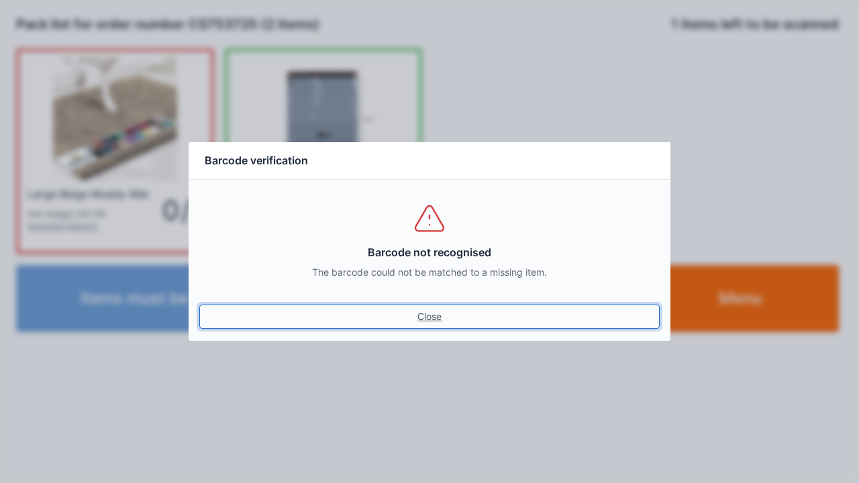
click at [429, 327] on link "Close" at bounding box center [429, 317] width 460 height 24
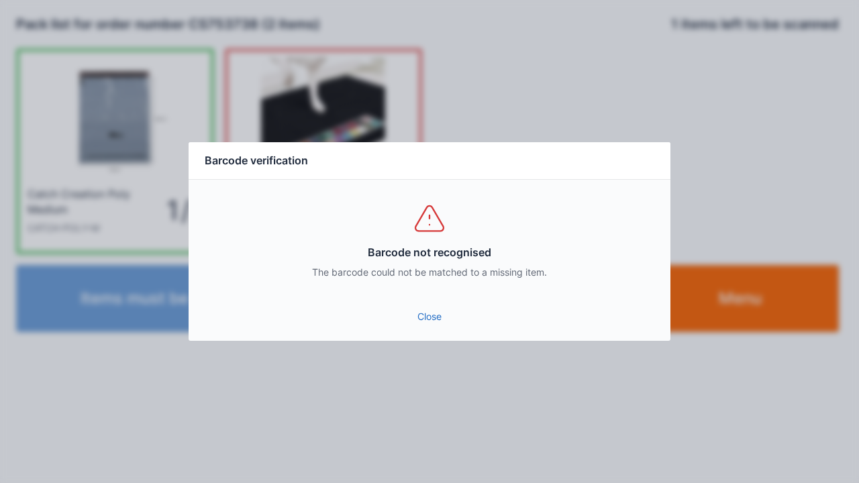
click at [441, 316] on link "Close" at bounding box center [429, 317] width 460 height 24
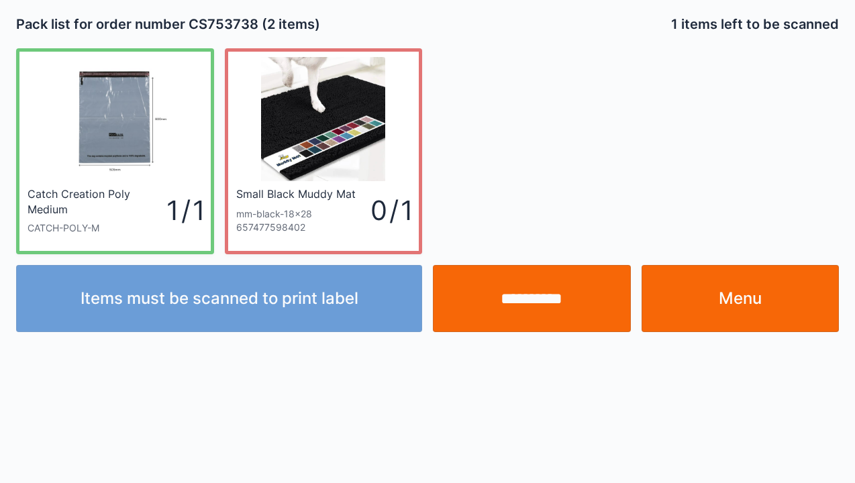
click at [719, 307] on link "Menu" at bounding box center [740, 298] width 198 height 67
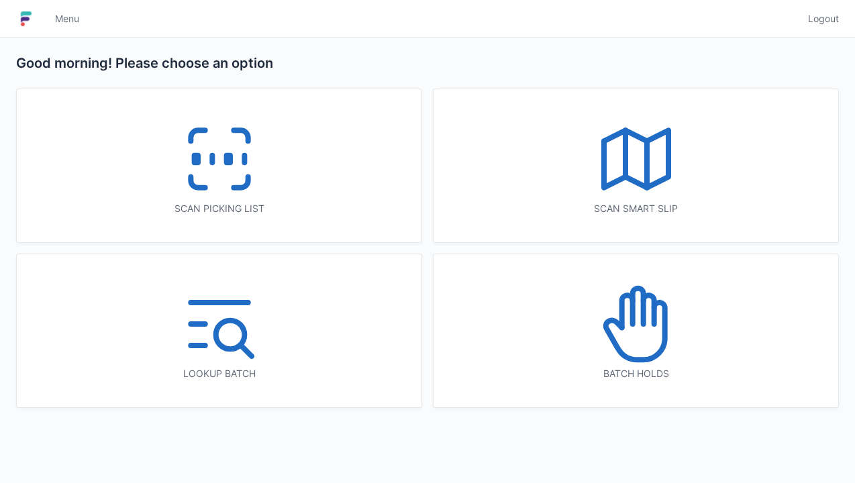
click at [657, 332] on icon at bounding box center [636, 324] width 86 height 86
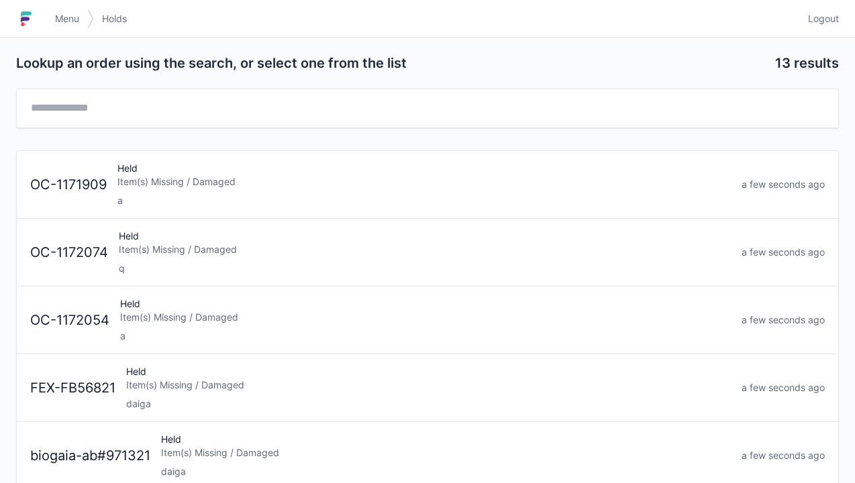
click at [325, 195] on div "a" at bounding box center [423, 200] width 613 height 13
click at [331, 194] on div "q" at bounding box center [425, 200] width 612 height 13
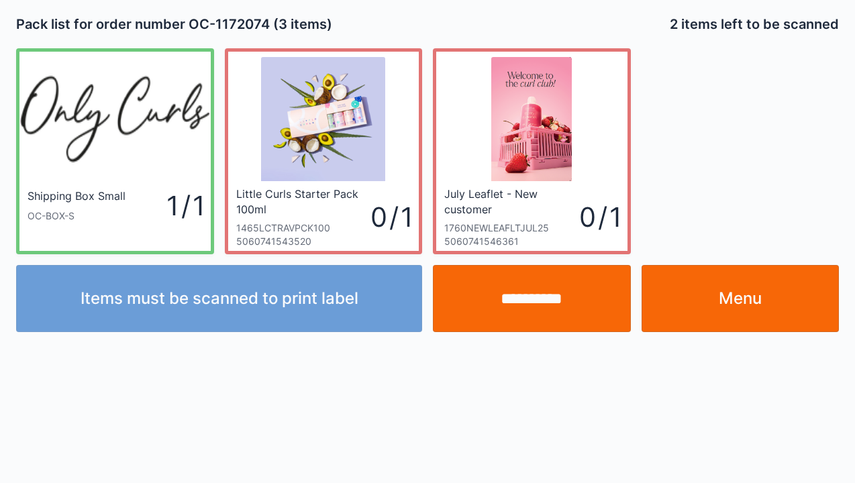
click at [733, 293] on link "Menu" at bounding box center [740, 298] width 198 height 67
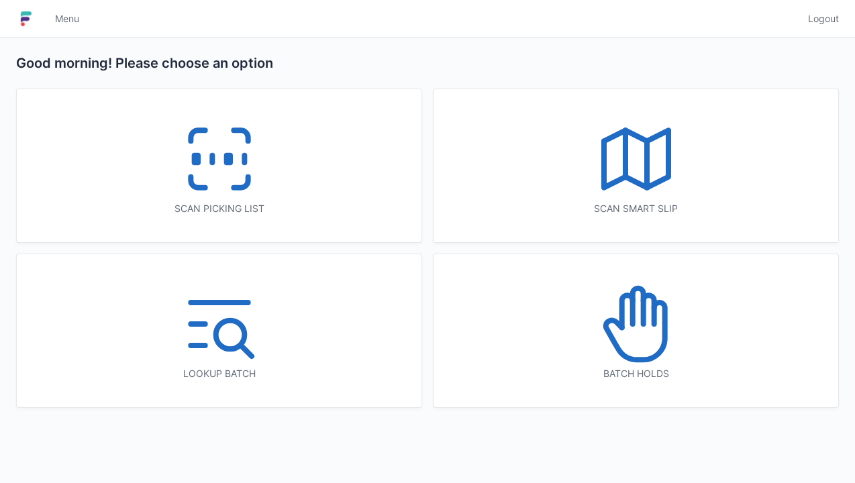
click at [631, 335] on icon at bounding box center [636, 324] width 86 height 86
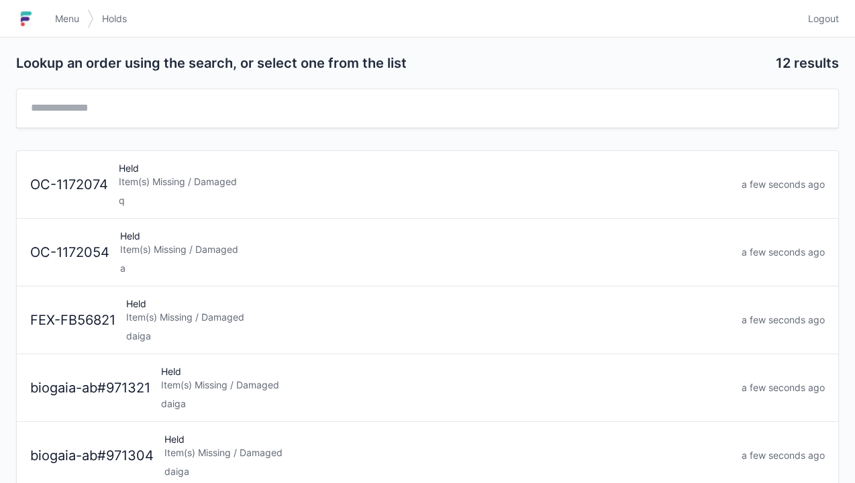
click at [307, 263] on div "a" at bounding box center [425, 268] width 610 height 13
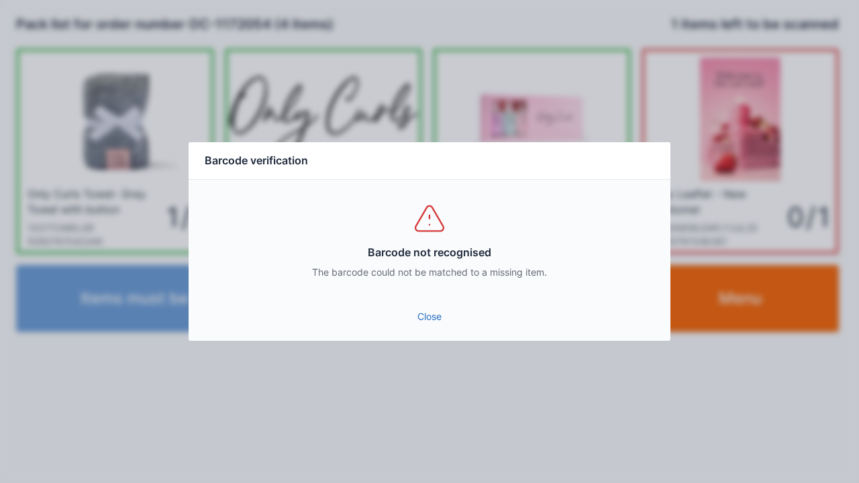
click at [428, 327] on link "Close" at bounding box center [429, 317] width 460 height 24
click at [437, 319] on link "Close" at bounding box center [429, 317] width 460 height 24
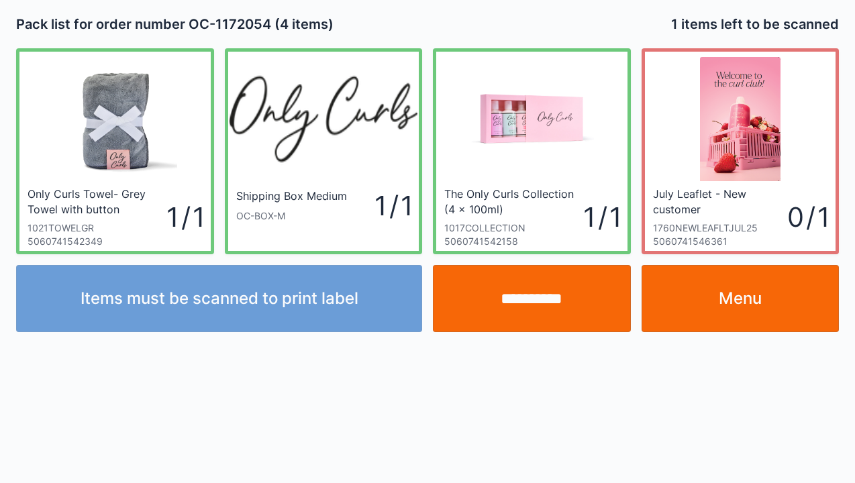
click at [751, 313] on link "Menu" at bounding box center [740, 298] width 198 height 67
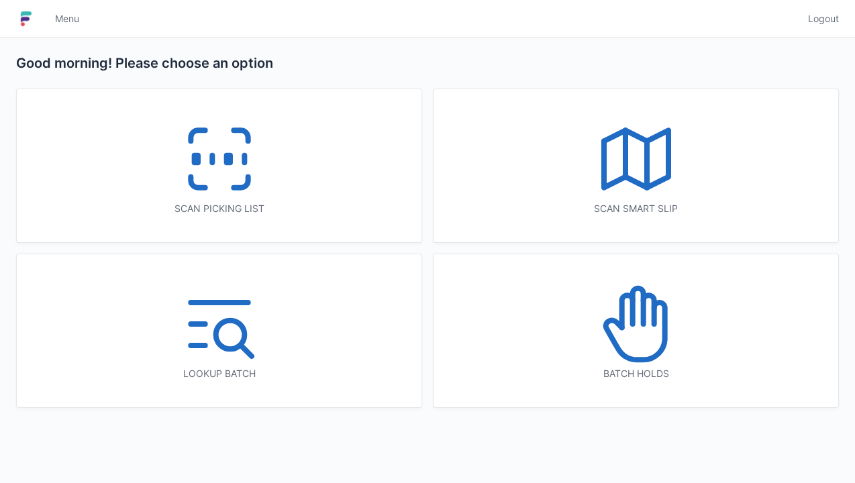
click at [217, 150] on icon at bounding box center [219, 159] width 86 height 86
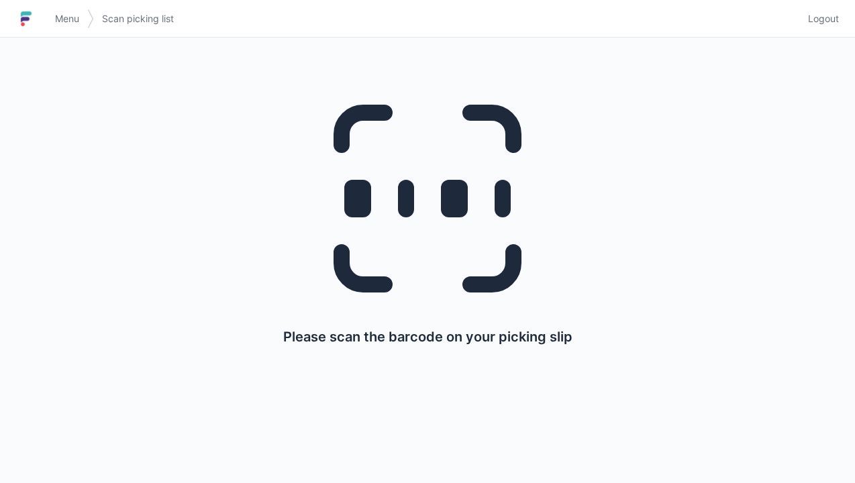
click at [819, 19] on span "Logout" at bounding box center [823, 18] width 31 height 13
click at [820, 30] on link "Logout" at bounding box center [819, 19] width 39 height 24
click at [829, 23] on span "Logout" at bounding box center [823, 18] width 31 height 13
click at [823, 20] on span "Logout" at bounding box center [823, 18] width 31 height 13
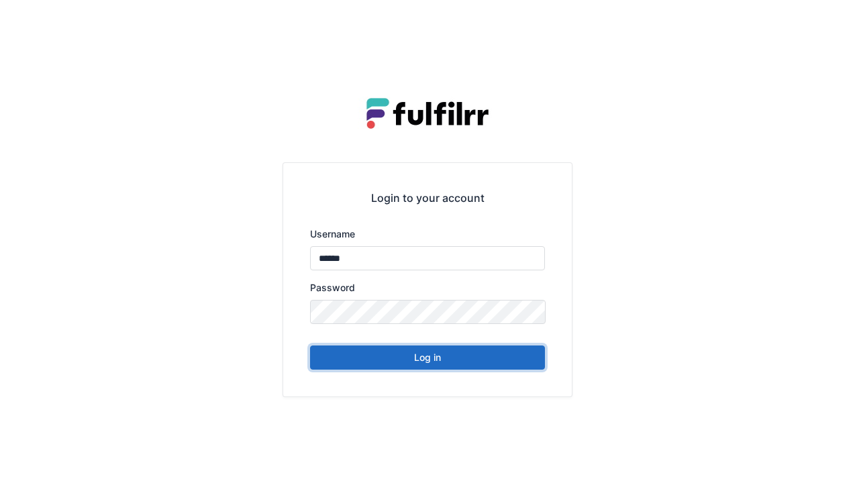
click at [491, 366] on button "Log in" at bounding box center [427, 357] width 235 height 24
type input "******"
click at [473, 359] on button "Log in" at bounding box center [427, 357] width 235 height 24
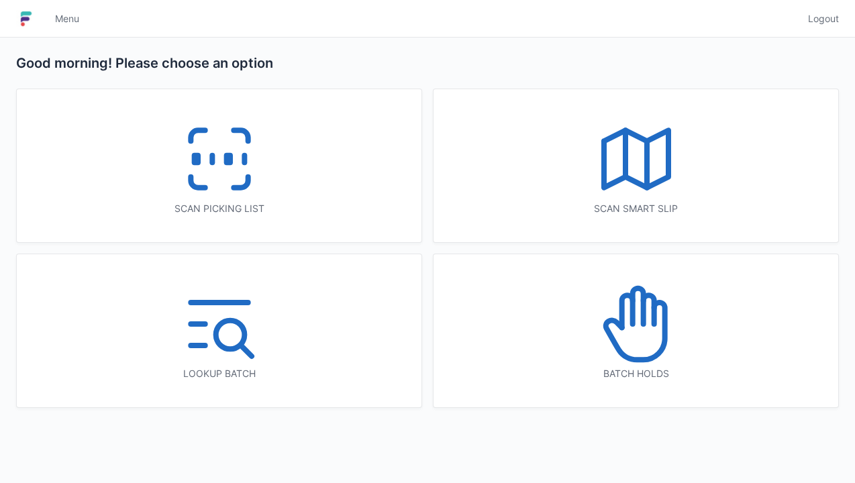
click at [221, 174] on icon at bounding box center [219, 159] width 86 height 86
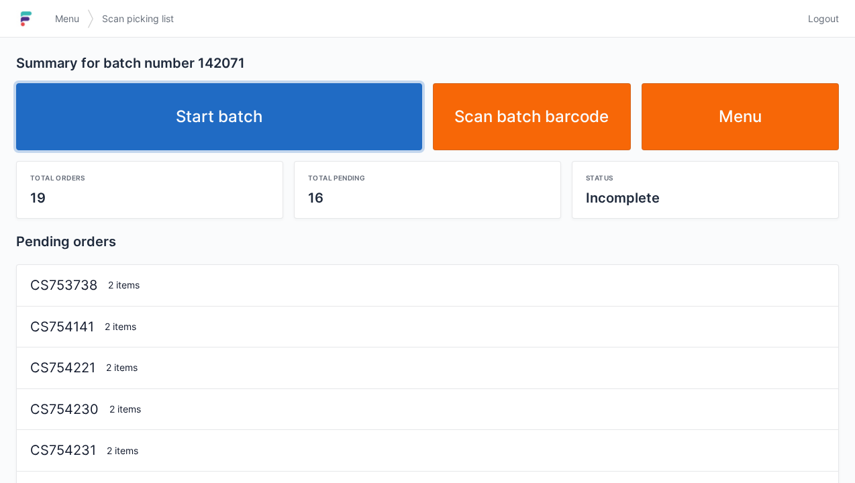
click at [347, 110] on link "Start batch" at bounding box center [219, 116] width 406 height 67
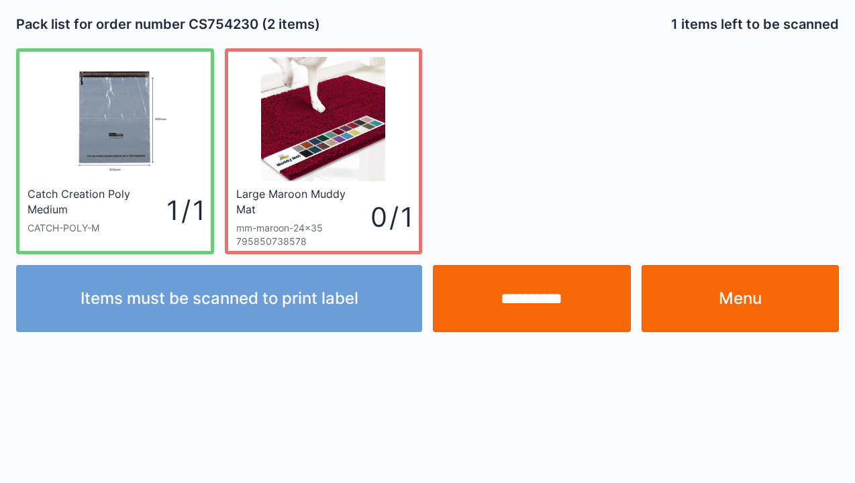
click at [708, 302] on link "Menu" at bounding box center [740, 298] width 198 height 67
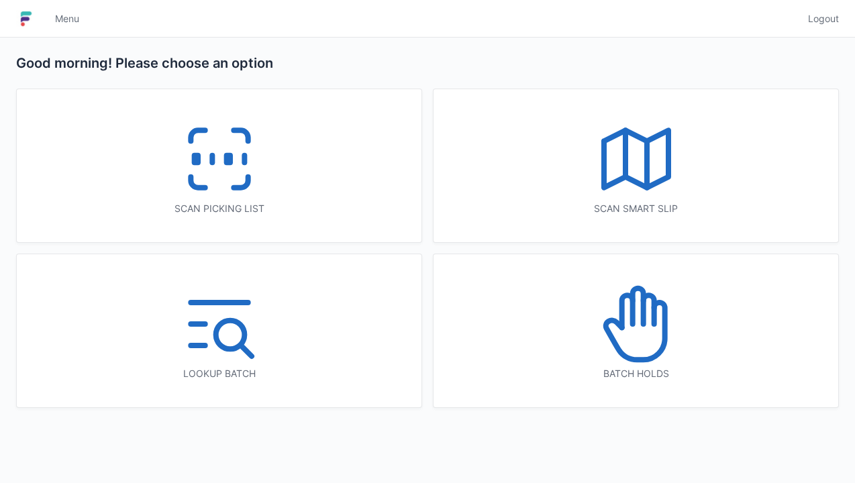
click at [237, 175] on icon at bounding box center [219, 159] width 86 height 86
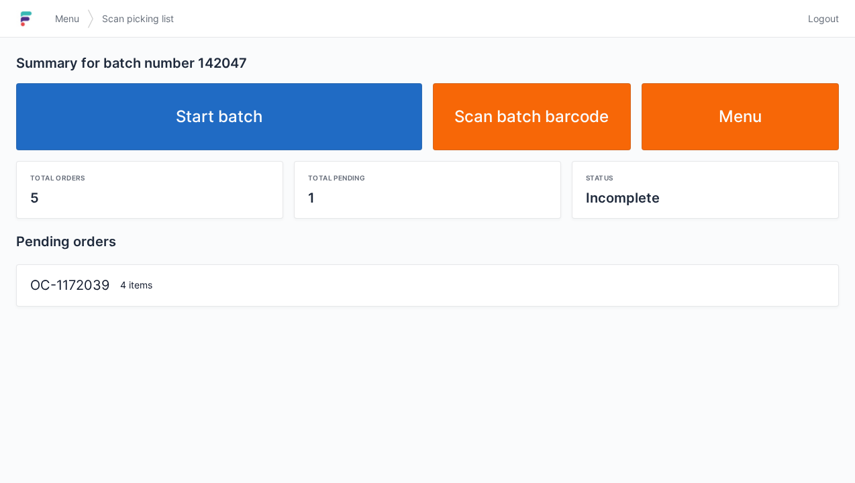
click at [331, 116] on link "Start batch" at bounding box center [219, 116] width 406 height 67
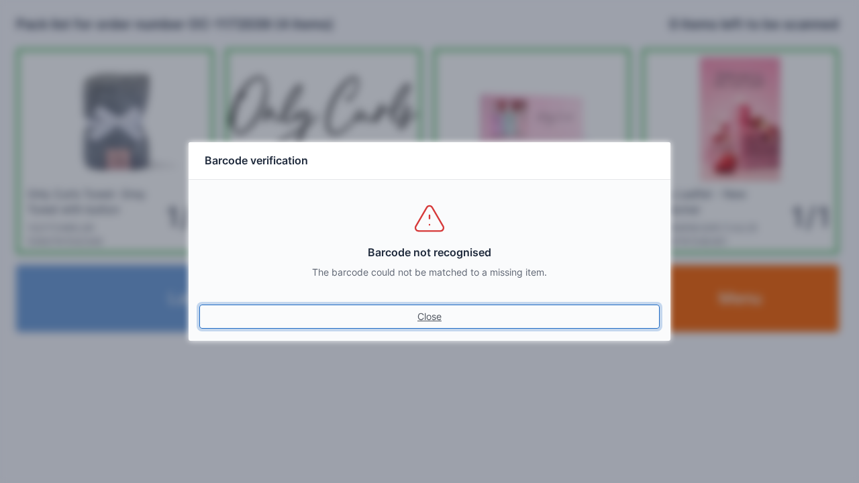
click at [435, 327] on link "Close" at bounding box center [429, 317] width 460 height 24
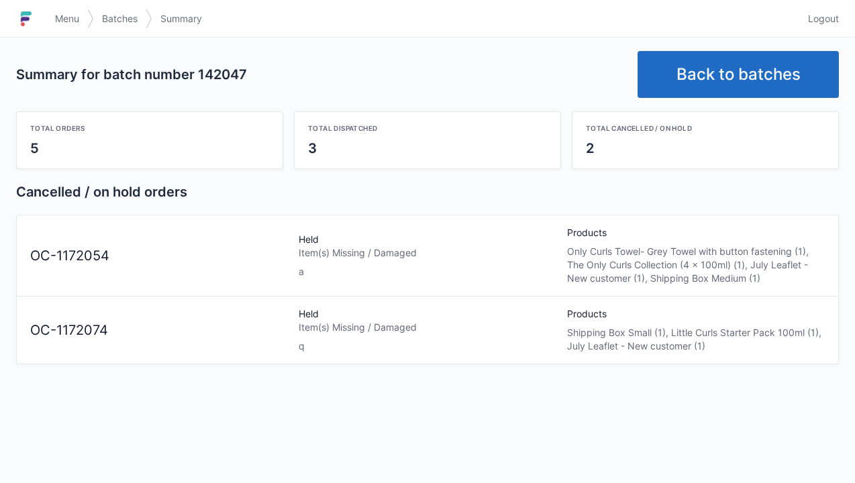
click at [769, 64] on link "Back to batches" at bounding box center [737, 74] width 201 height 47
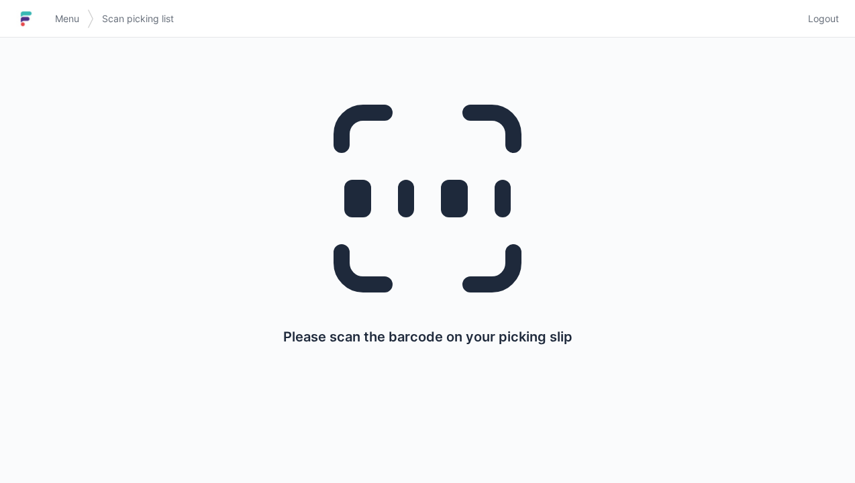
click at [823, 21] on span "Logout" at bounding box center [823, 18] width 31 height 13
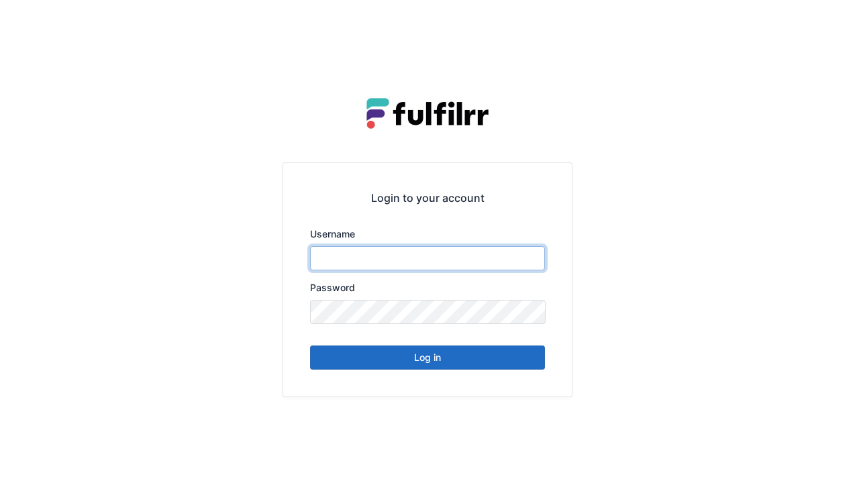
type input "******"
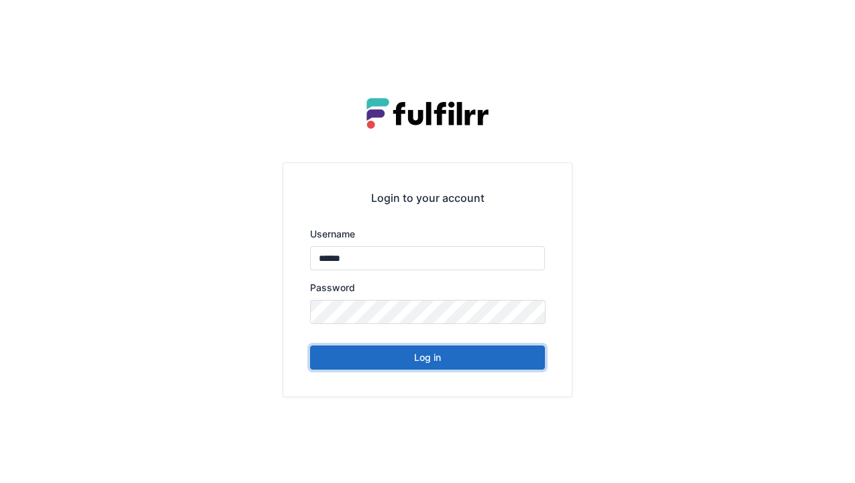
click at [480, 365] on button "Log in" at bounding box center [427, 357] width 235 height 24
